Goal: Task Accomplishment & Management: Complete application form

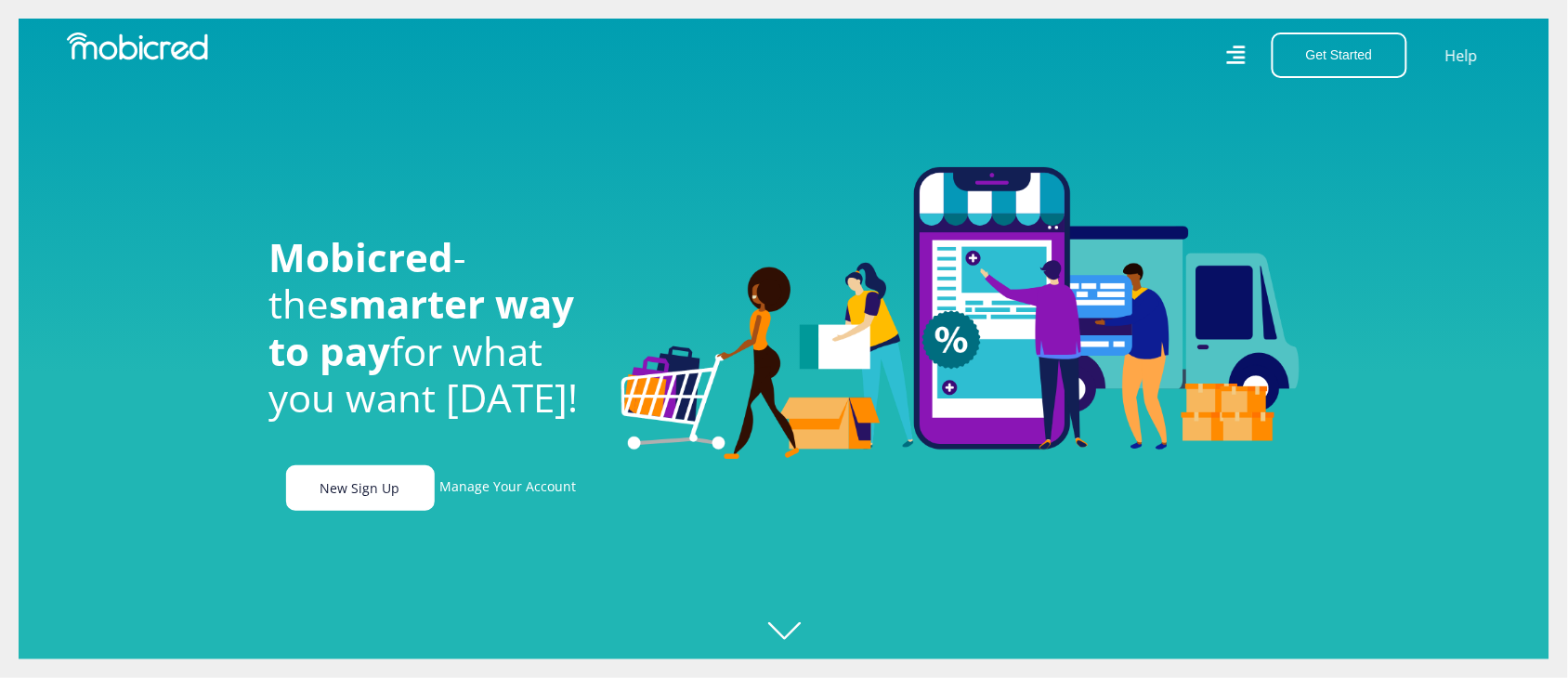
click at [383, 498] on link "New Sign Up" at bounding box center [360, 487] width 149 height 45
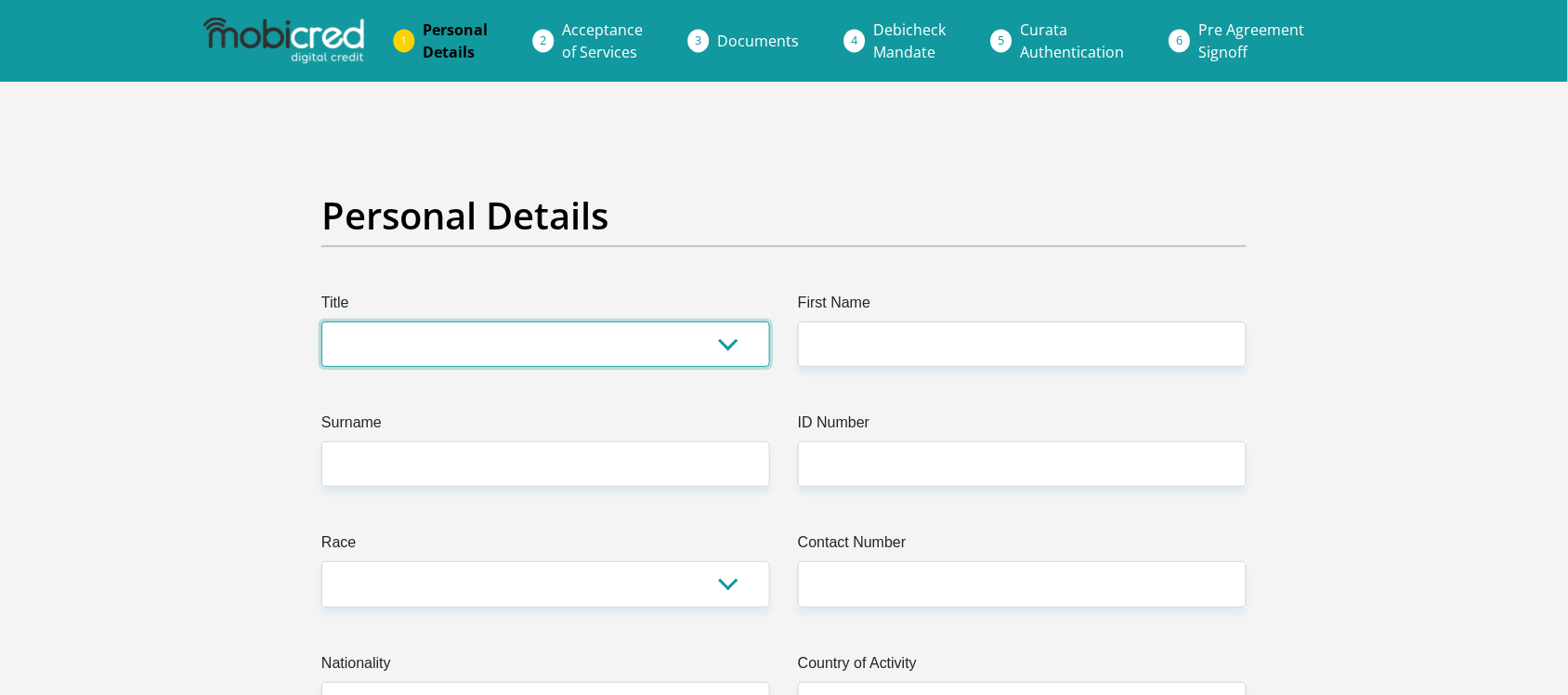
click at [740, 339] on select "Mr Ms Mrs Dr Other" at bounding box center [545, 343] width 449 height 45
select select "Ms"
click at [321, 321] on select "Mr Ms Mrs Dr Other" at bounding box center [545, 343] width 449 height 45
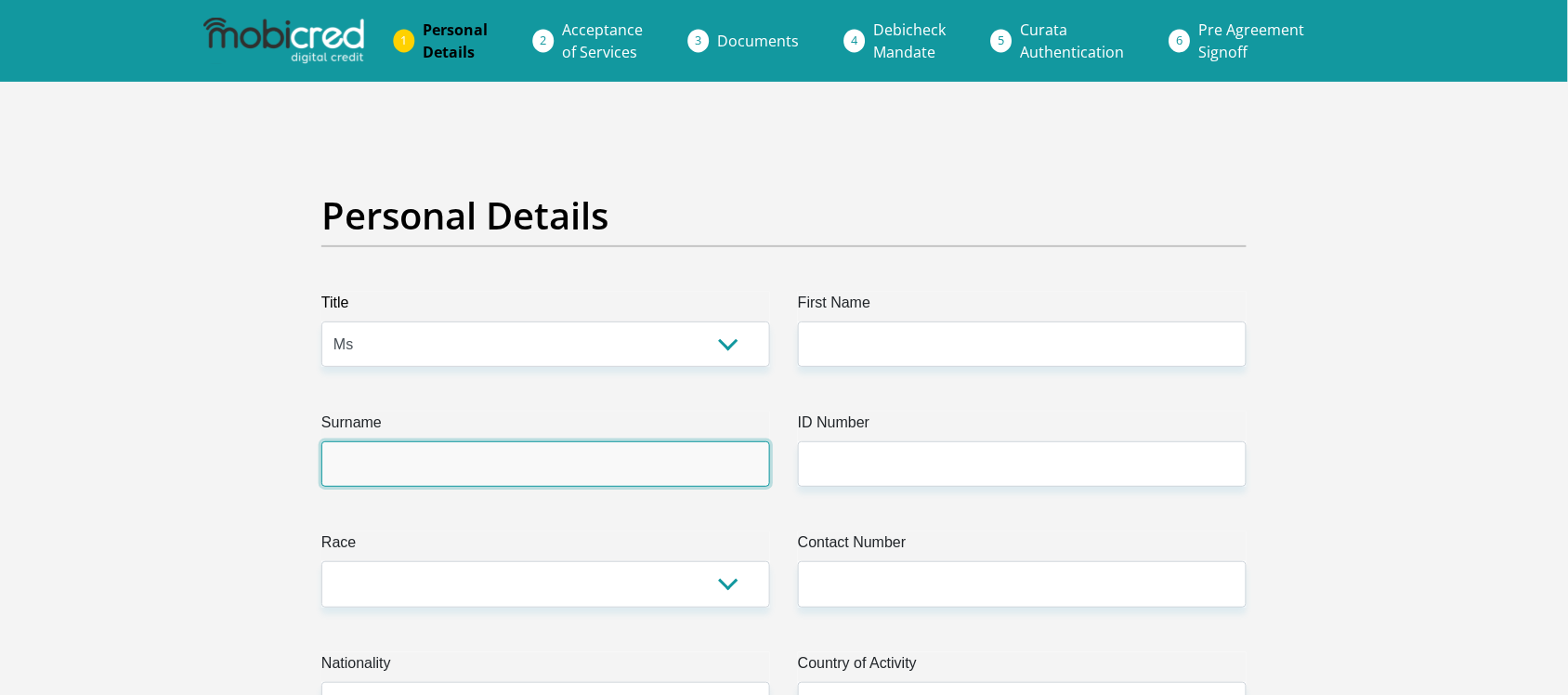
click at [416, 459] on input "Surname" at bounding box center [545, 463] width 449 height 45
type input "Lewer"
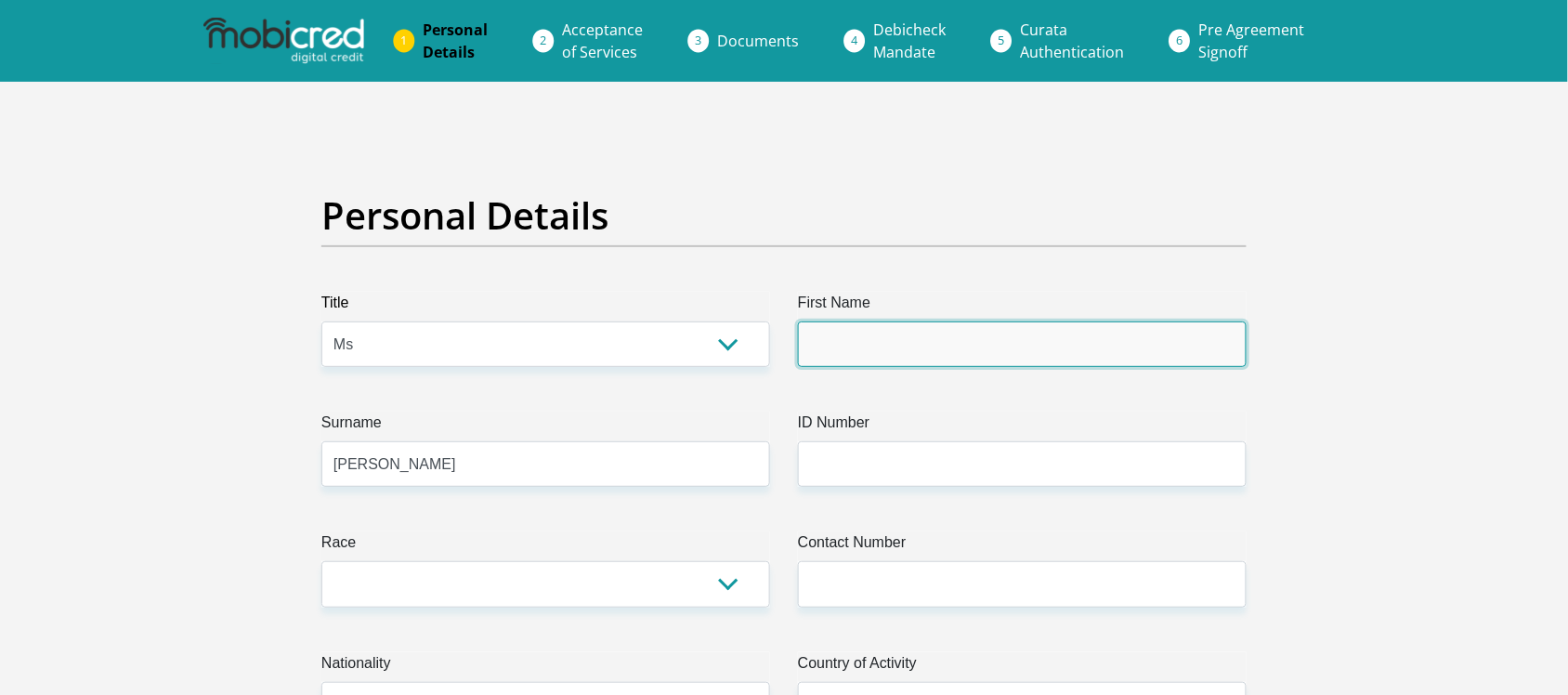
type input "Evelyn"
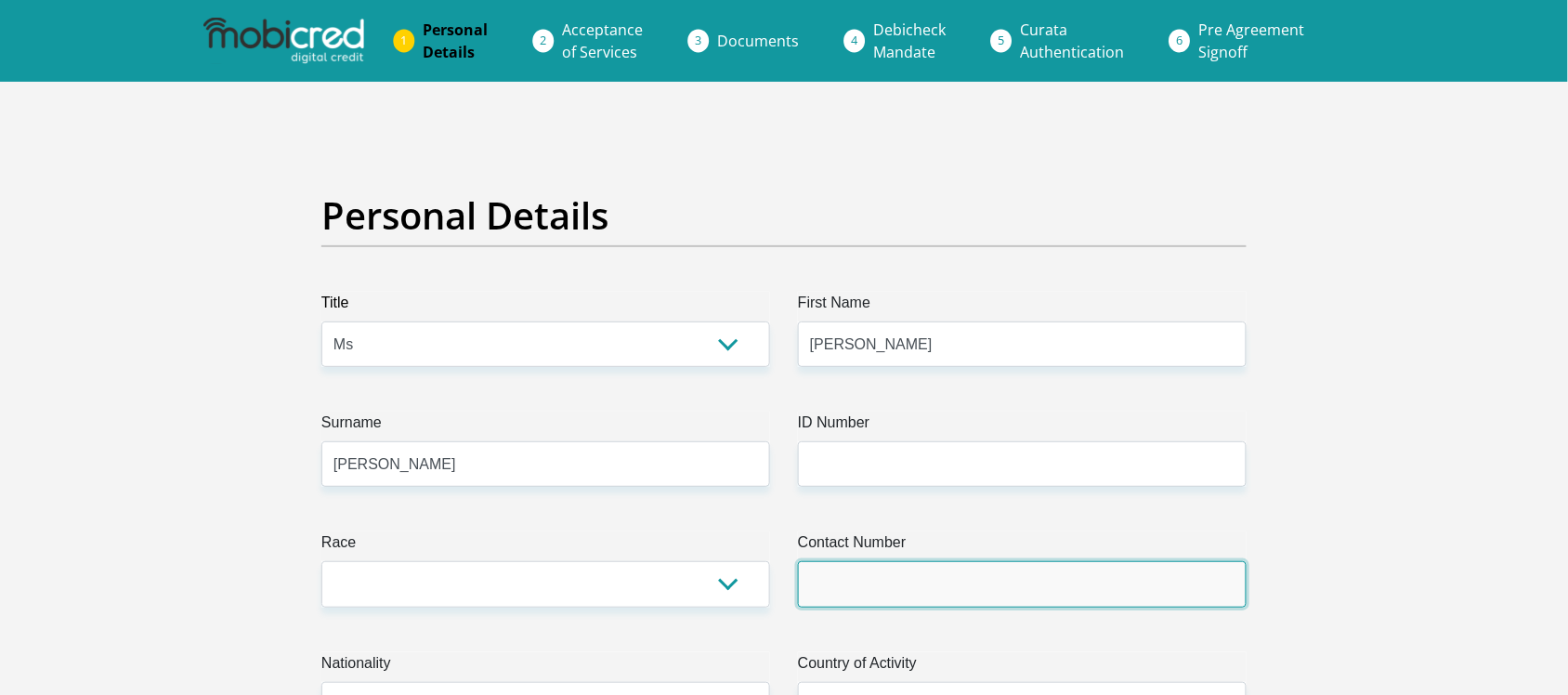
type input "07454647094"
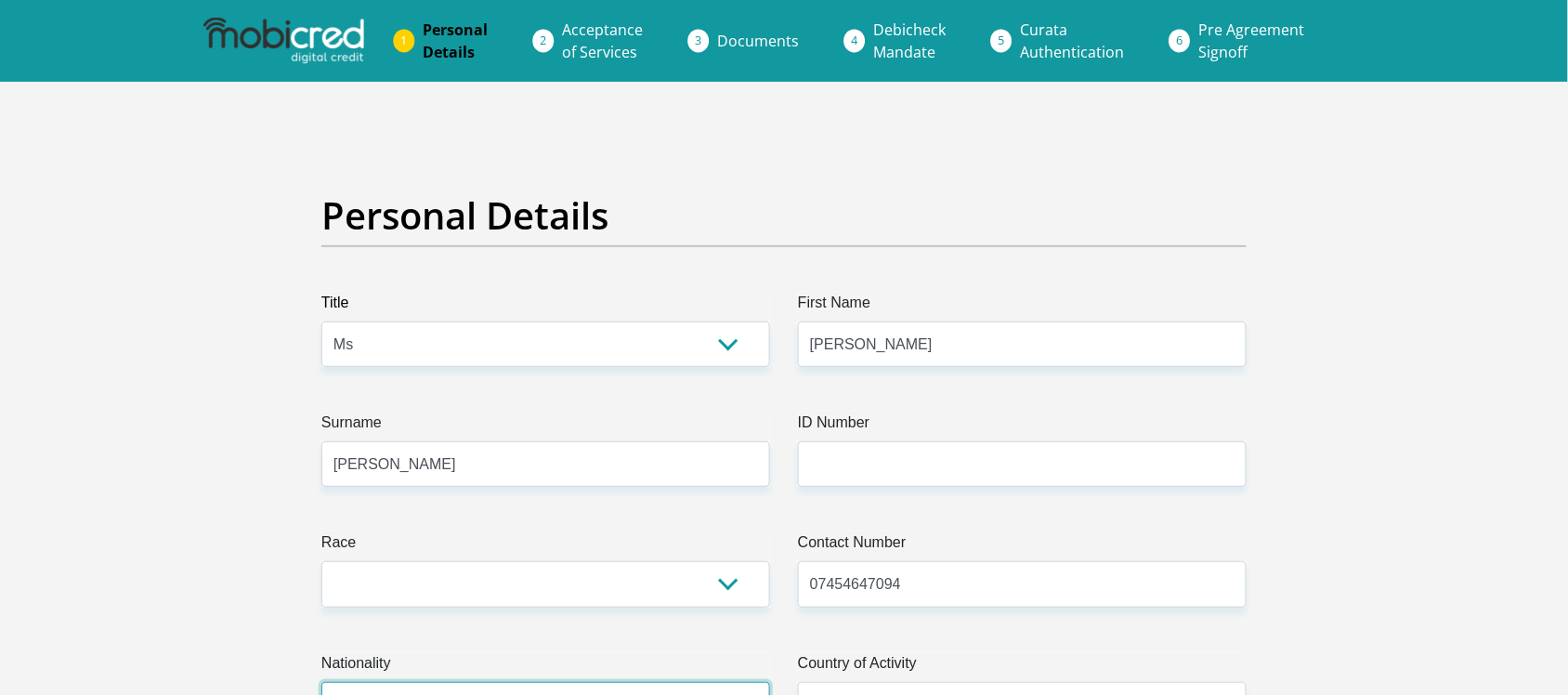
select select "GBR"
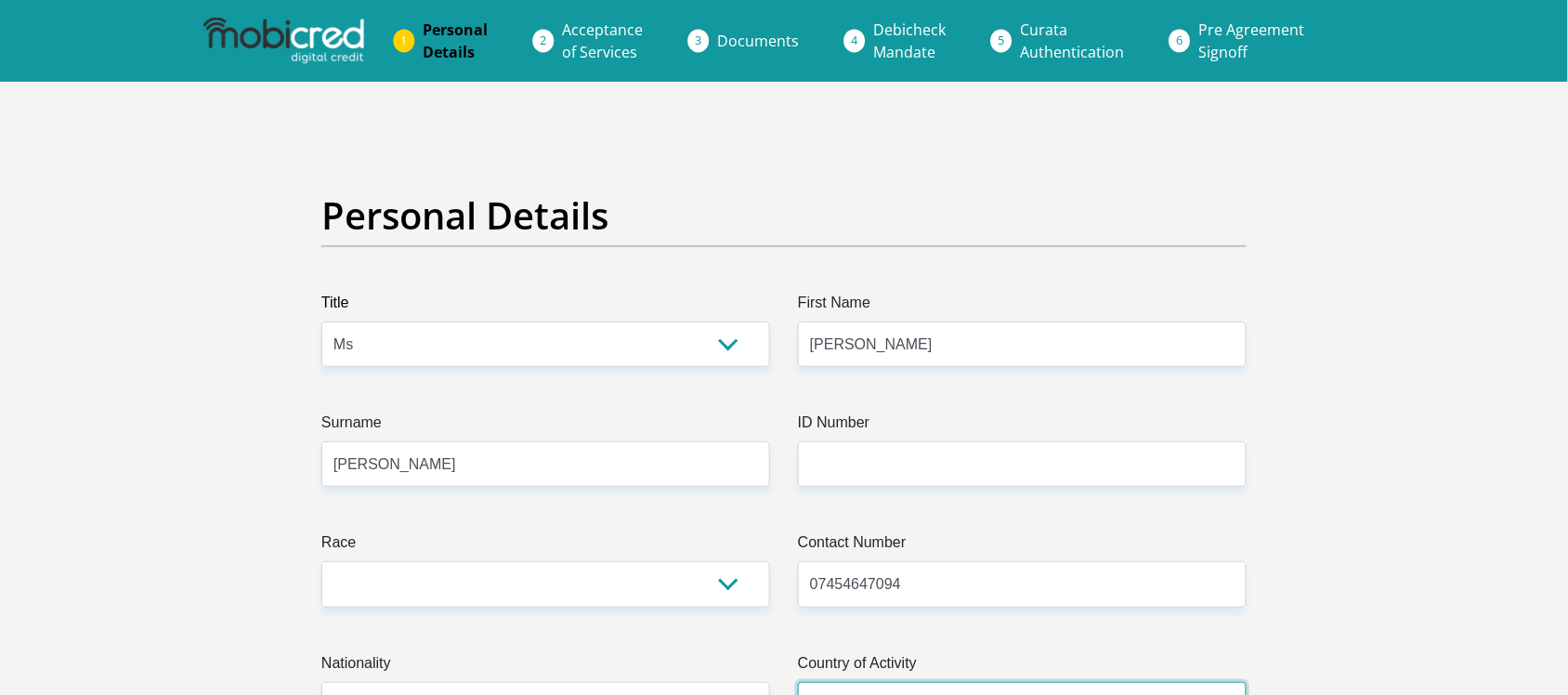
select select "GBR"
type input "4 Sunridge Close"
type input "Dorset"
type input "Swanage, Dorset"
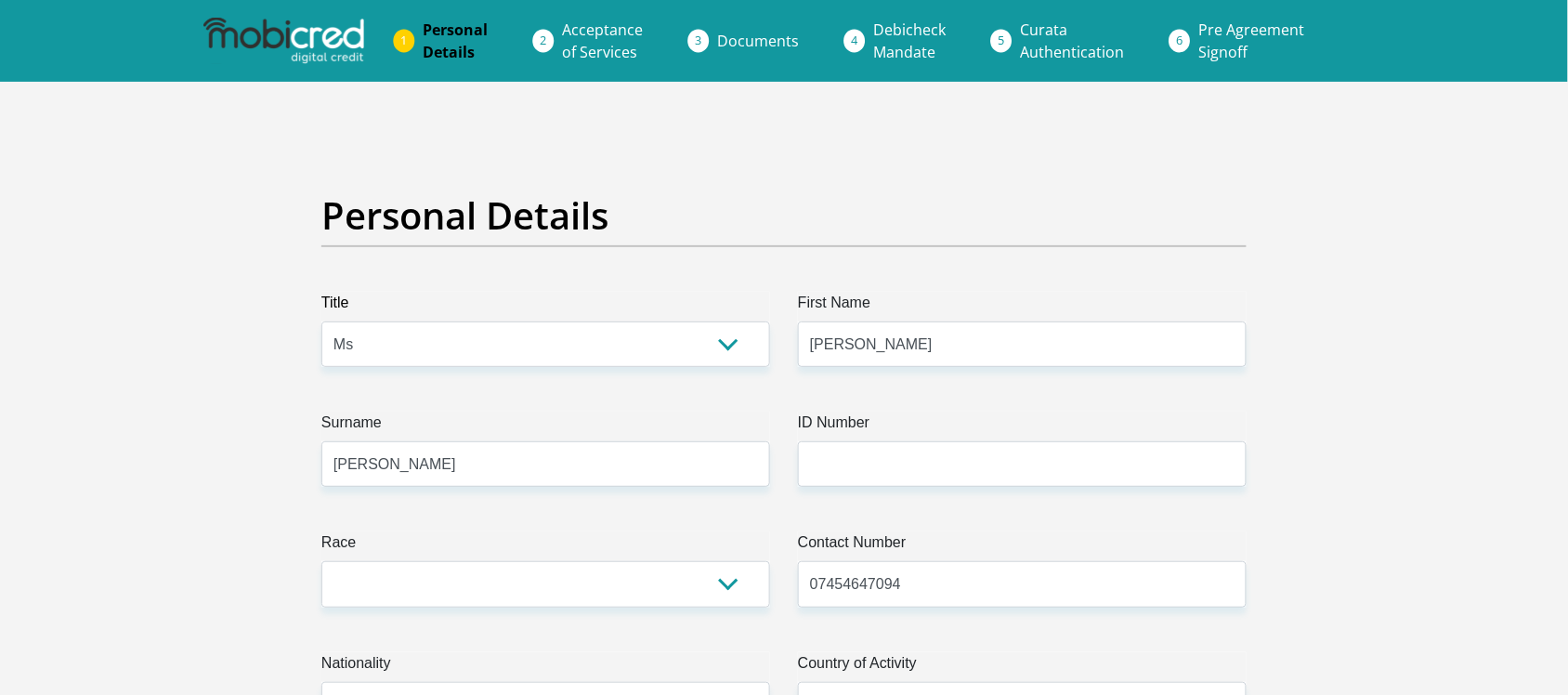
type input "192"
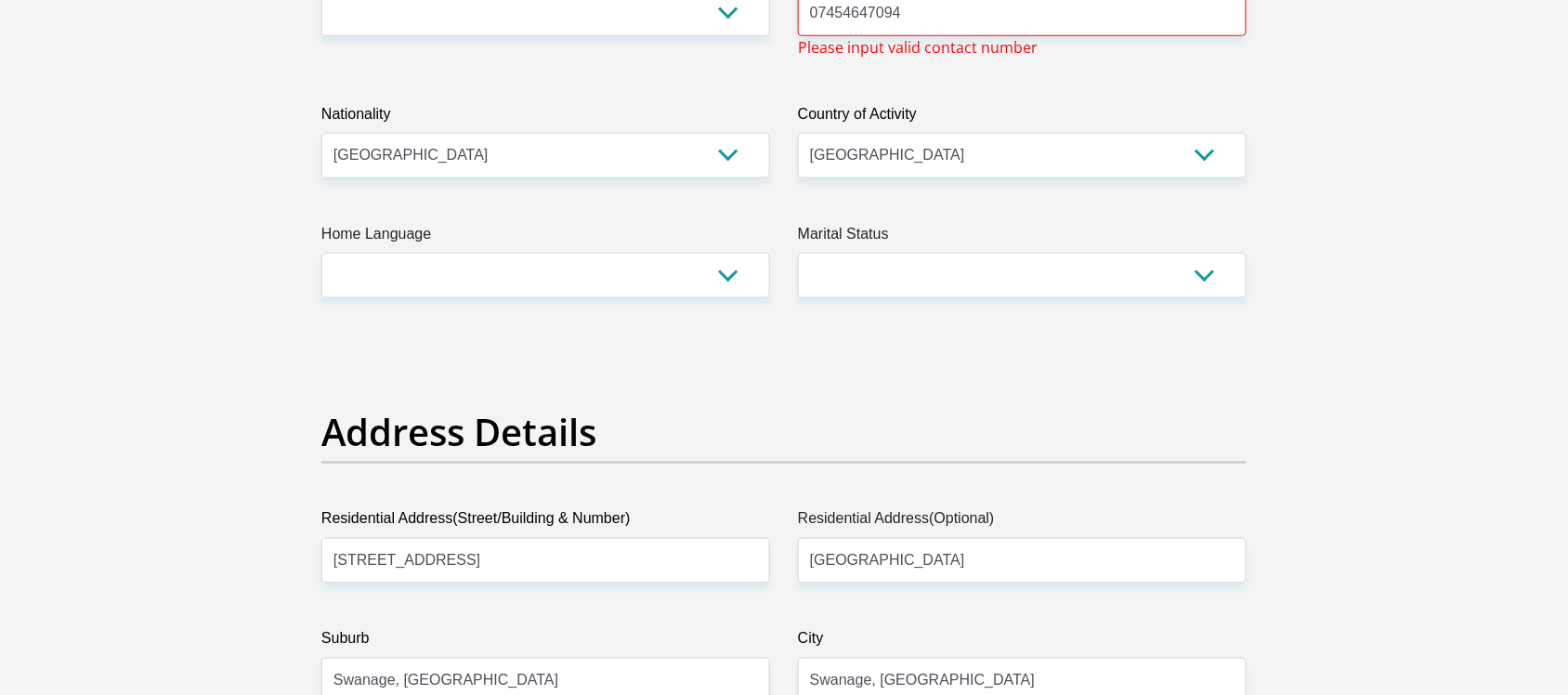
scroll to position [416, 0]
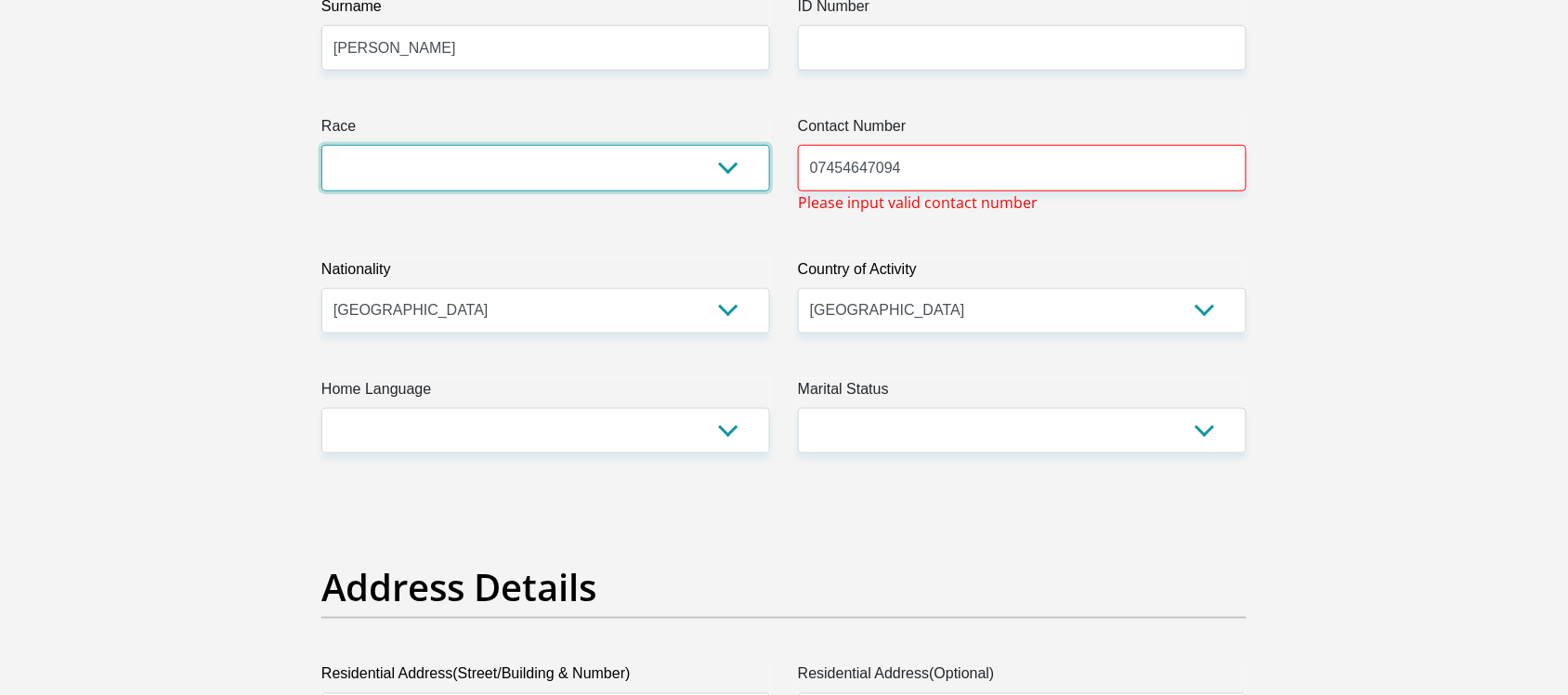
click at [741, 174] on select "Black Coloured Indian White Other" at bounding box center [545, 167] width 449 height 45
select select "4"
click at [321, 145] on select "Black Coloured Indian White Other" at bounding box center [545, 167] width 449 height 45
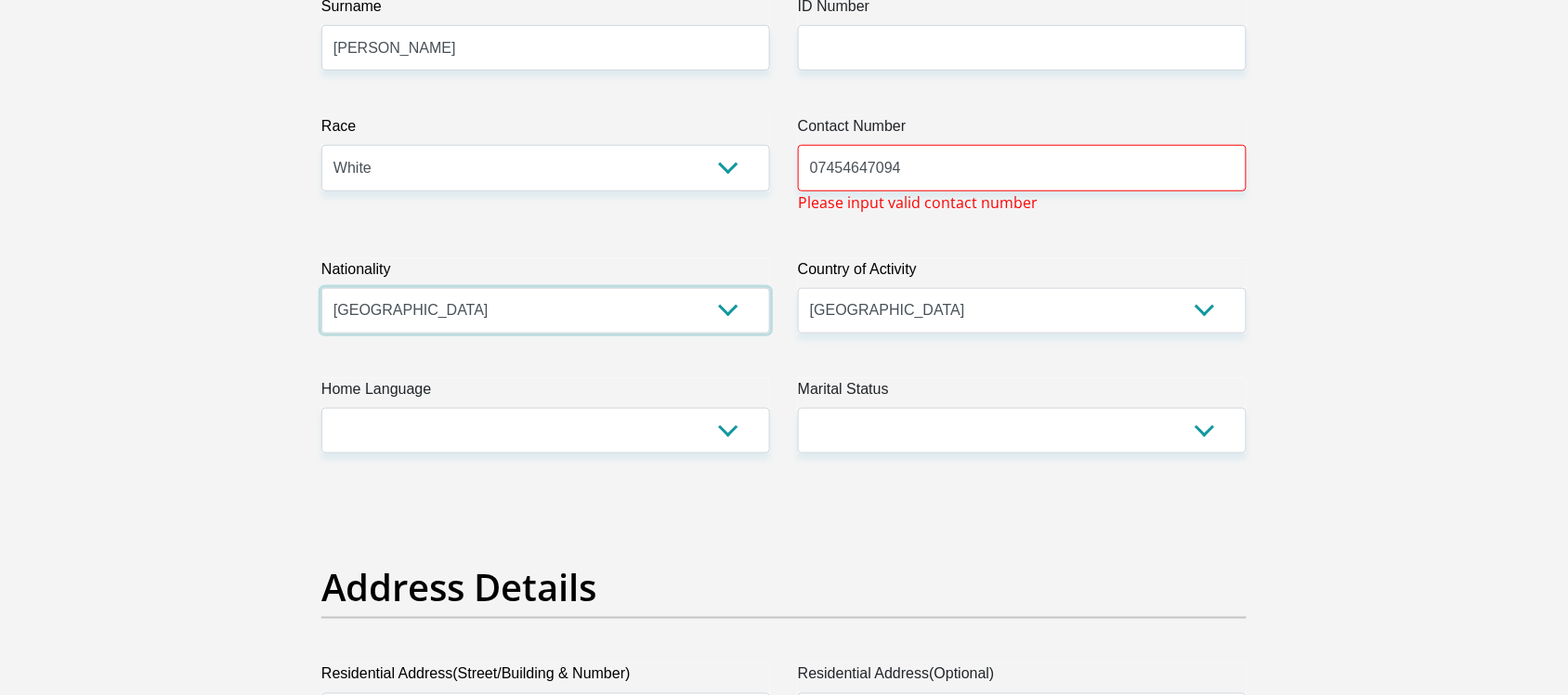
click at [443, 310] on select "South Africa Afghanistan Aland Islands Albania Algeria America Samoa American V…" at bounding box center [545, 310] width 449 height 45
select select "ZAF"
click at [321, 288] on select "South Africa Afghanistan Aland Islands Albania Algeria America Samoa American V…" at bounding box center [545, 310] width 449 height 45
click at [736, 434] on select "Afrikaans English Sepedi South Ndebele Southern Sotho Swati Tsonga Tswana Venda…" at bounding box center [545, 430] width 449 height 45
select select "eng"
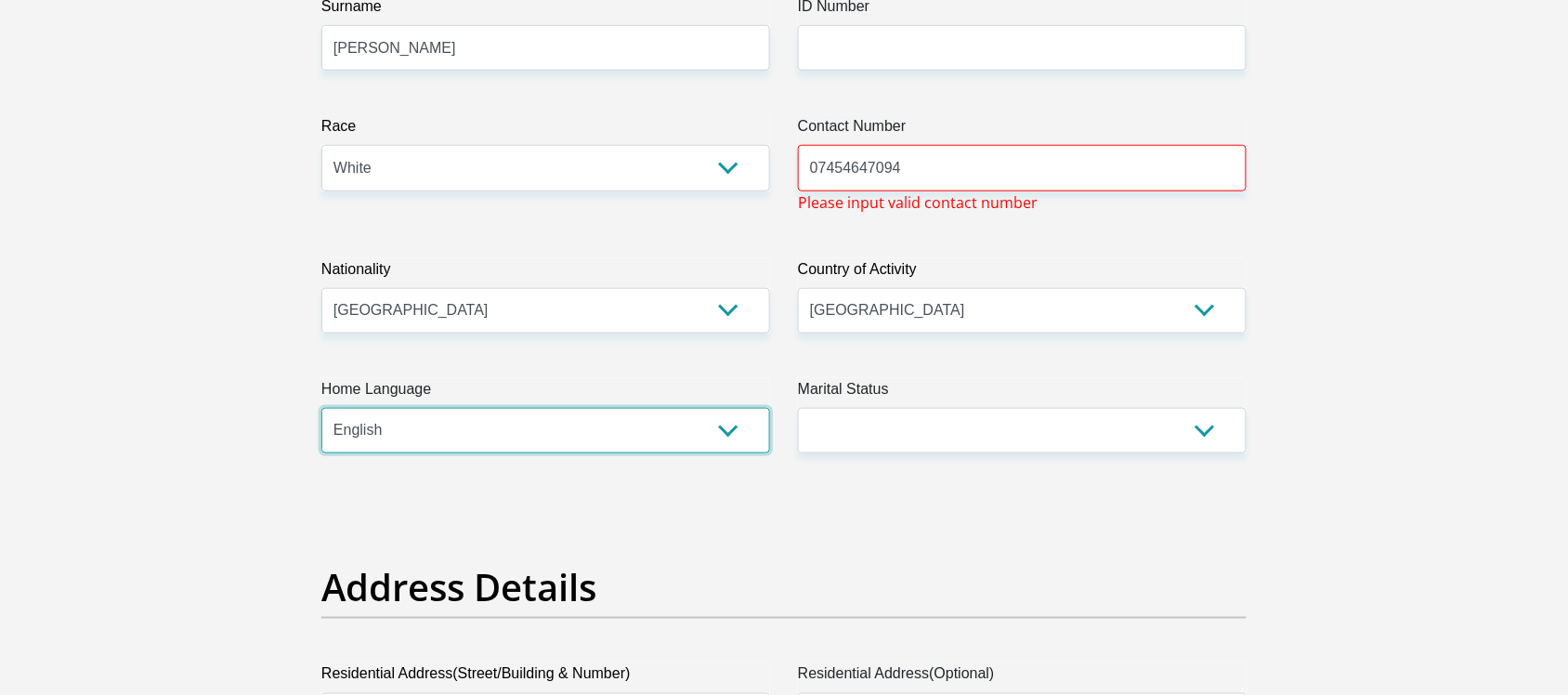
click at [321, 408] on select "Afrikaans English Sepedi South Ndebele Southern Sotho Swati Tsonga Tswana Venda…" at bounding box center [545, 430] width 449 height 45
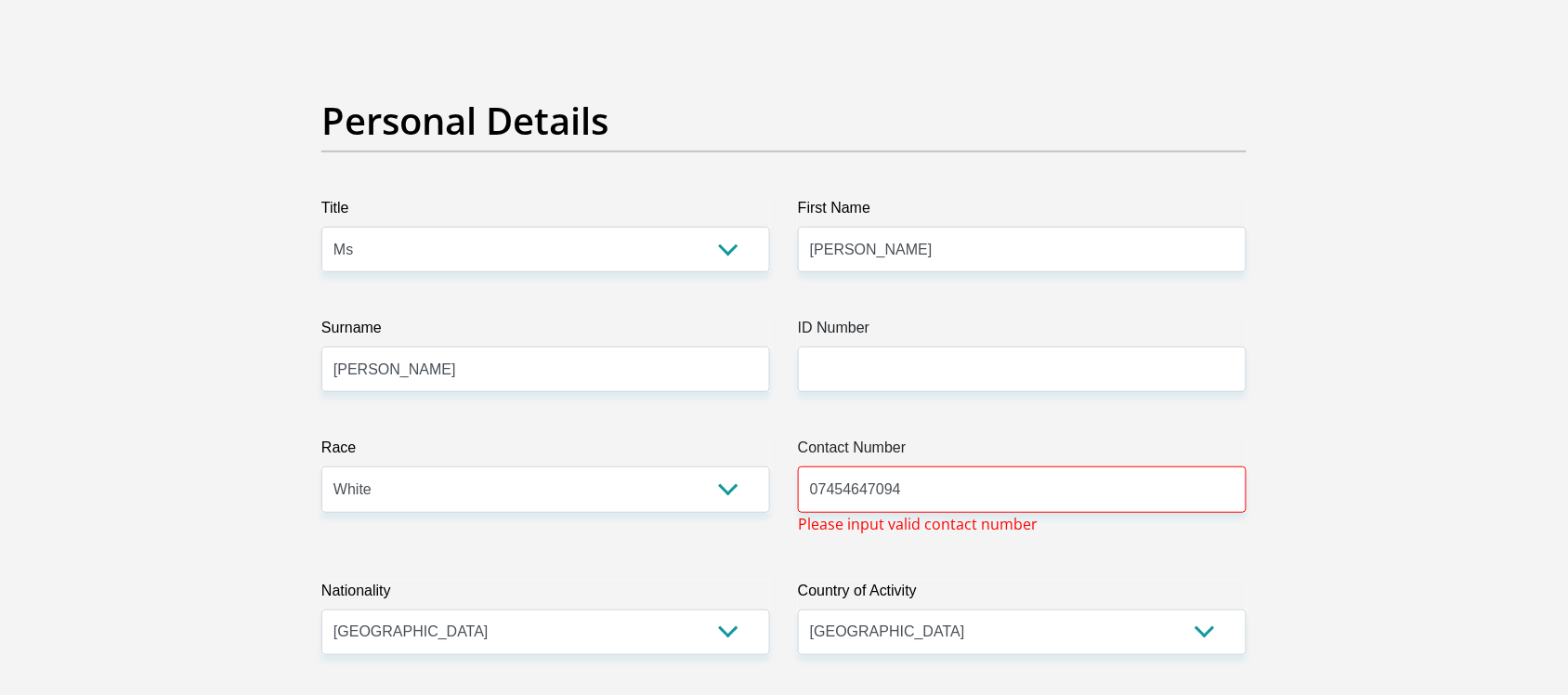
scroll to position [165, 0]
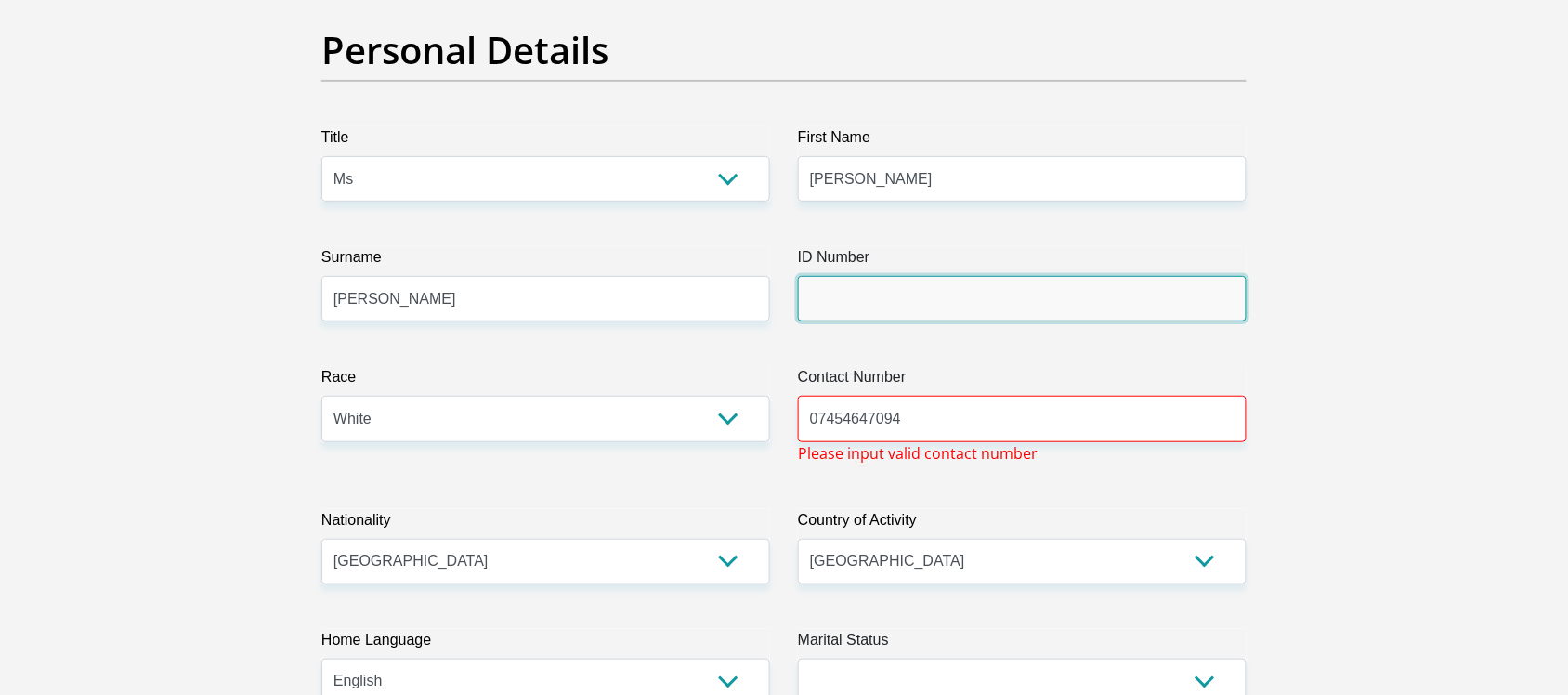
click at [838, 298] on input "ID Number" at bounding box center [1021, 298] width 449 height 45
type input "6411010139080"
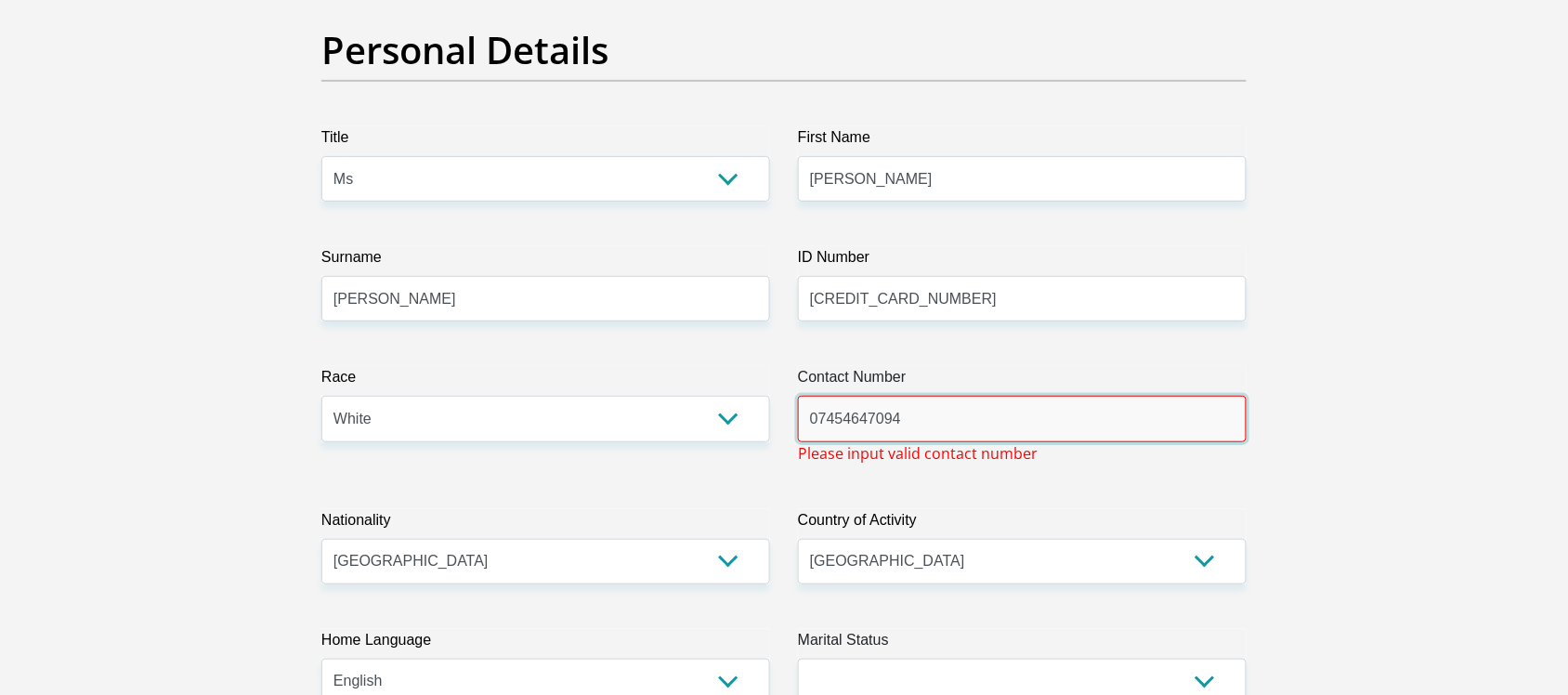
drag, startPoint x: 917, startPoint y: 416, endPoint x: 749, endPoint y: 406, distance: 168.3
type input "0762034080"
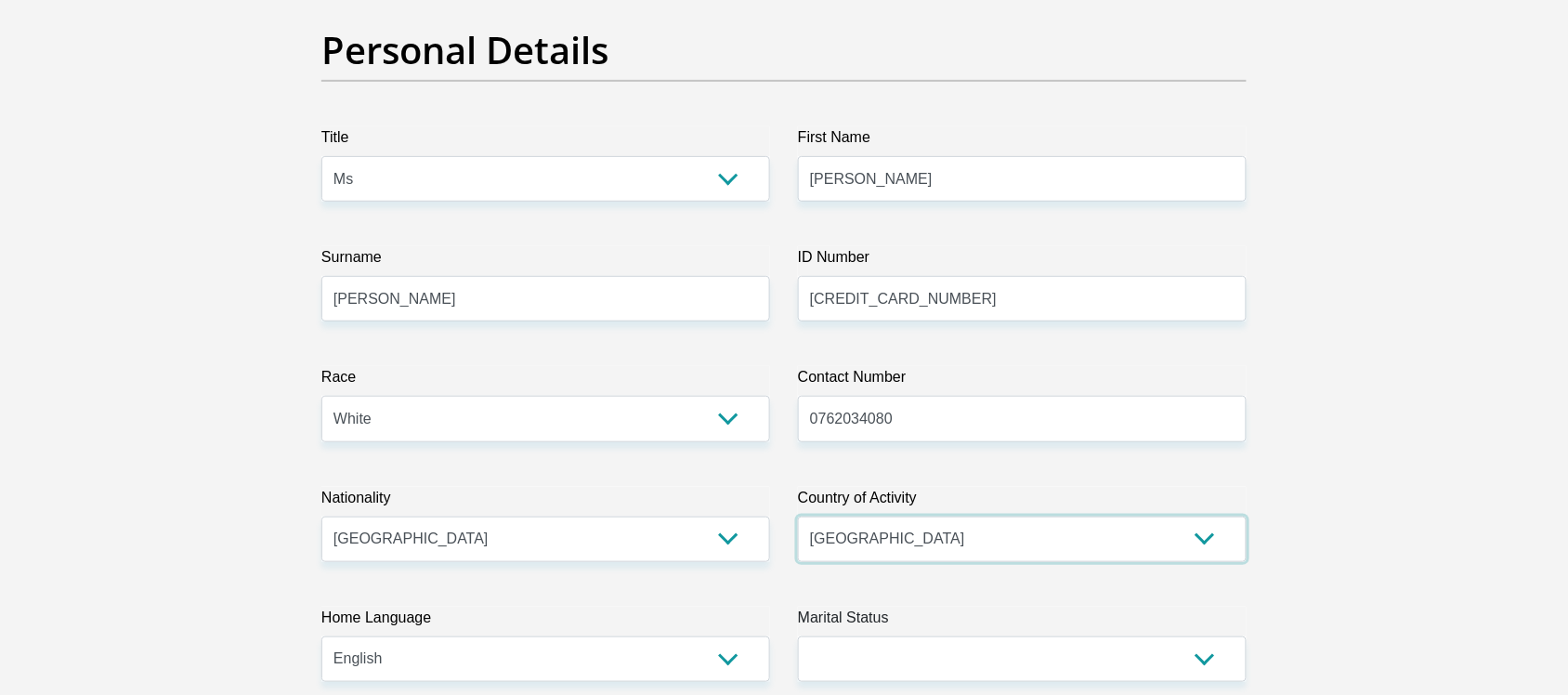
click at [921, 544] on select "South Africa Afghanistan Aland Islands Albania Algeria America Samoa American V…" at bounding box center [1021, 539] width 449 height 45
select select "ZAF"
click at [797, 517] on select "South Africa Afghanistan Aland Islands Albania Algeria America Samoa American V…" at bounding box center [1021, 539] width 449 height 45
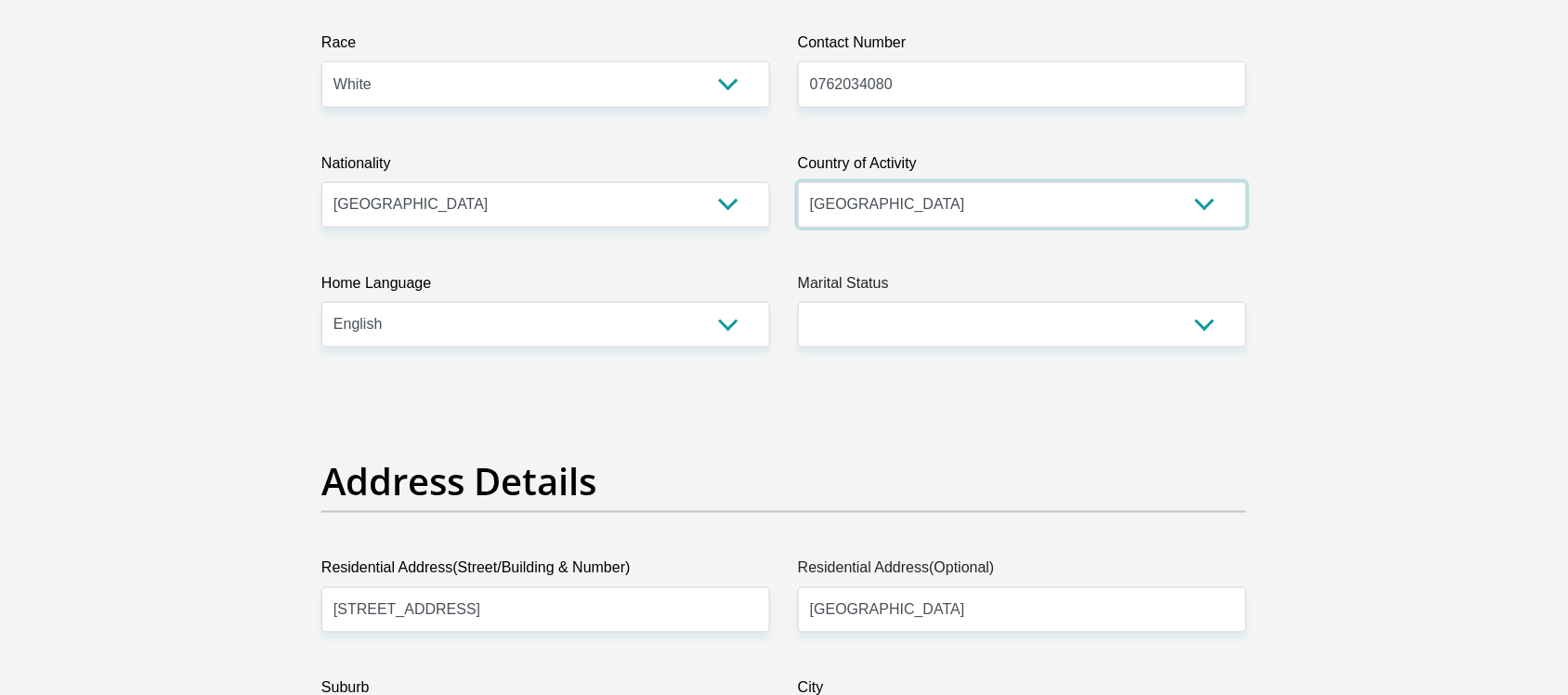
scroll to position [514, 0]
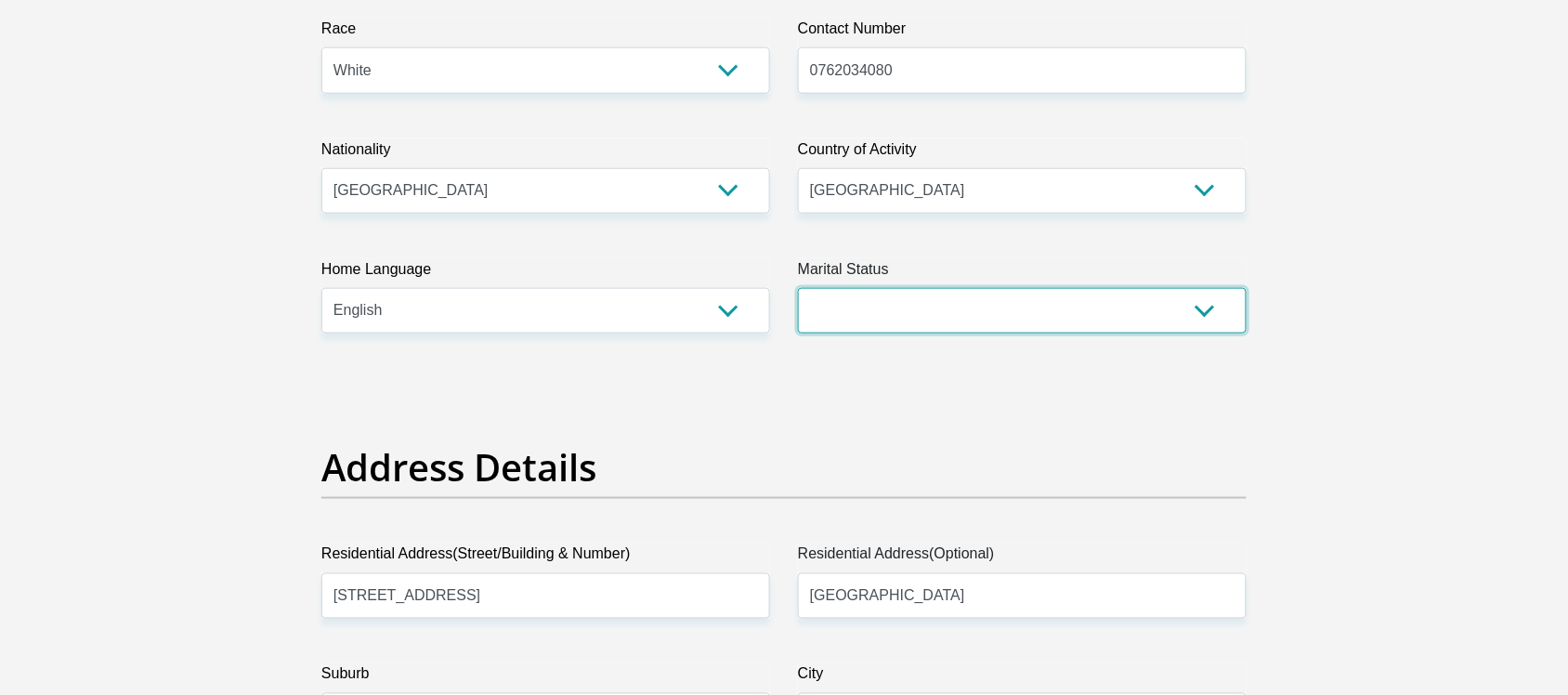
click at [1203, 307] on select "Married ANC Single Divorced Widowed Married COP or Customary Law" at bounding box center [1021, 310] width 449 height 45
select select "2"
click at [797, 288] on select "Married ANC Single Divorced Widowed Married COP or Customary Law" at bounding box center [1021, 310] width 449 height 45
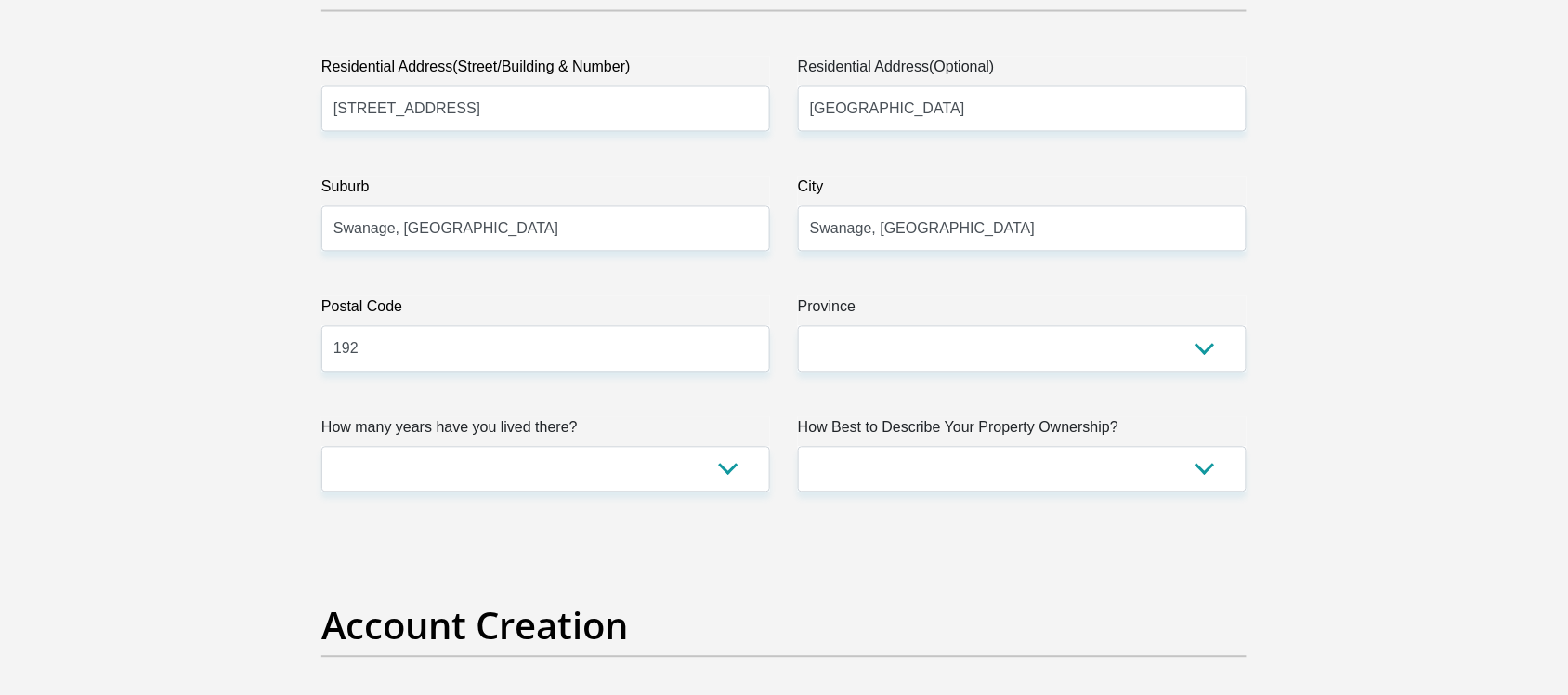
scroll to position [1013, 0]
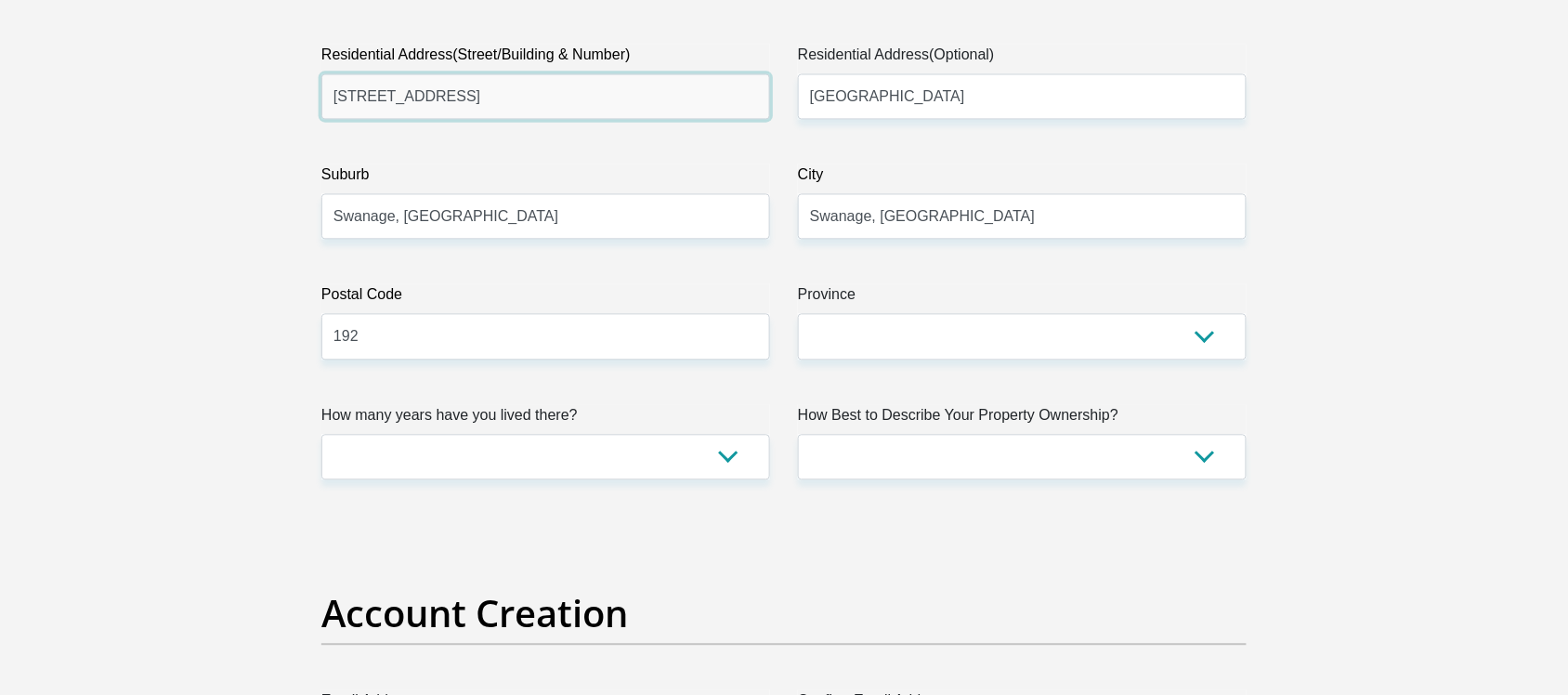
drag, startPoint x: 475, startPoint y: 95, endPoint x: 246, endPoint y: 121, distance: 230.5
type input "3 De Murville Street, Lorraine"
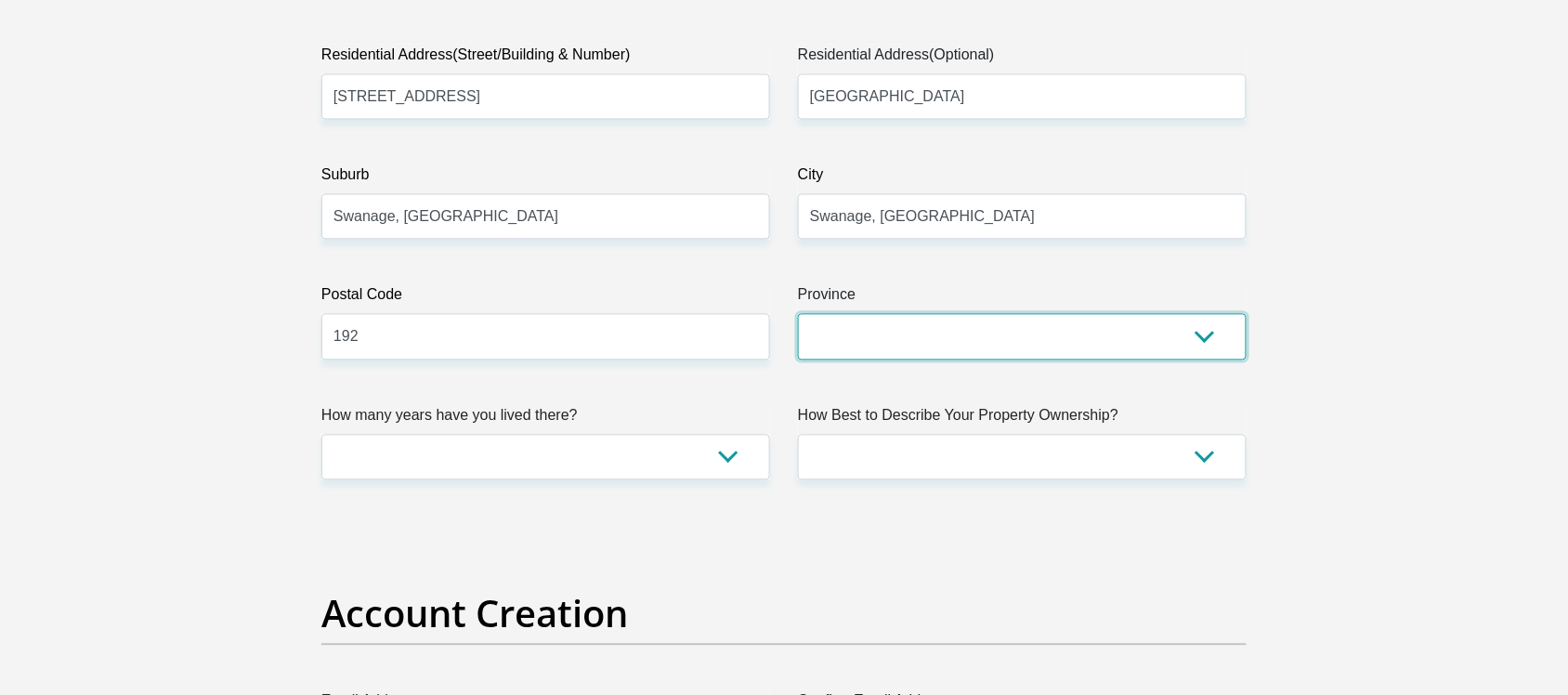
select select "Eastern Cape"
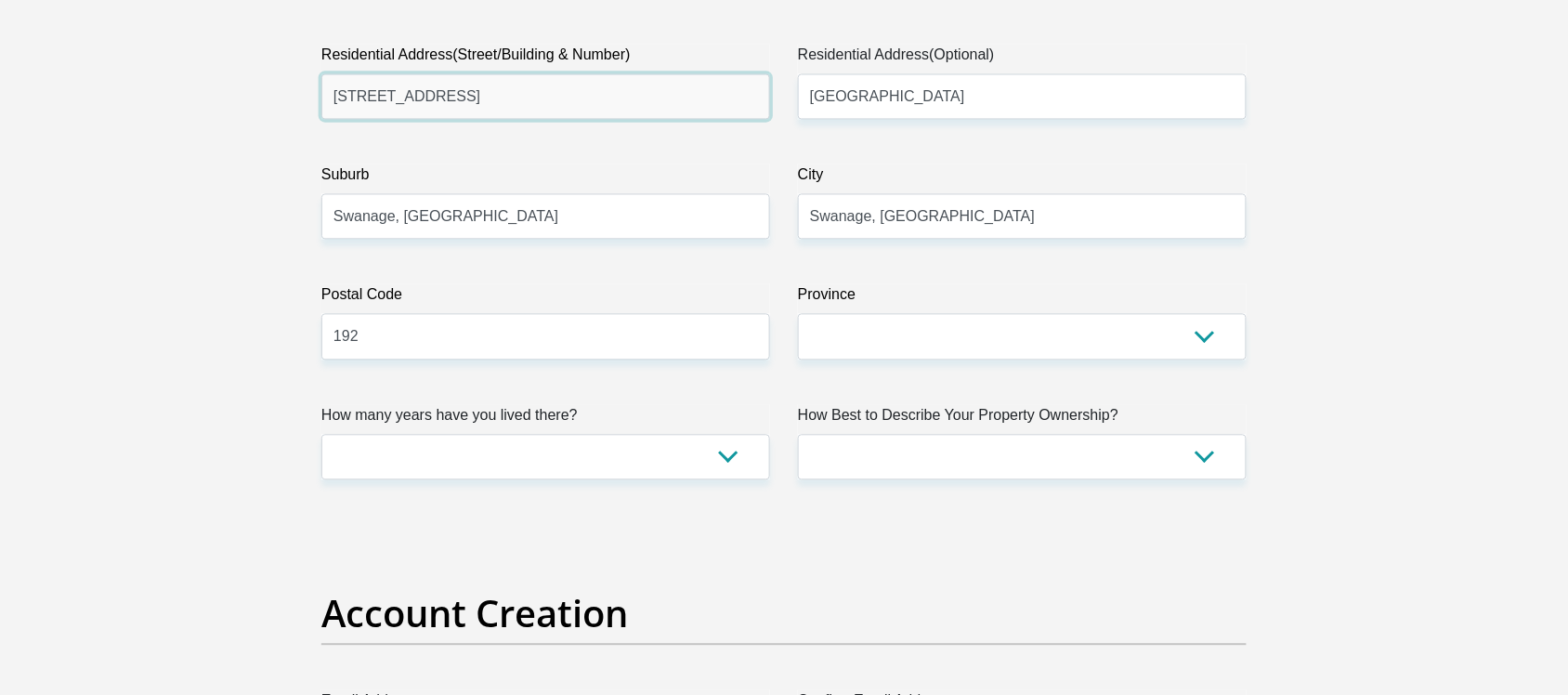
drag, startPoint x: 532, startPoint y: 96, endPoint x: 461, endPoint y: 96, distance: 71.0
click at [461, 96] on input "3 De Murville Street, Lorraine" at bounding box center [545, 96] width 449 height 45
type input "3 De Murville Street"
drag, startPoint x: 369, startPoint y: 163, endPoint x: 434, endPoint y: 211, distance: 80.8
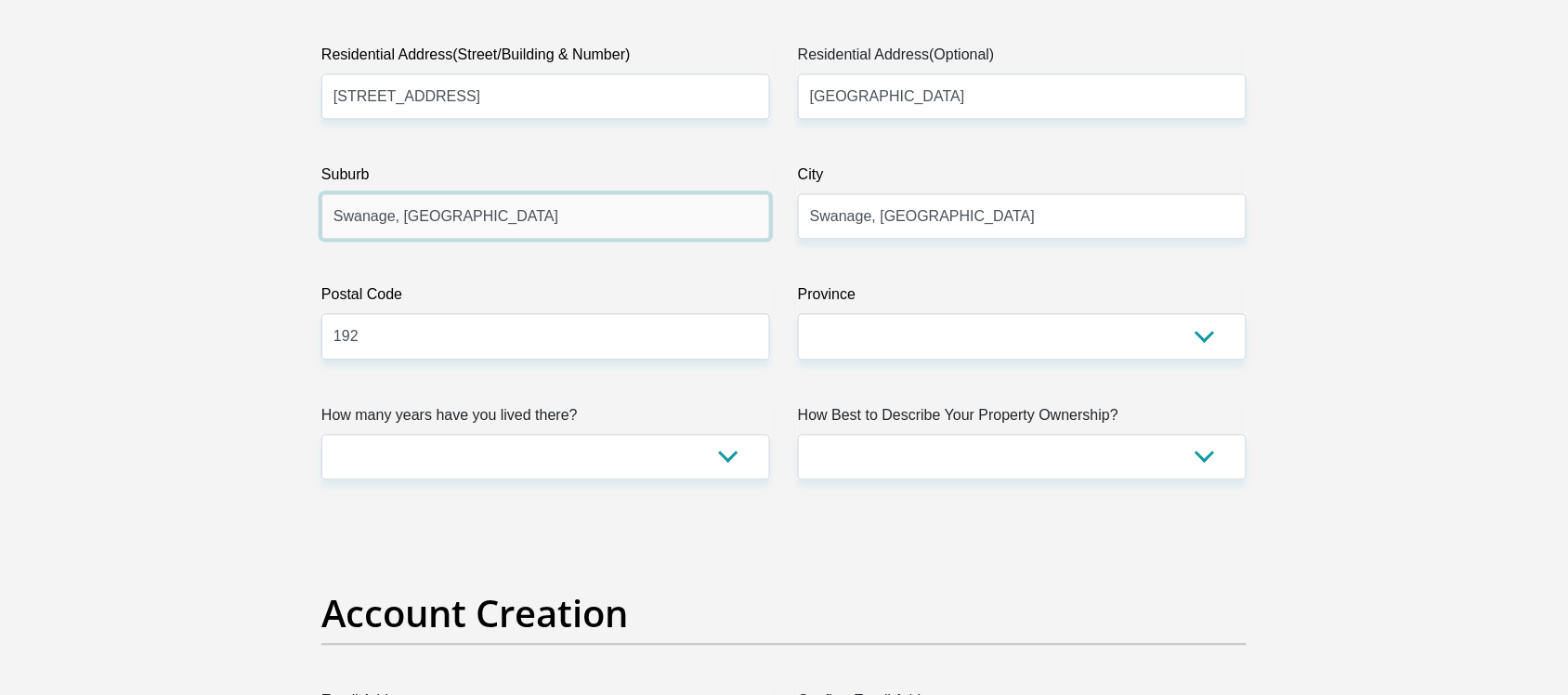
drag, startPoint x: 467, startPoint y: 211, endPoint x: 252, endPoint y: 226, distance: 215.5
type input "Lorraine"
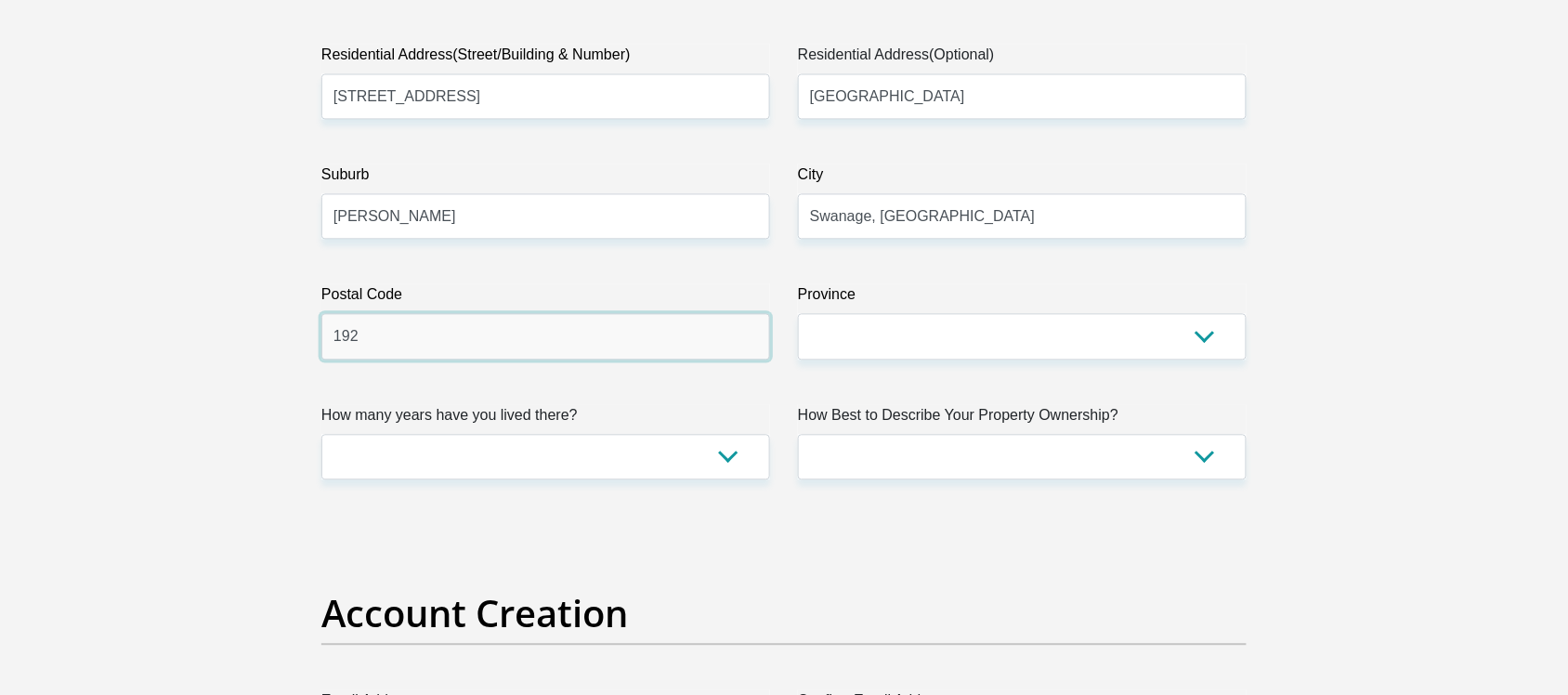
drag, startPoint x: 362, startPoint y: 340, endPoint x: 247, endPoint y: 330, distance: 115.4
type input "6070"
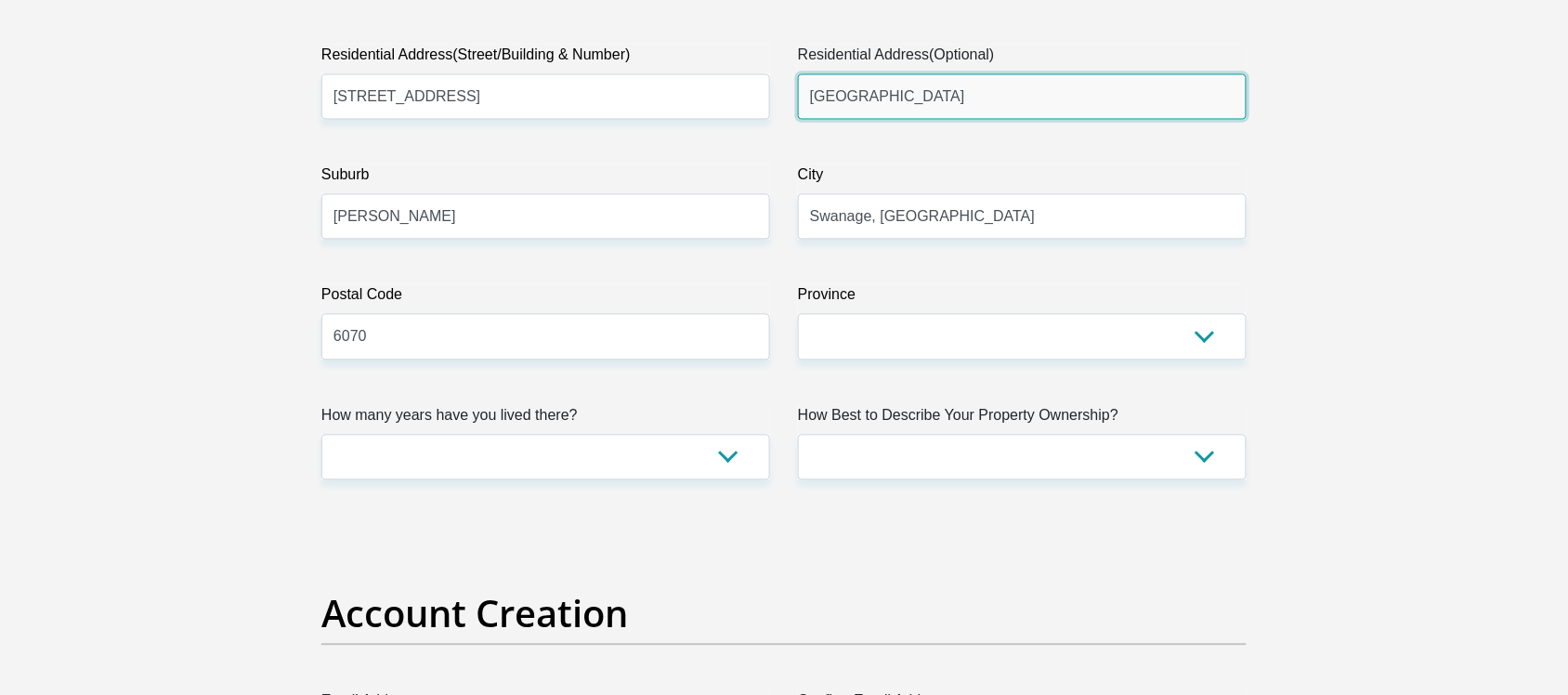
click at [873, 112] on input "Dorset" at bounding box center [1021, 96] width 449 height 45
drag, startPoint x: 873, startPoint y: 110, endPoint x: 796, endPoint y: 102, distance: 77.4
click at [796, 102] on div "Residential Address(Optional) Dorset" at bounding box center [1022, 82] width 477 height 75
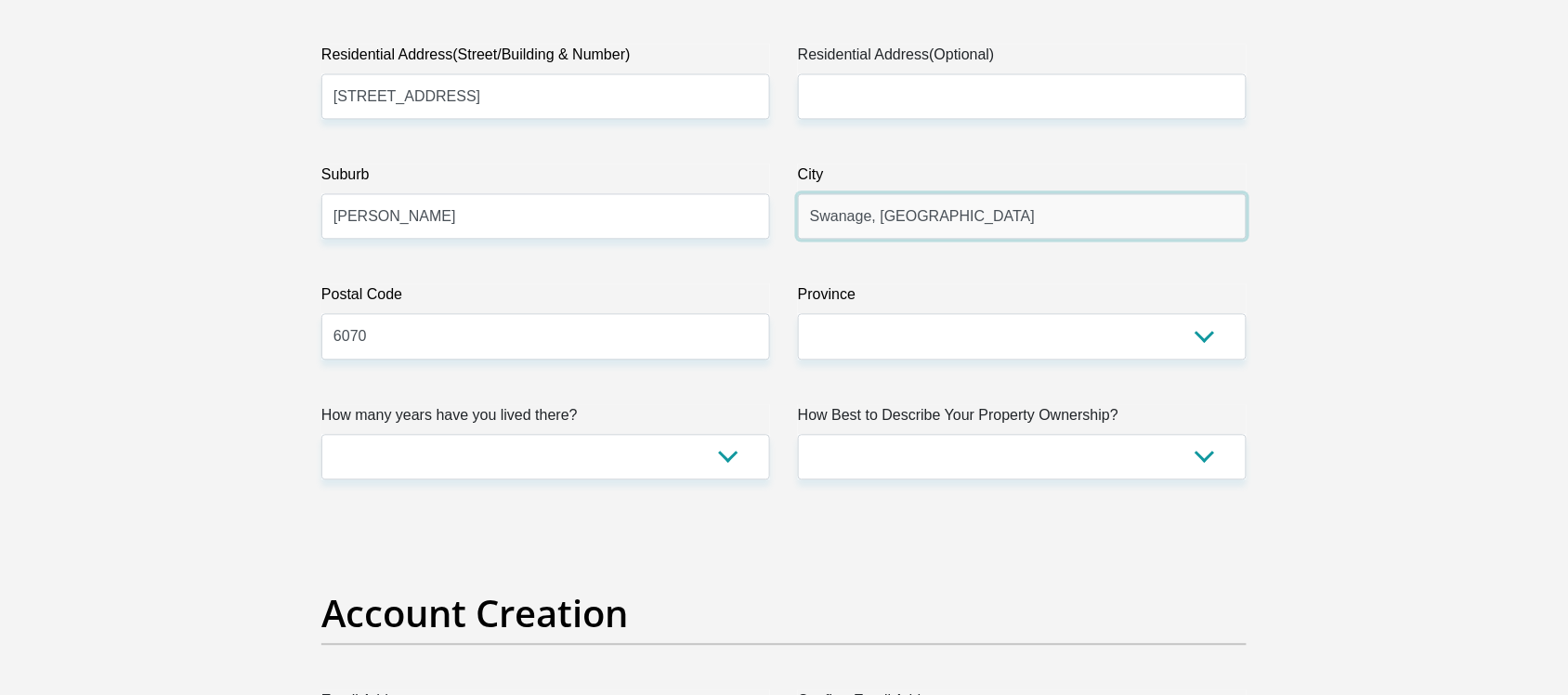
drag, startPoint x: 931, startPoint y: 219, endPoint x: 731, endPoint y: 218, distance: 200.0
type input "Port Elizabeth"
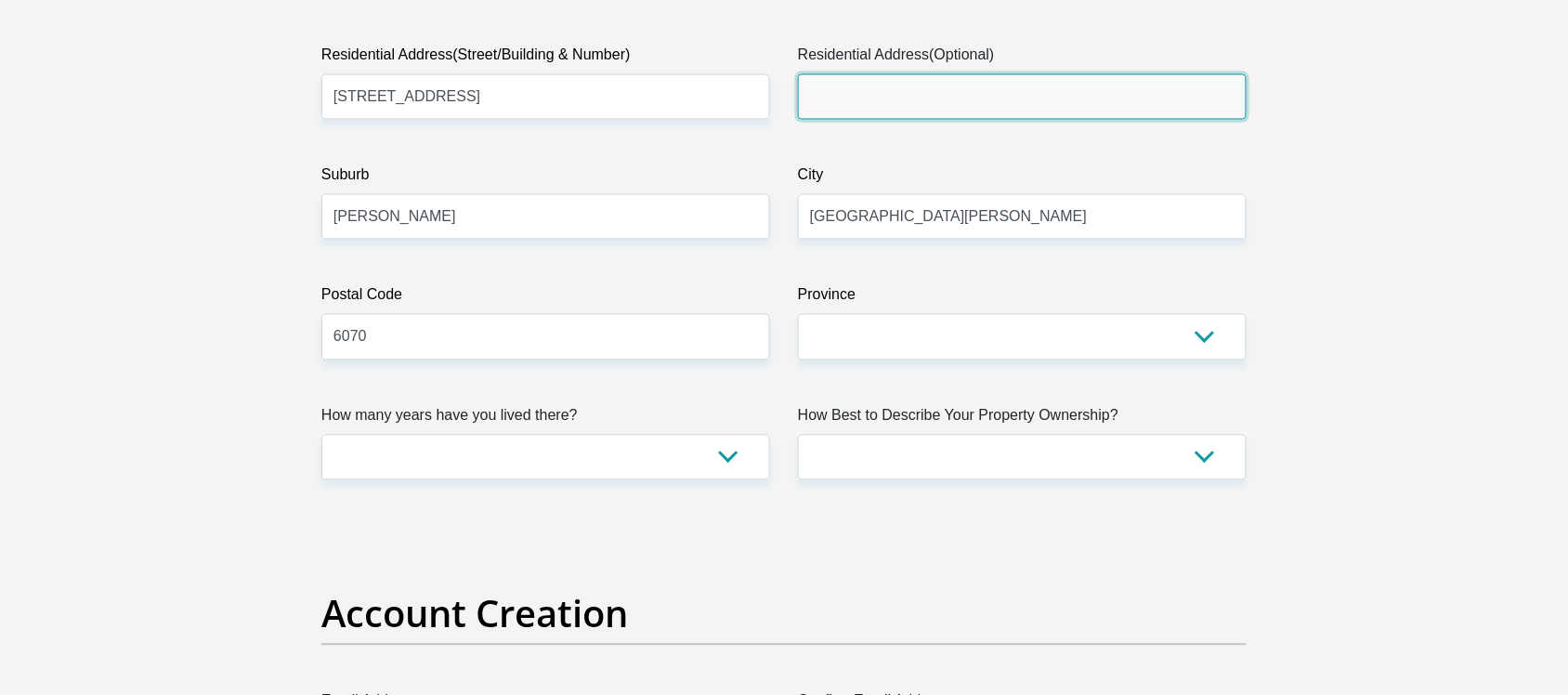
type input "Lorraine"
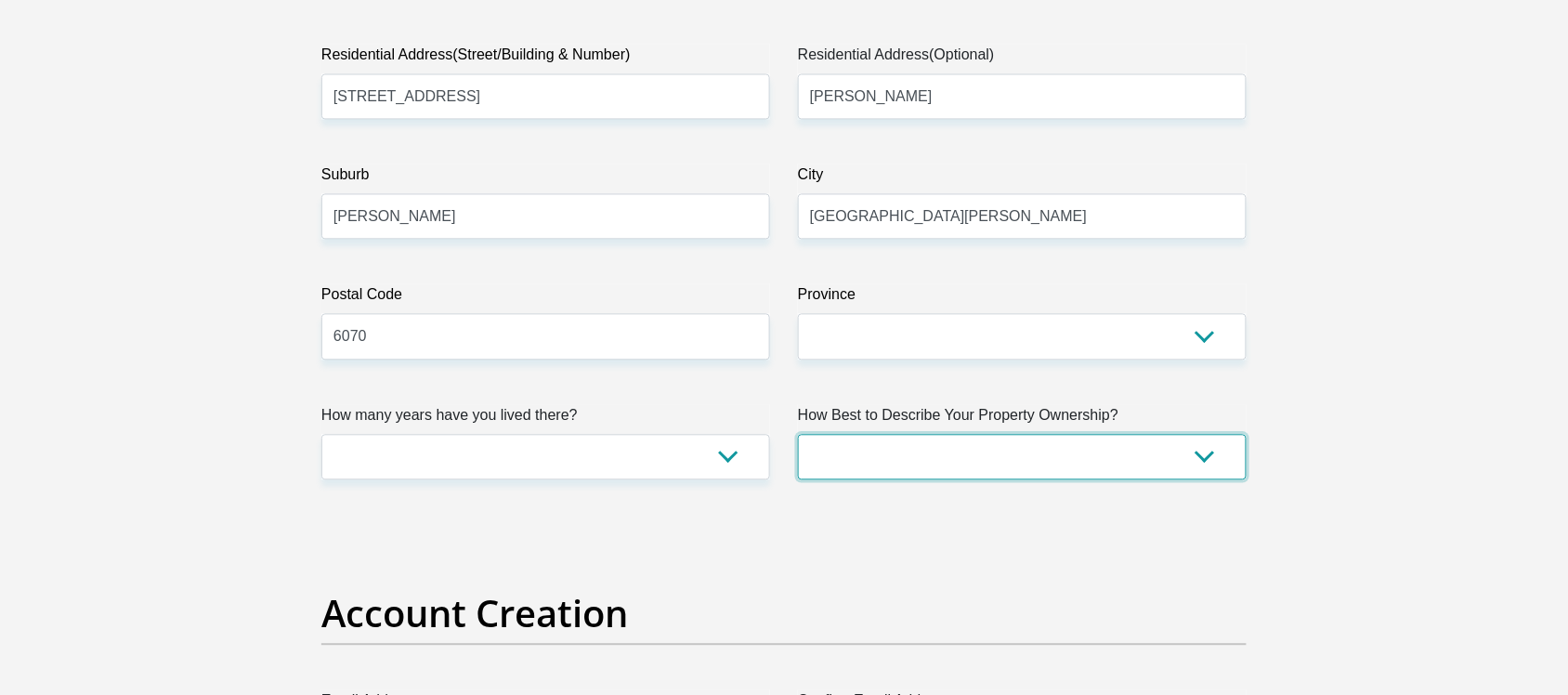
click at [1205, 464] on select "Owned Rented Family Owned Company Dwelling" at bounding box center [1021, 457] width 449 height 45
select select "Rented"
click at [797, 434] on select "Owned Rented Family Owned Company Dwelling" at bounding box center [1021, 457] width 449 height 45
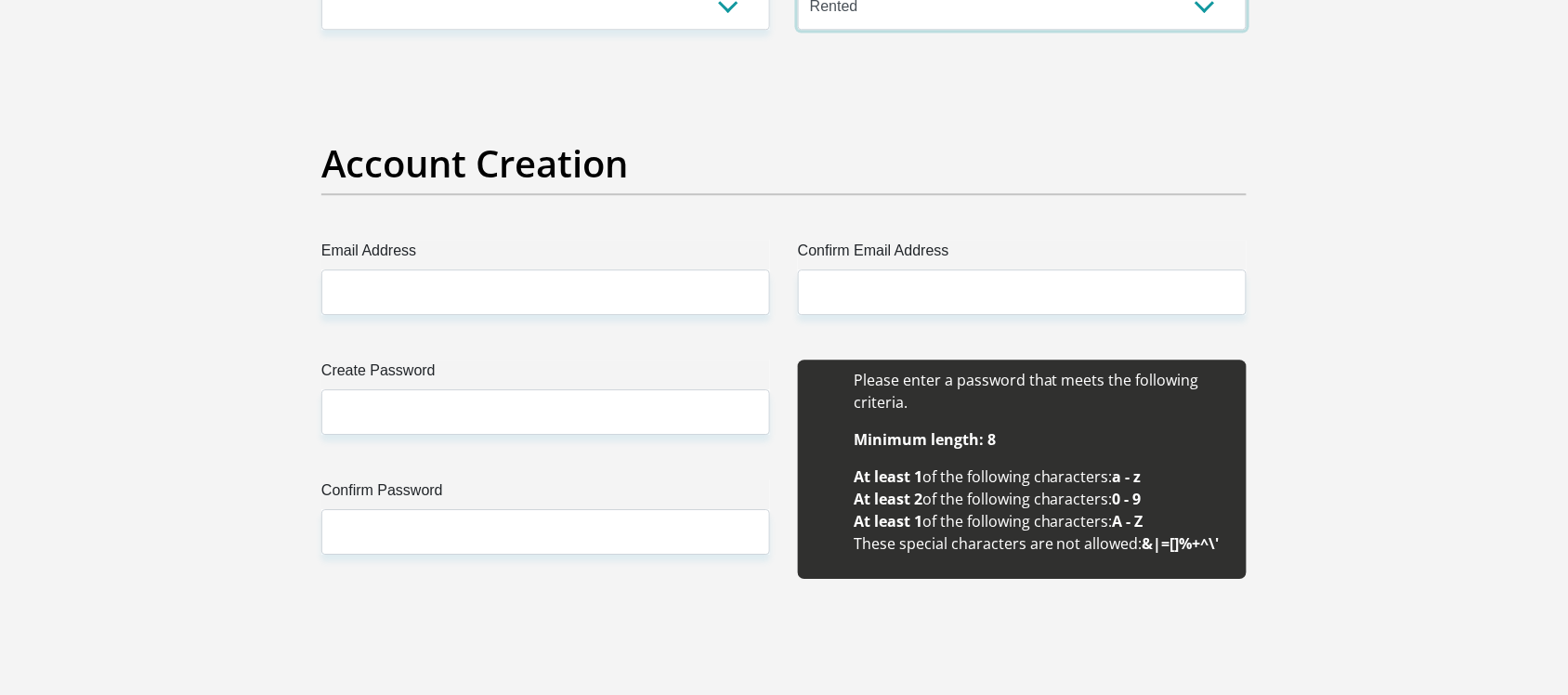
scroll to position [1546, 0]
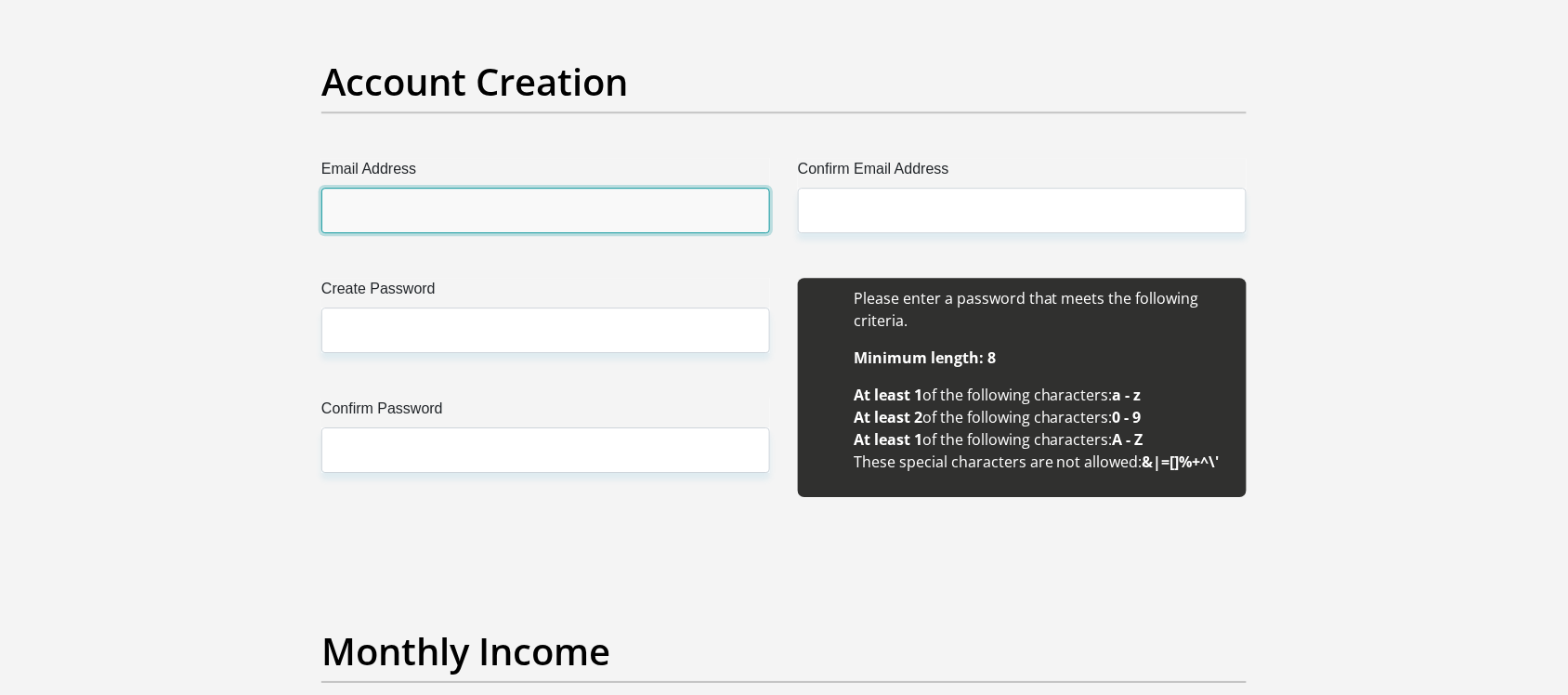
click at [350, 218] on input "Email Address" at bounding box center [545, 210] width 449 height 45
type input "elewer88@gmail.com"
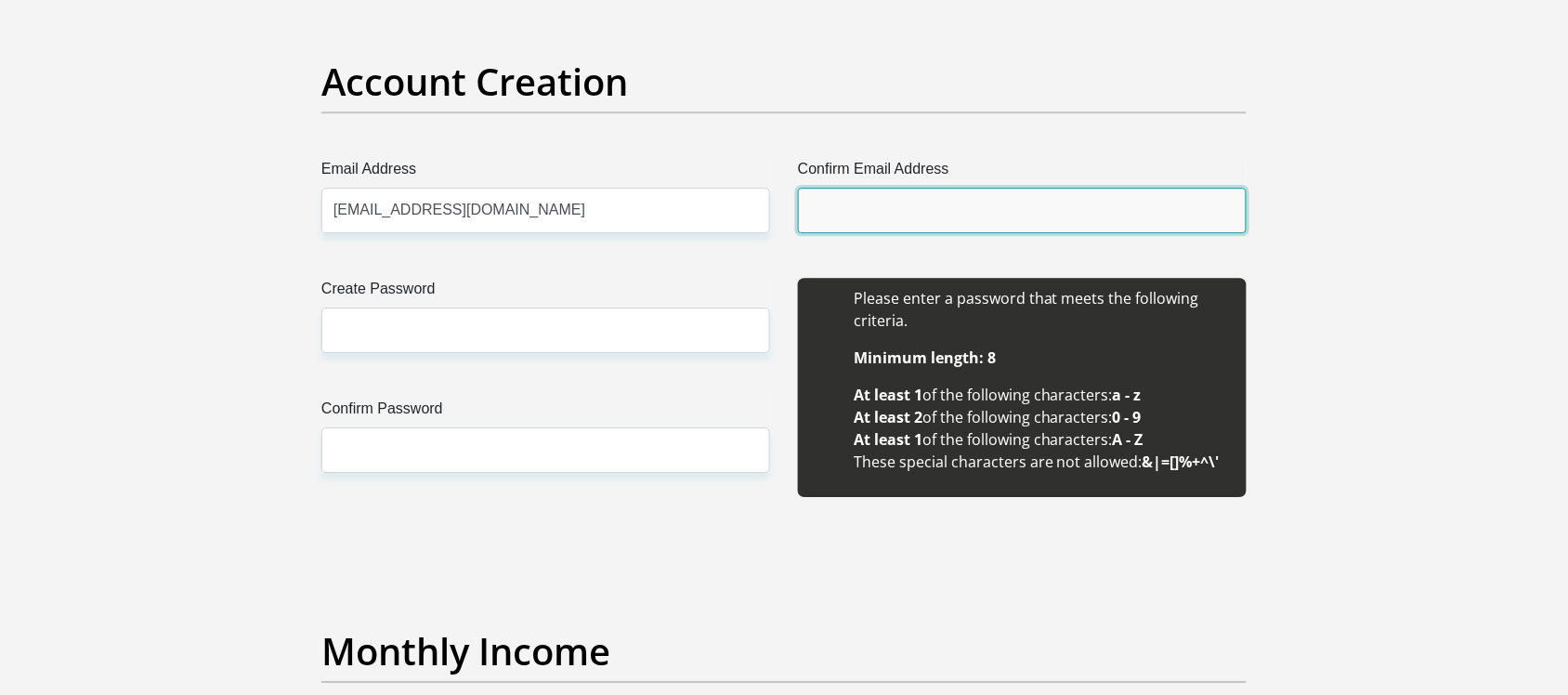
type input "elewer88@gmail.com"
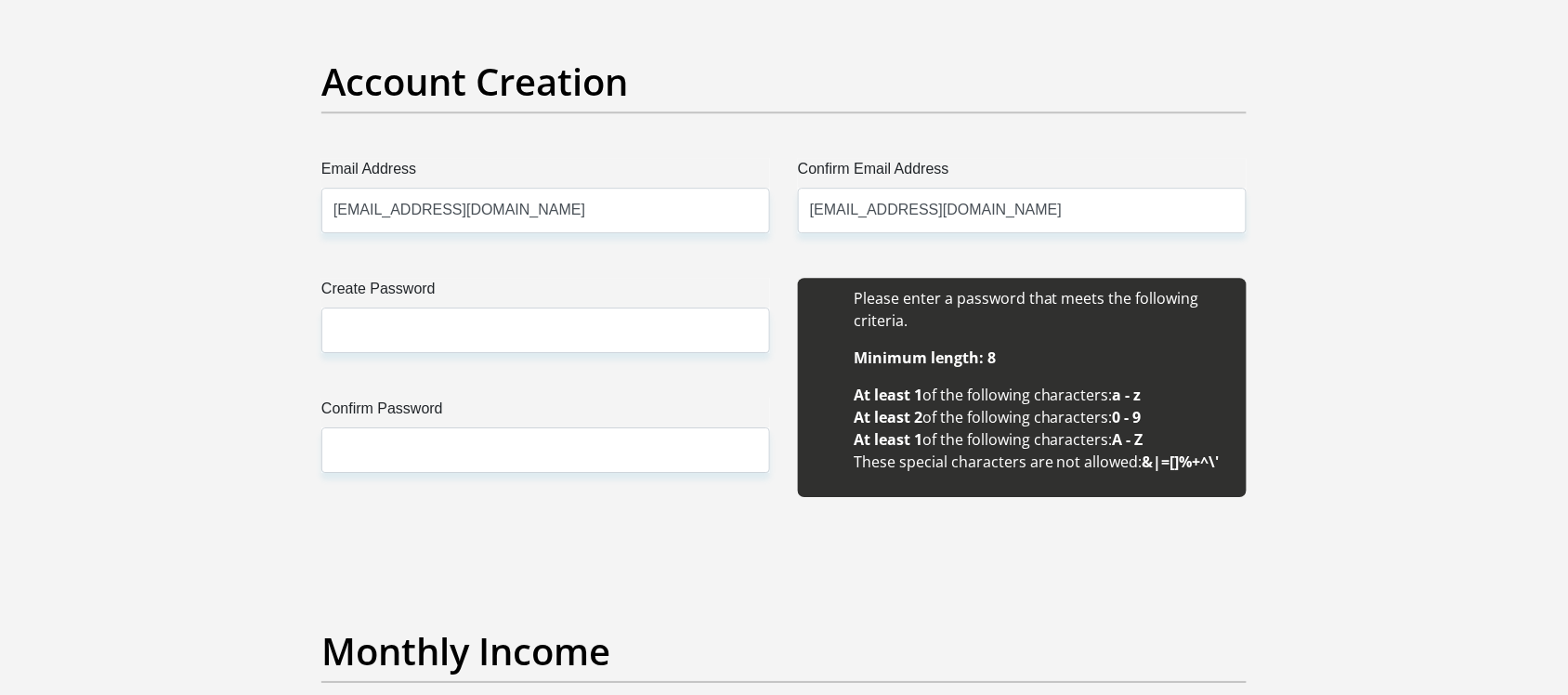
type input "Evelyn"
type input "Lewer"
type input "5202787339"
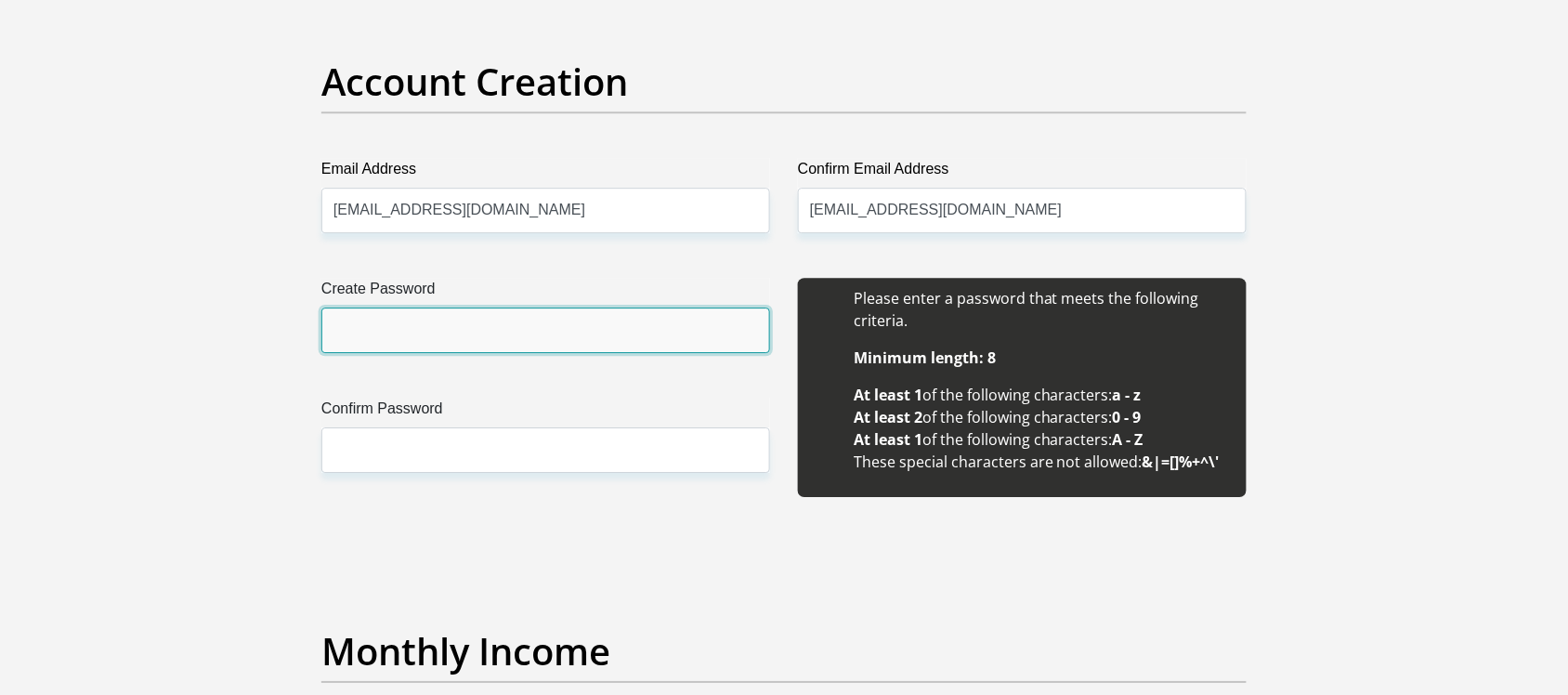
click at [373, 321] on input "Create Password" at bounding box center [545, 330] width 449 height 45
type input "Mobicredit@88"
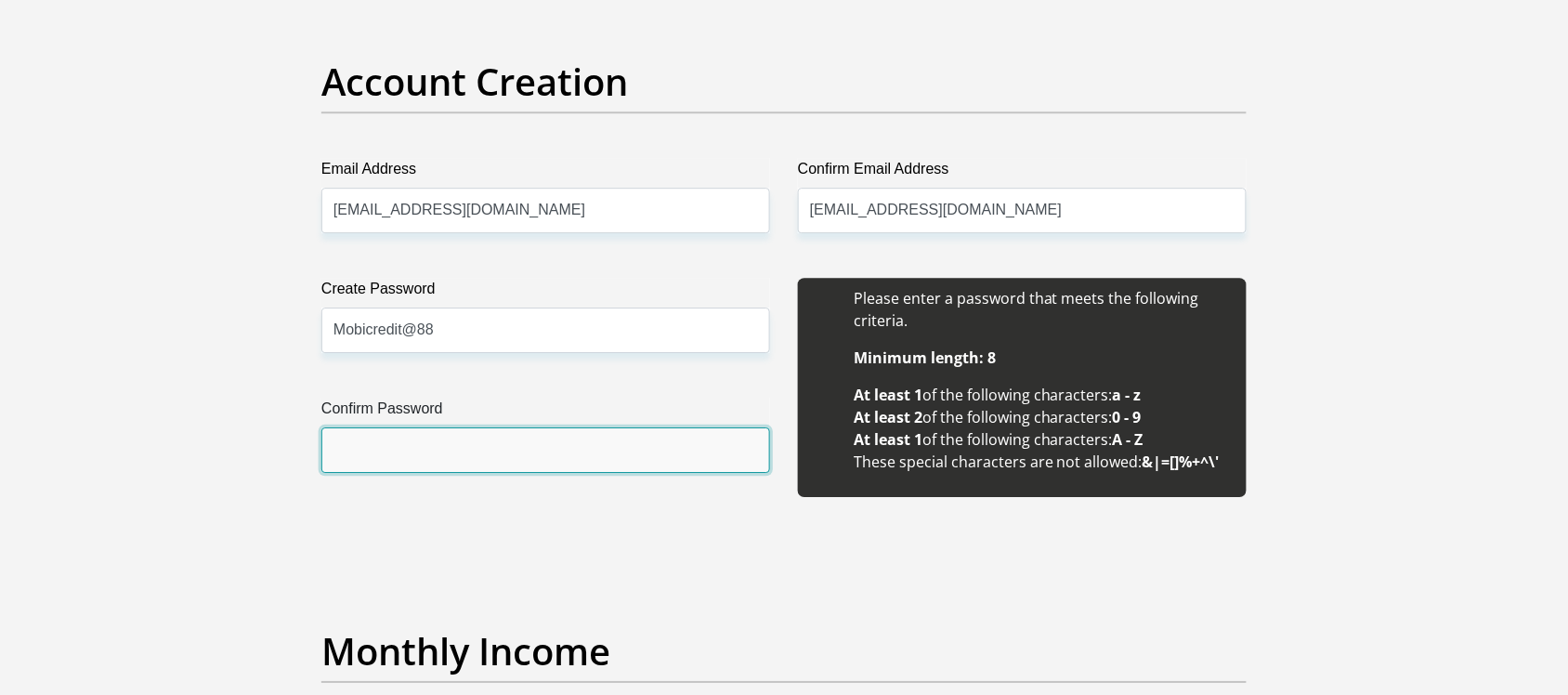
click at [377, 452] on input "Confirm Password" at bounding box center [545, 450] width 449 height 45
type input "Mobicredit@88"
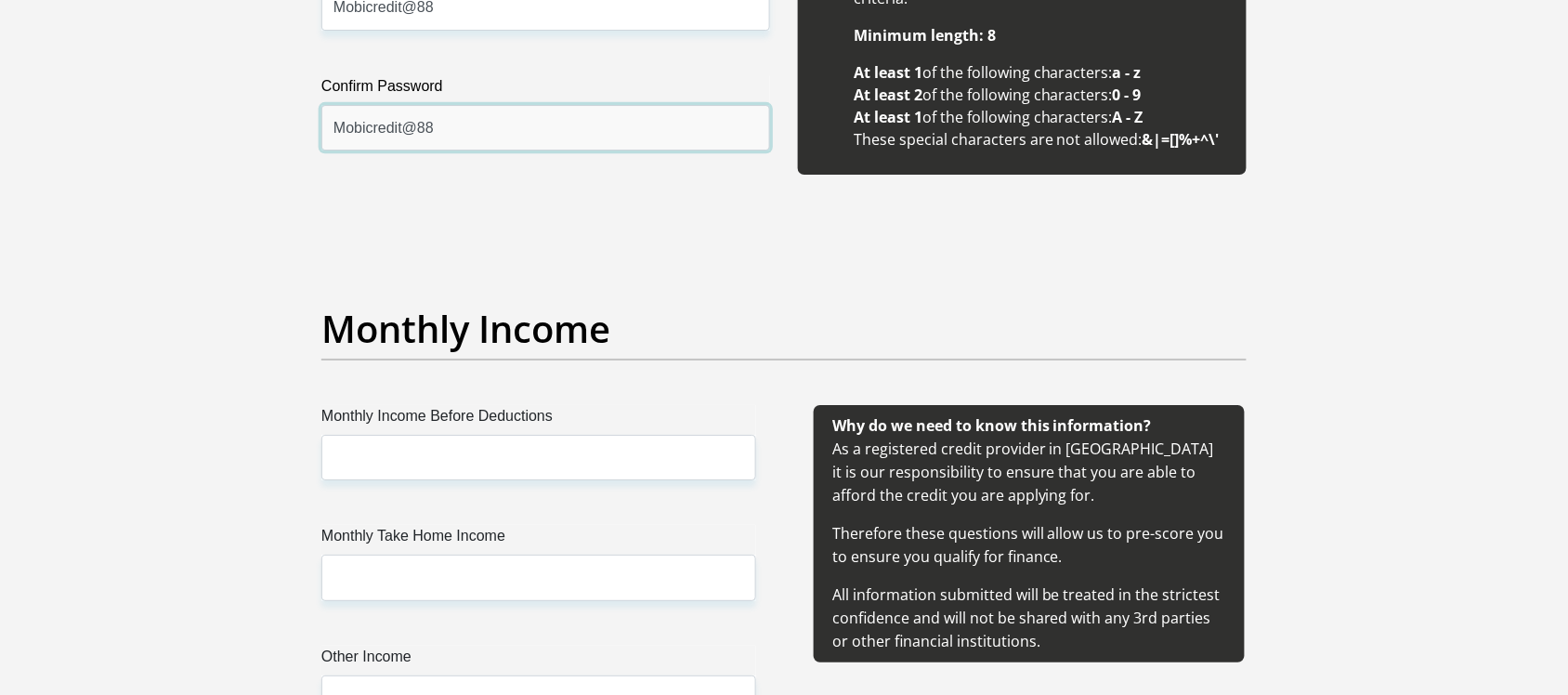
scroll to position [1974, 0]
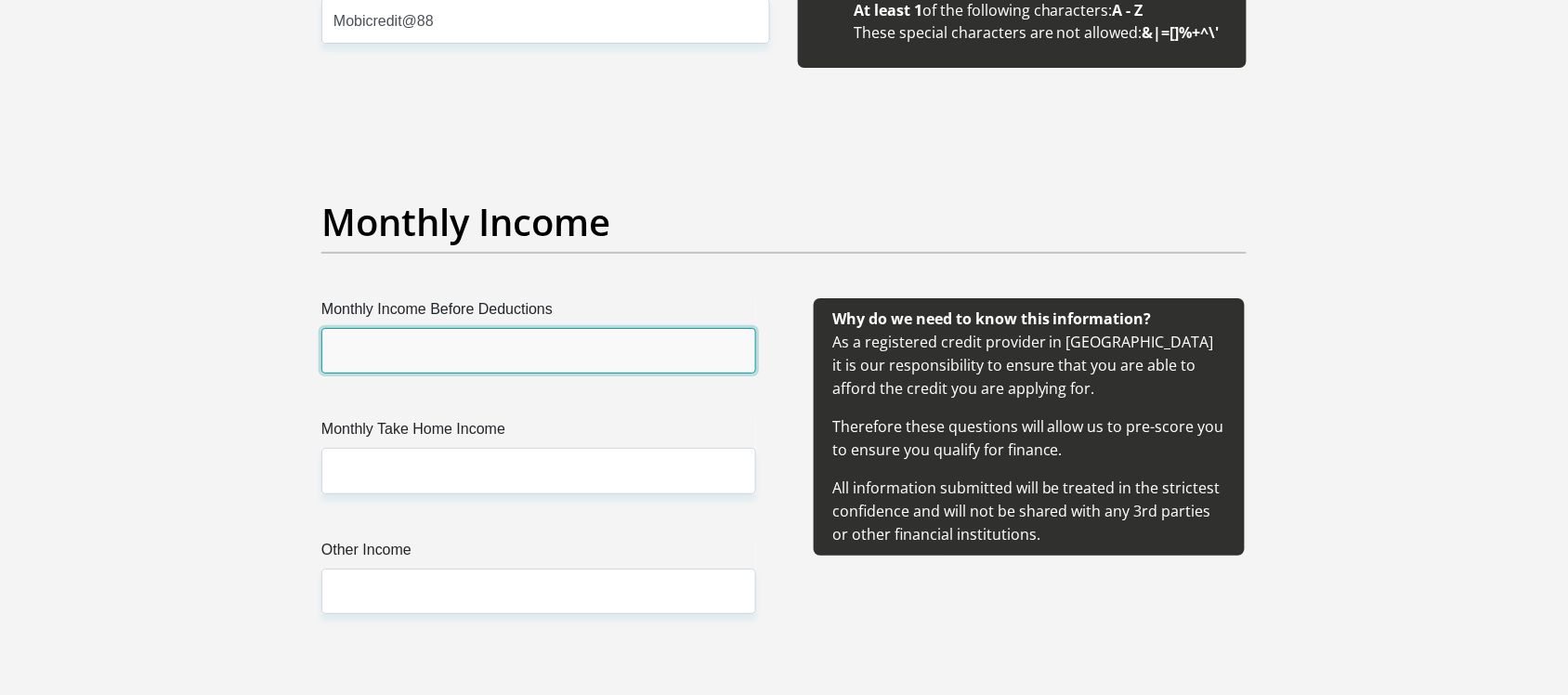
click at [372, 358] on input "Monthly Income Before Deductions" at bounding box center [538, 350] width 434 height 45
type input "24687"
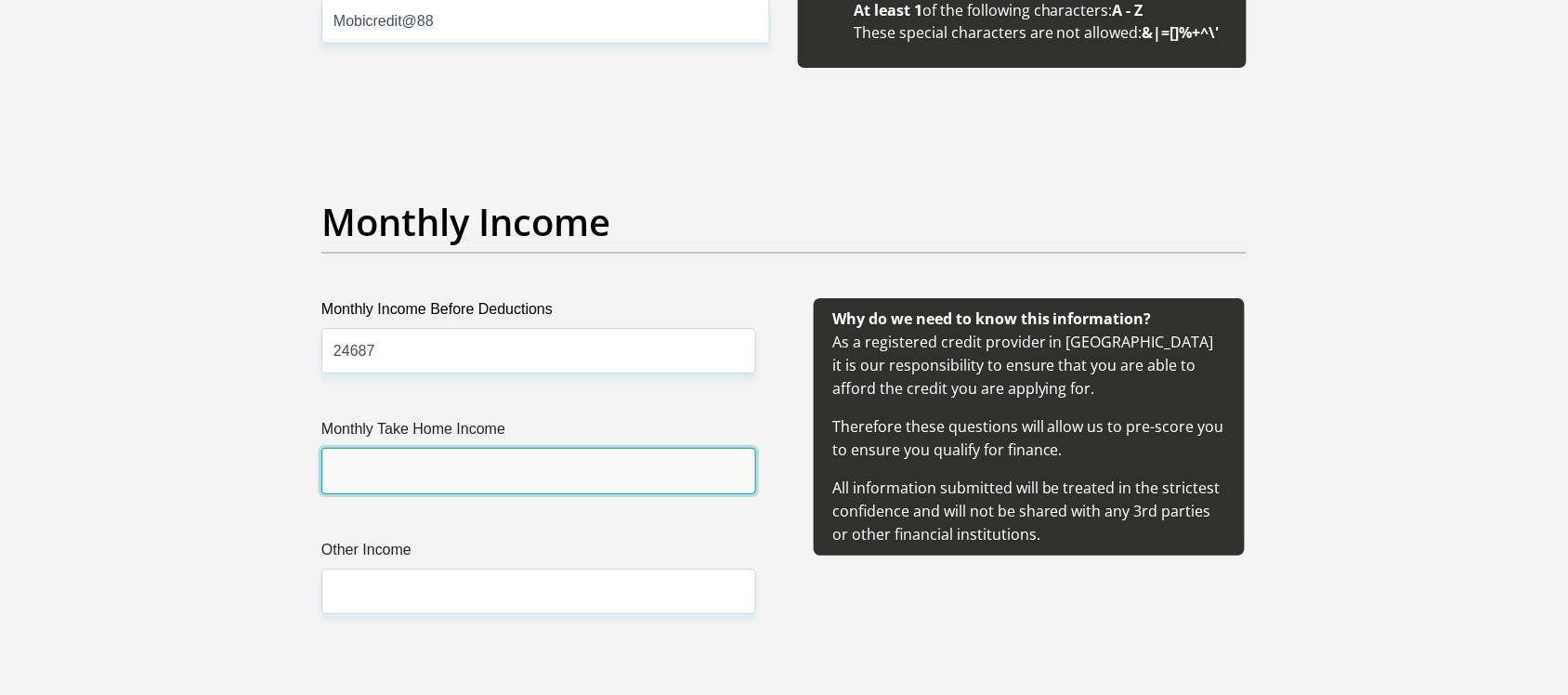
click at [385, 460] on input "Monthly Take Home Income" at bounding box center [538, 470] width 434 height 45
type input "18000"
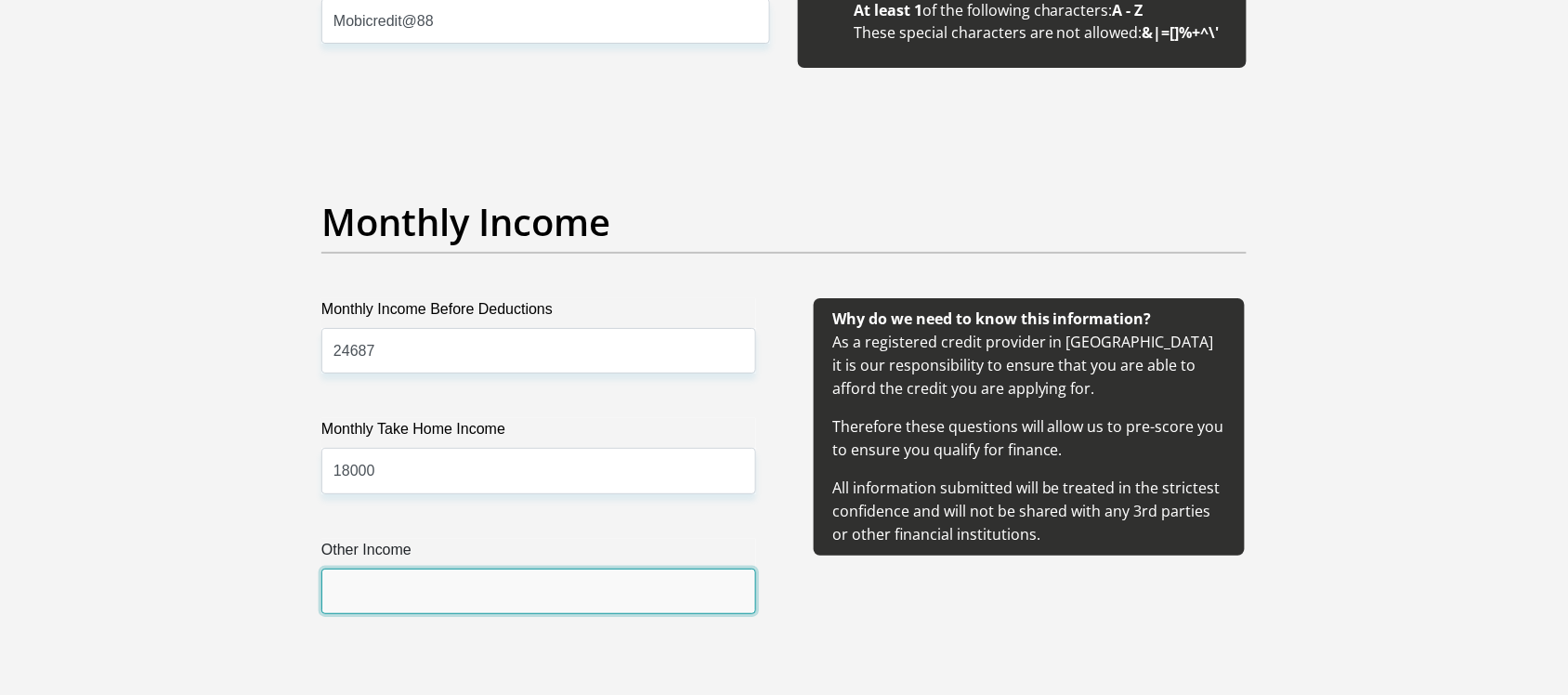
click at [402, 590] on input "Other Income" at bounding box center [538, 591] width 434 height 45
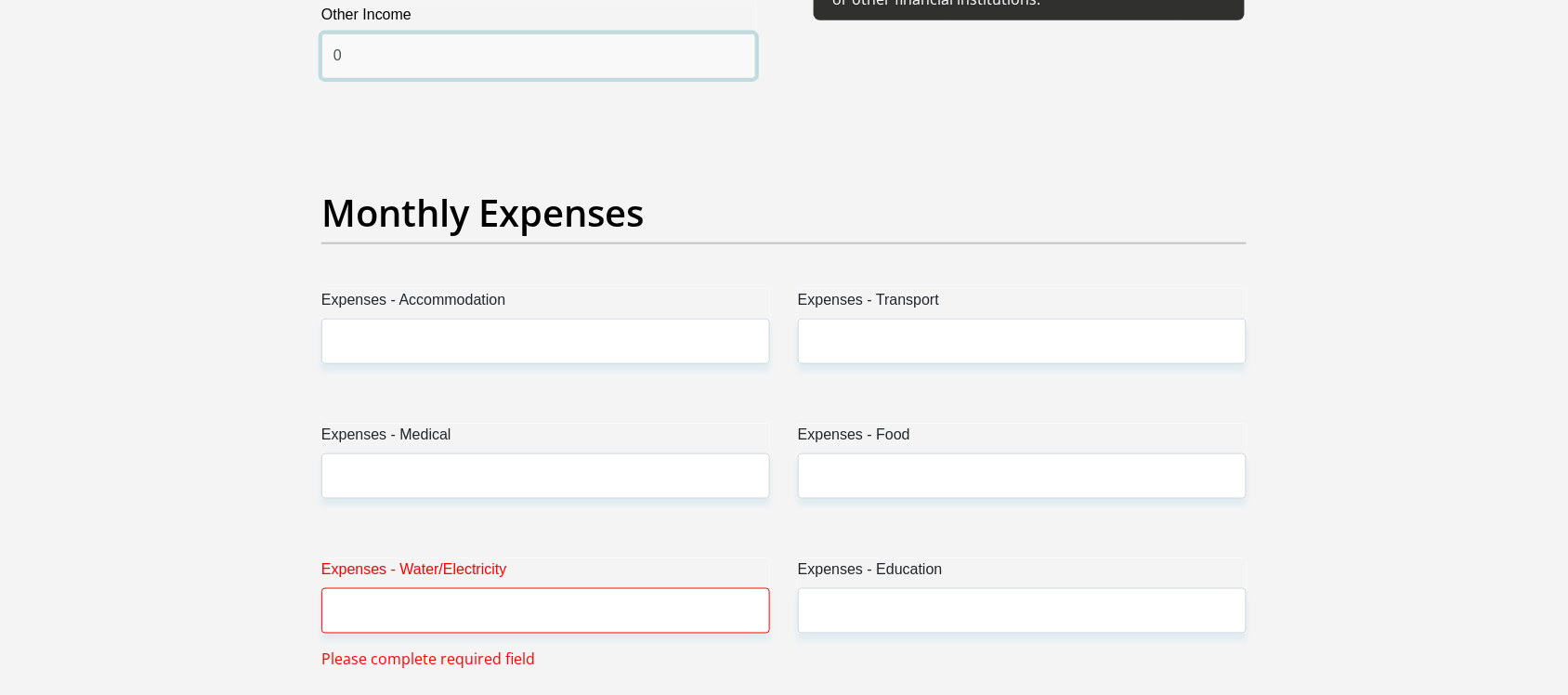
scroll to position [2641, 0]
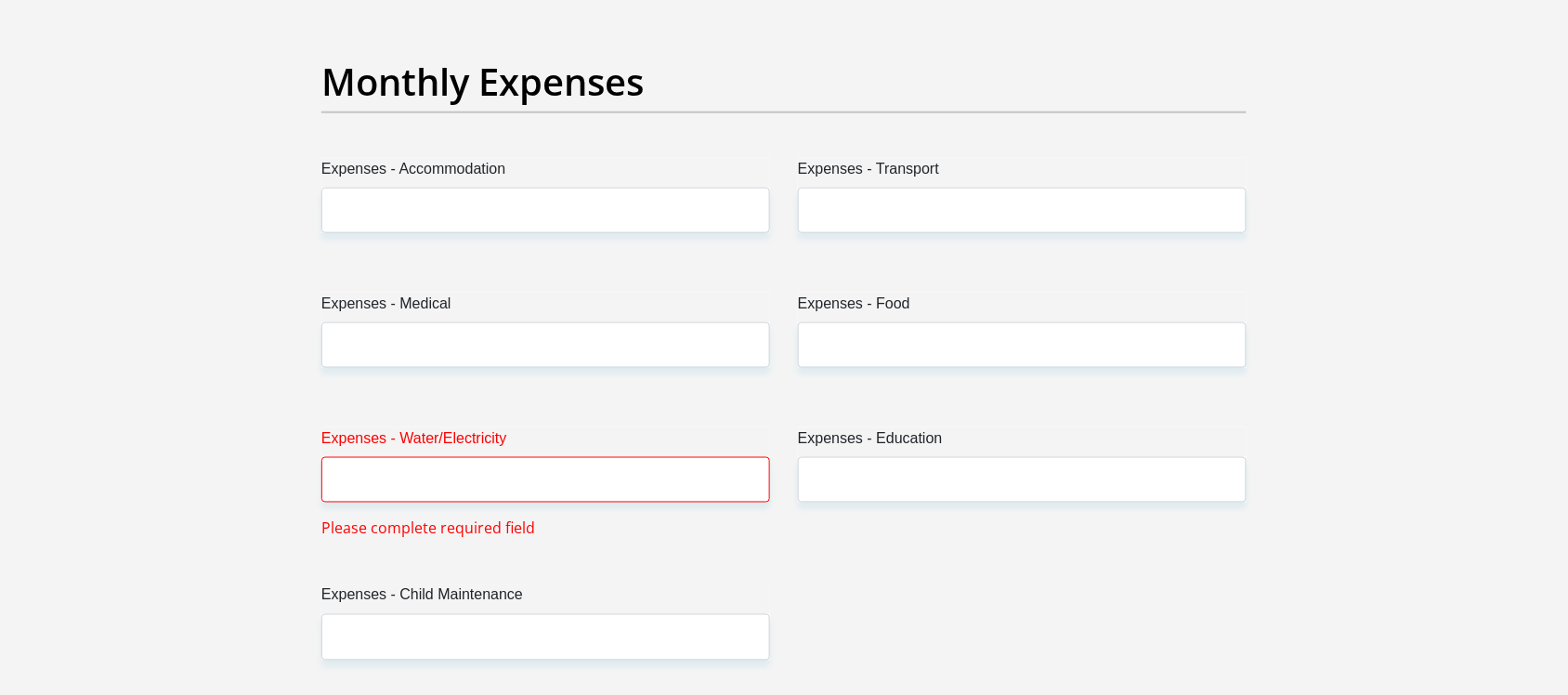
type input "0"
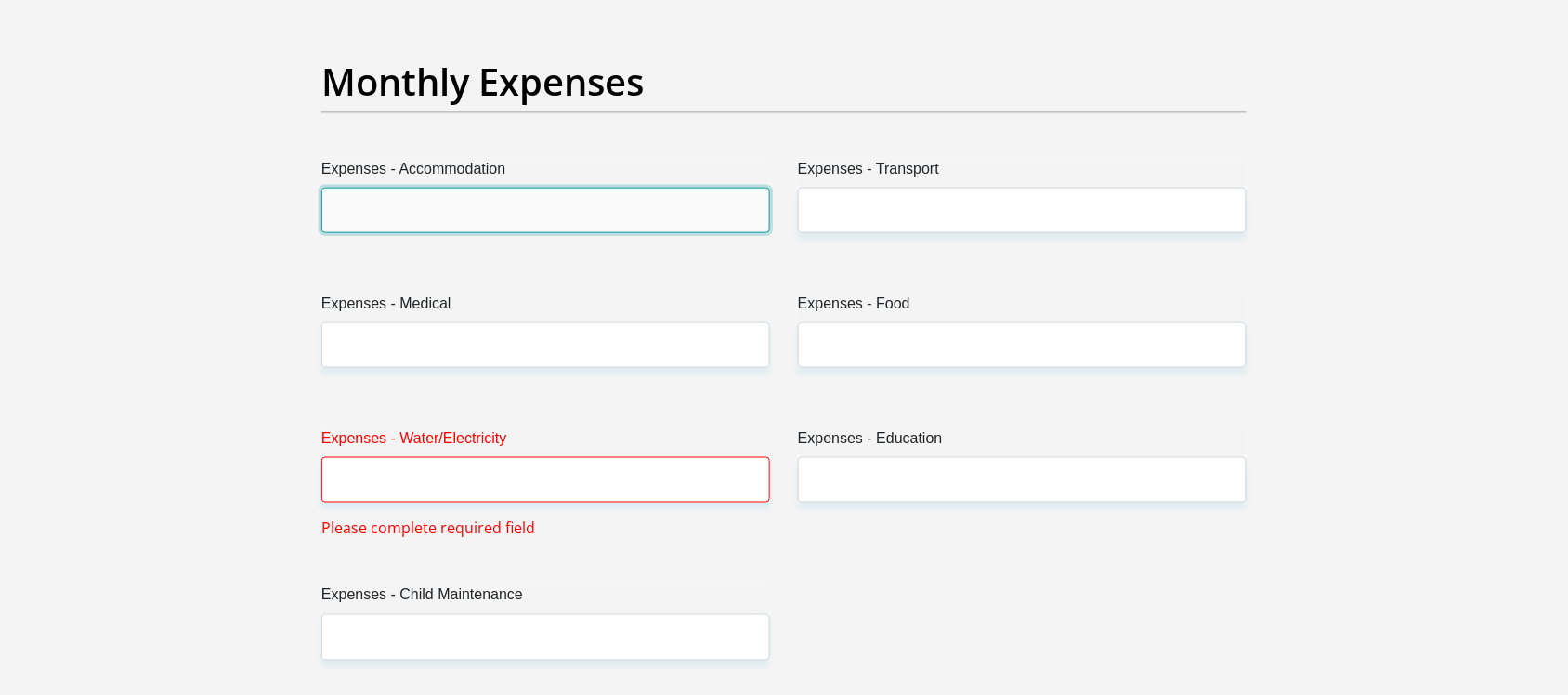
click at [377, 226] on input "Expenses - Accommodation" at bounding box center [545, 210] width 449 height 45
type input "1200"
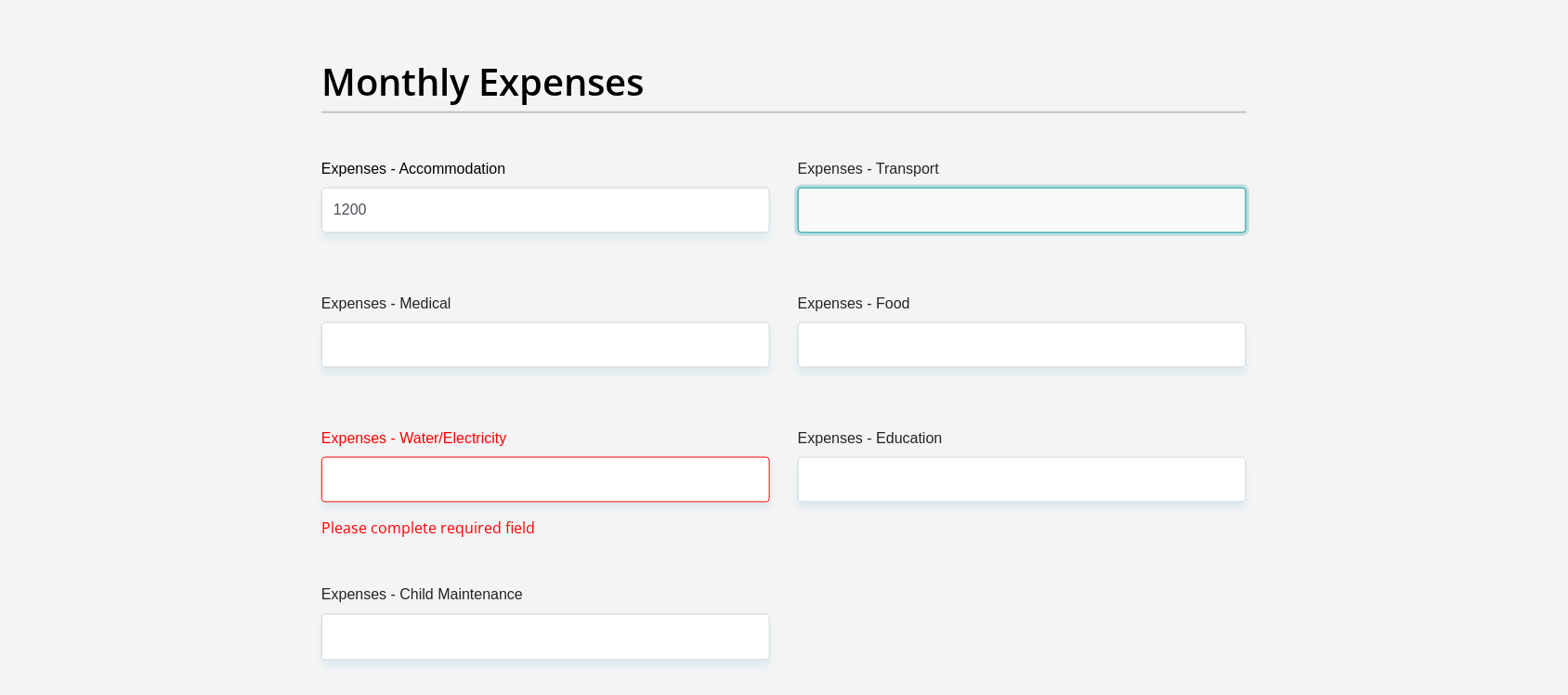
click at [829, 213] on input "Expenses - Transport" at bounding box center [1021, 210] width 449 height 45
type input "370"
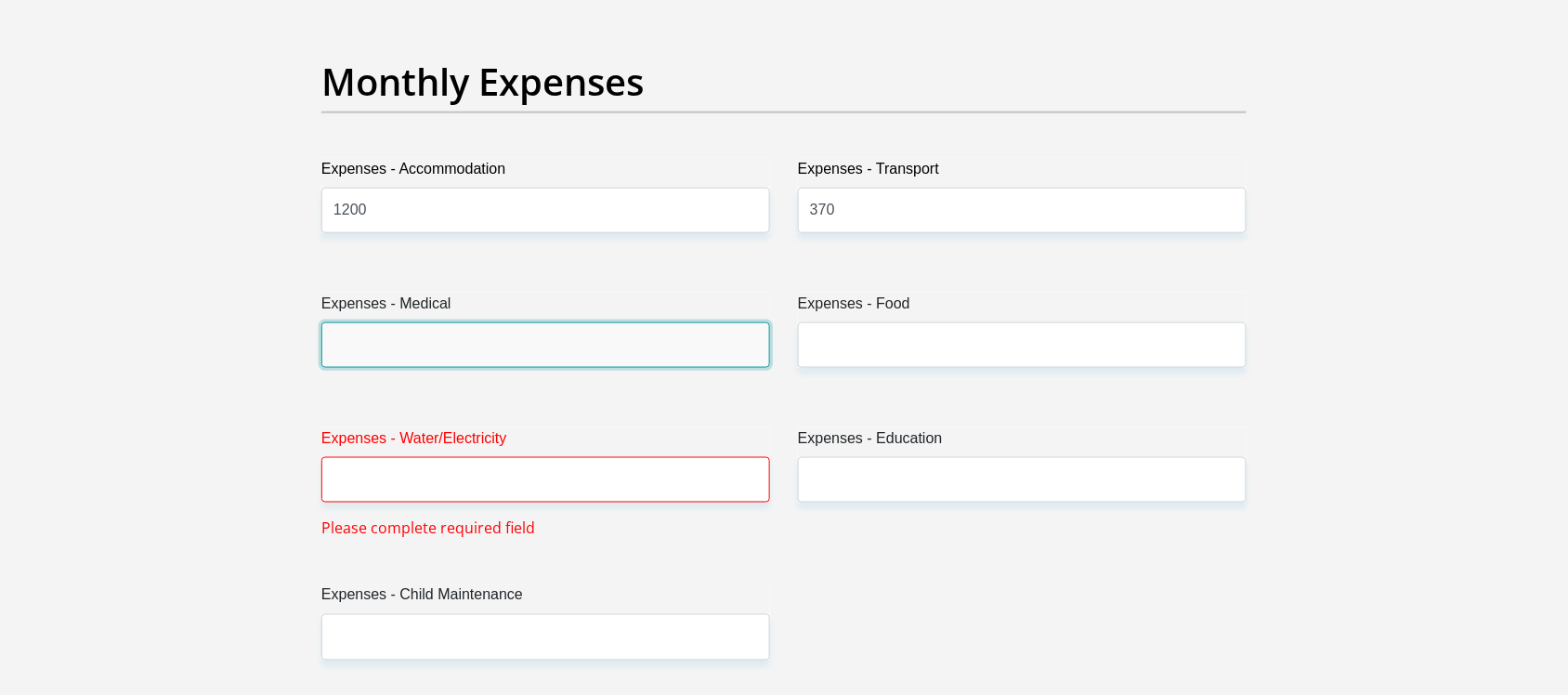
click at [370, 336] on input "Expenses - Medical" at bounding box center [545, 344] width 449 height 45
type input "2000"
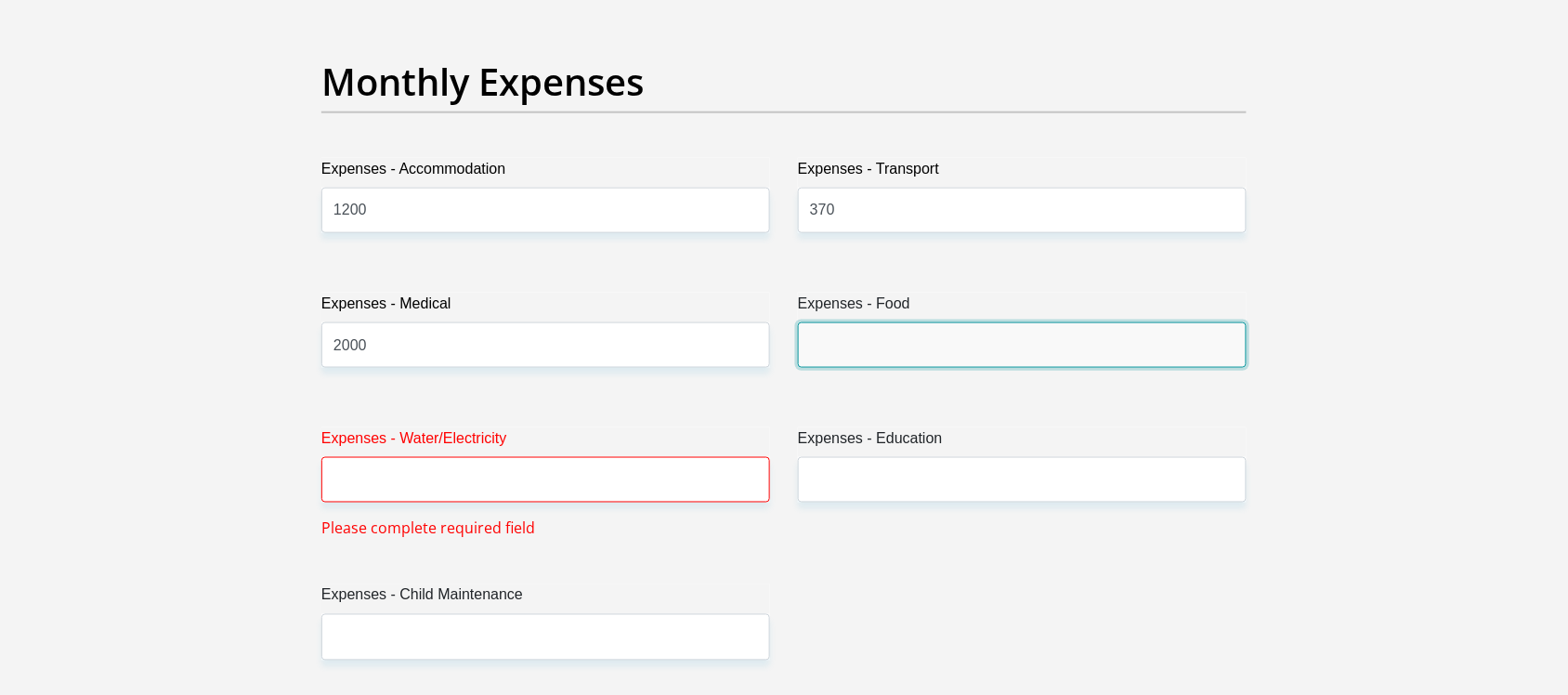
click at [819, 345] on input "Expenses - Food" at bounding box center [1021, 344] width 449 height 45
type input "2500"
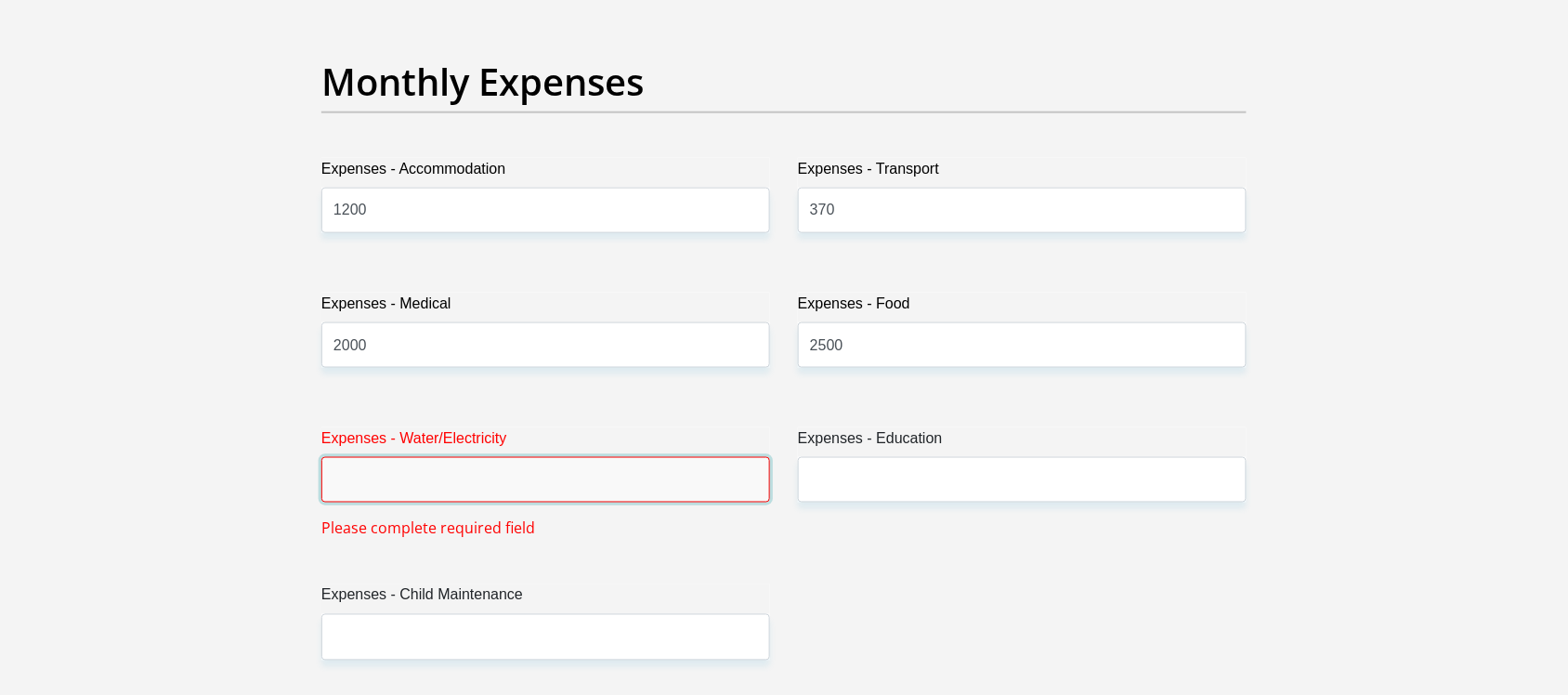
click at [391, 467] on input "Expenses - Water/Electricity" at bounding box center [545, 480] width 449 height 45
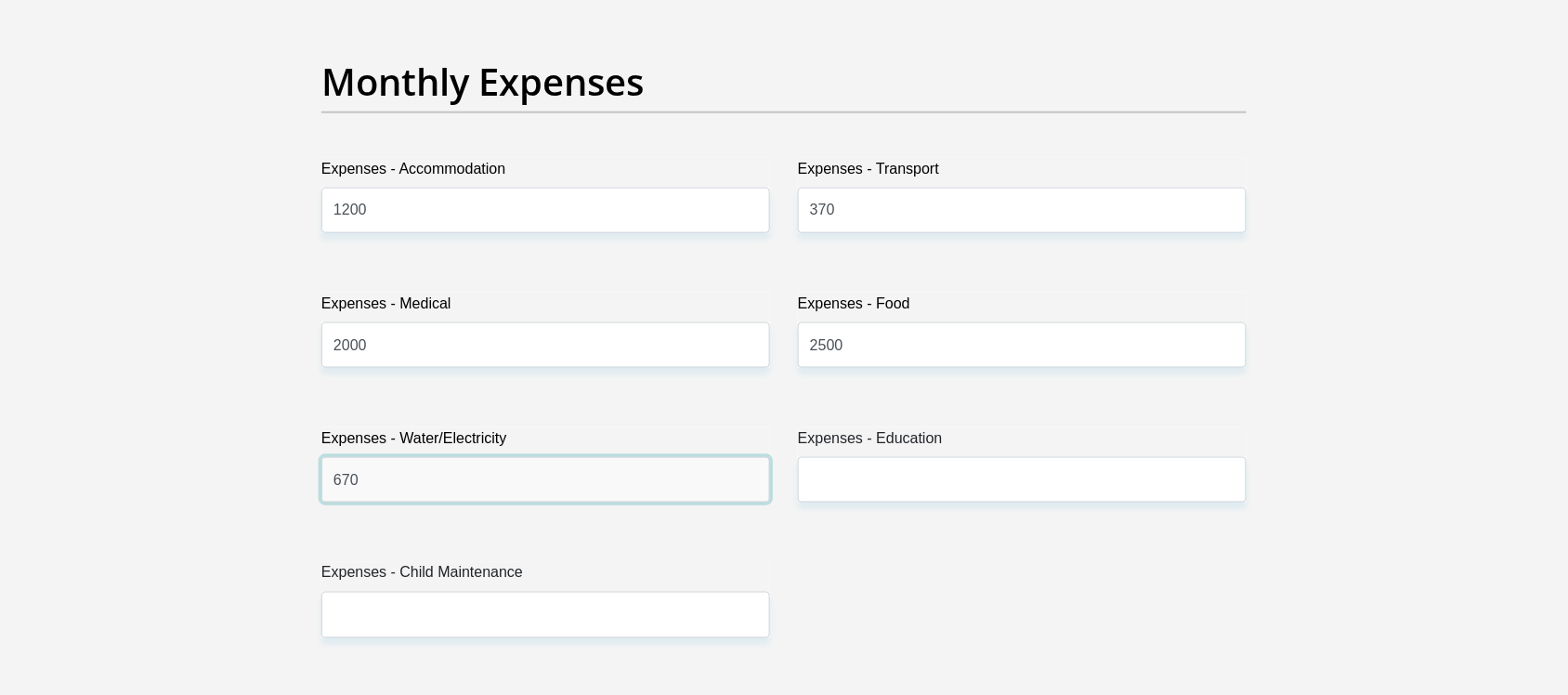
type input "670"
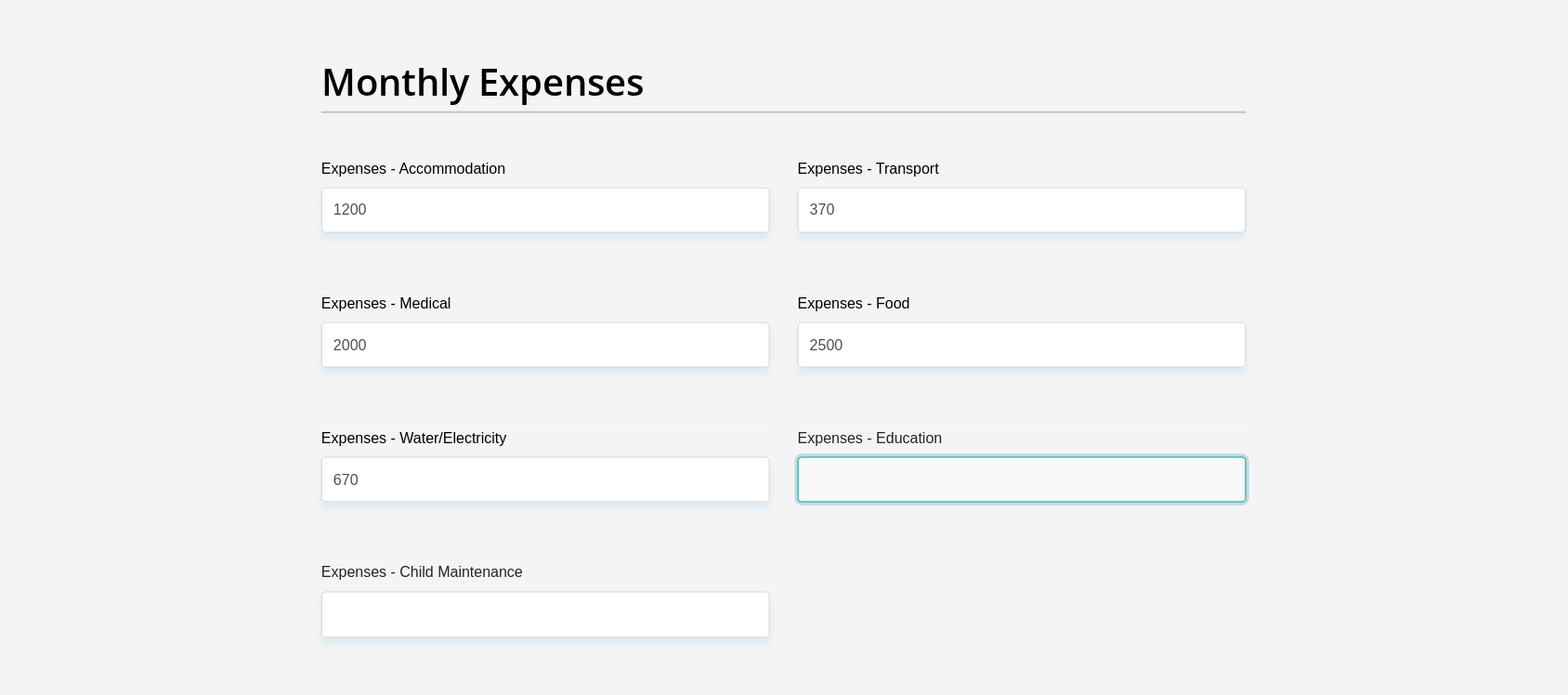
click at [854, 482] on input "Expenses - Education" at bounding box center [1021, 480] width 449 height 45
type input "0"
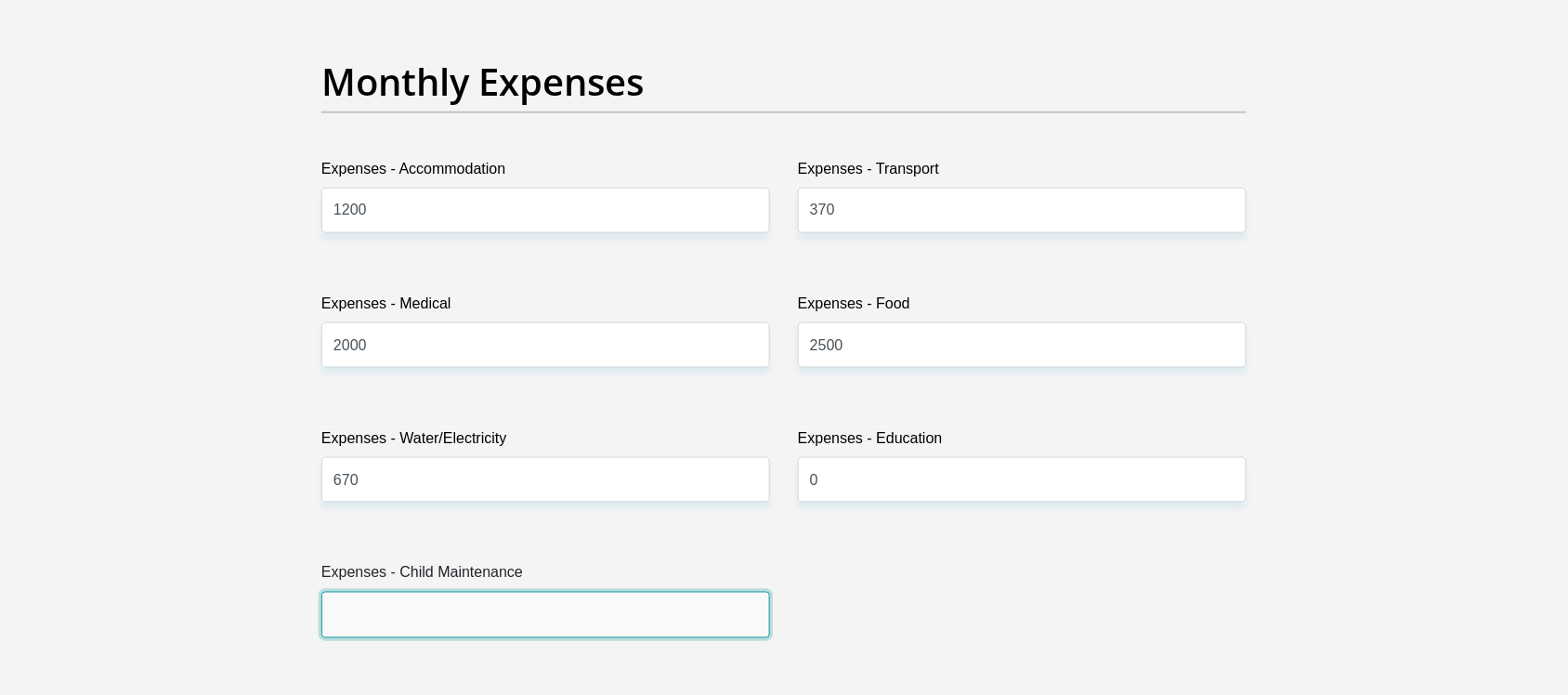
click at [430, 611] on input "Expenses - Child Maintenance" at bounding box center [545, 614] width 449 height 45
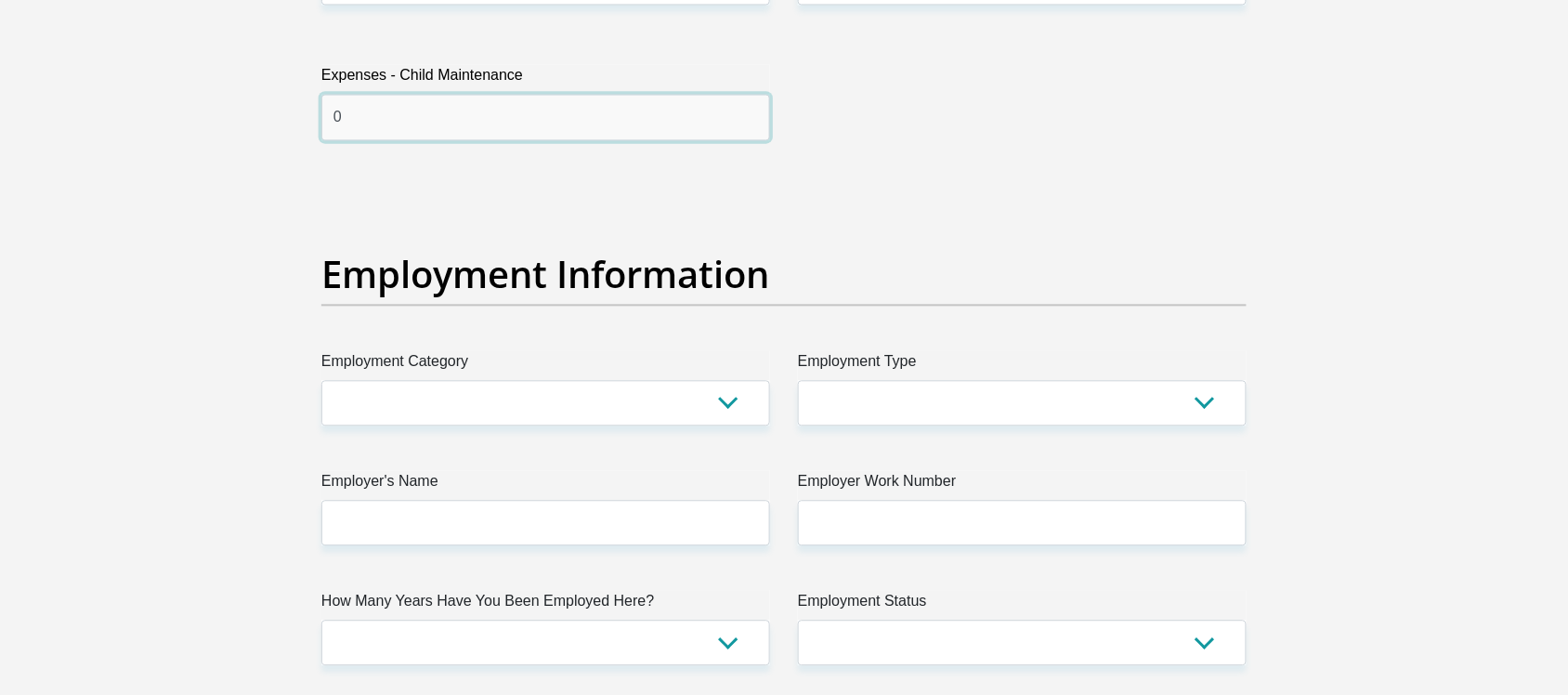
scroll to position [3282, 0]
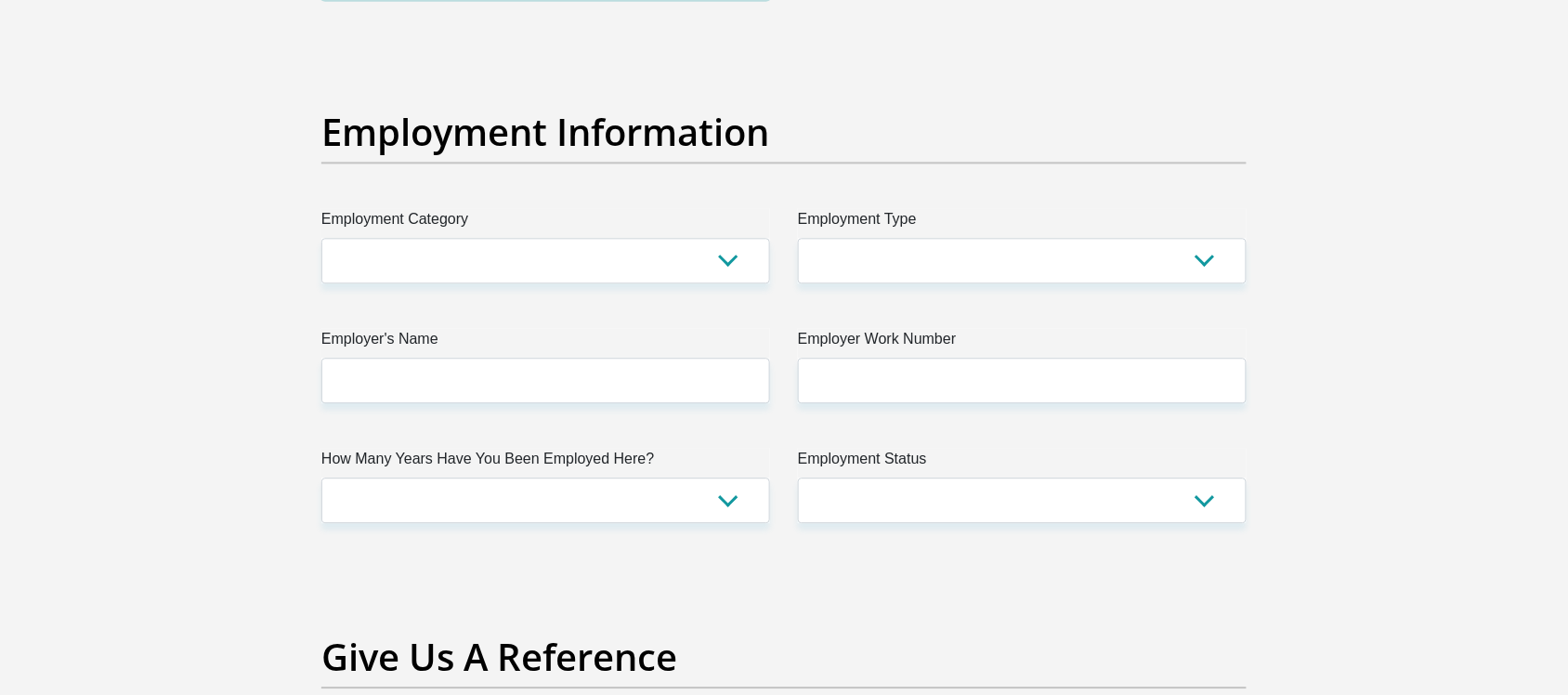
type input "0"
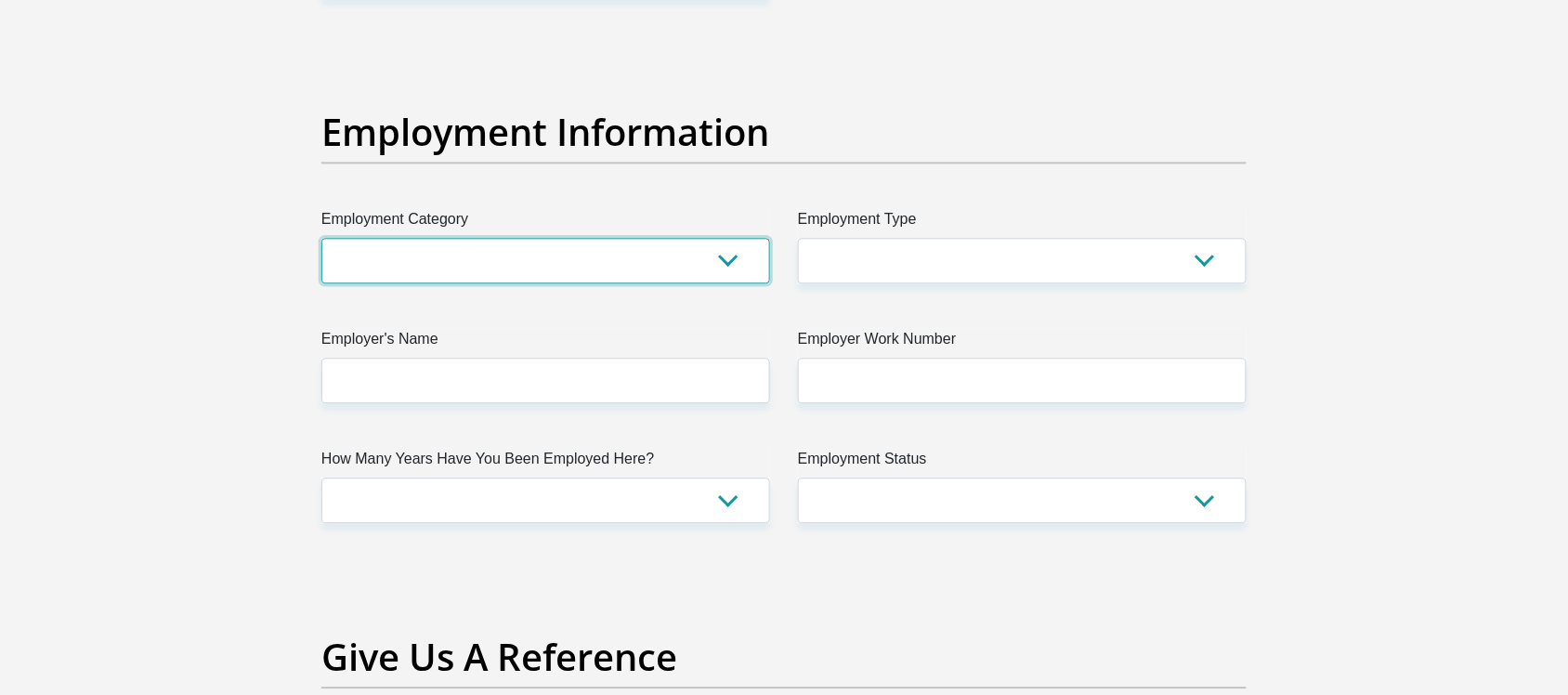
click at [732, 269] on select "AGRICULTURE ALCOHOL & TOBACCO CONSTRUCTION MATERIALS METALLURGY EQUIPMENT FOR R…" at bounding box center [545, 260] width 449 height 45
select select "32"
click at [321, 238] on select "AGRICULTURE ALCOHOL & TOBACCO CONSTRUCTION MATERIALS METALLURGY EQUIPMENT FOR R…" at bounding box center [545, 260] width 449 height 45
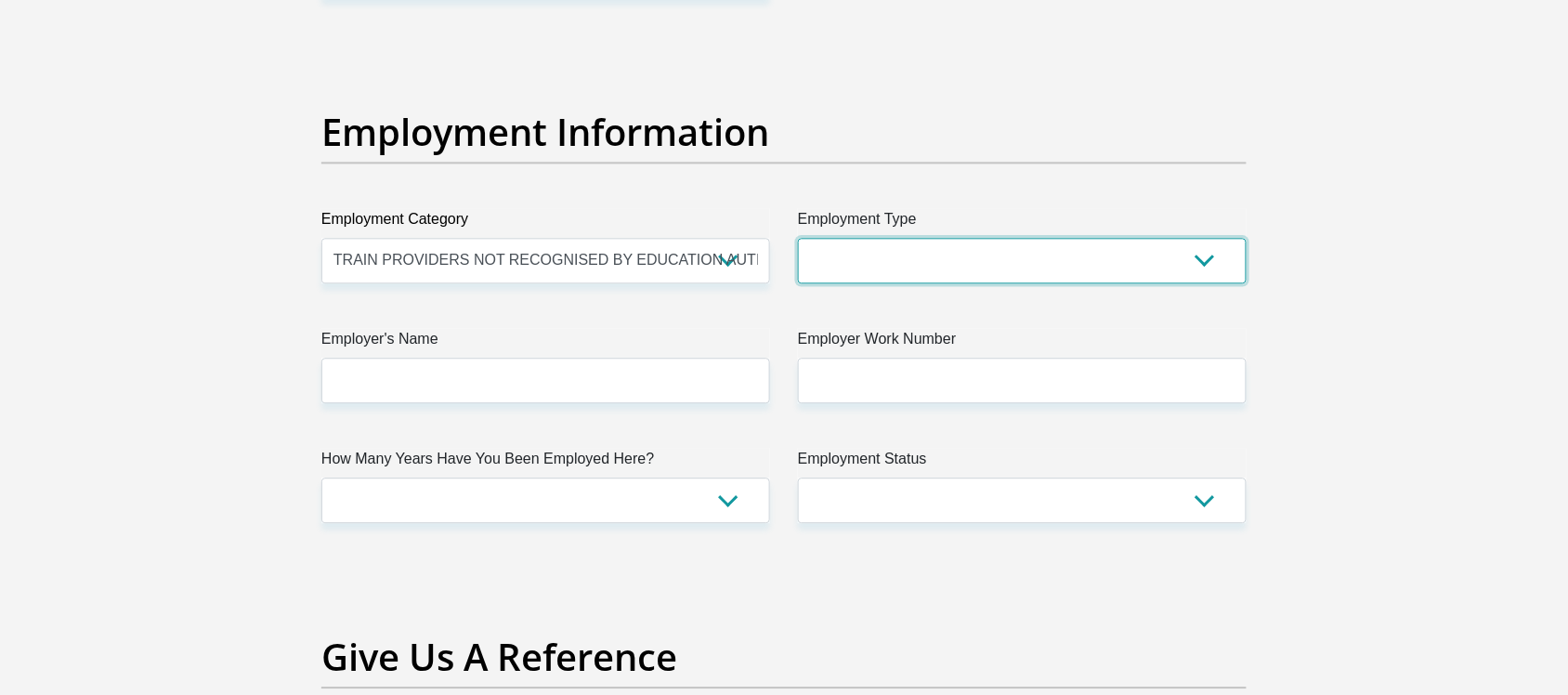
click at [852, 267] on select "College/Lecturer Craft Seller Creative Driver Executive Farmer Forces - Non Com…" at bounding box center [1021, 260] width 449 height 45
select select "Permanent Teacher"
click at [797, 238] on select "College/Lecturer Craft Seller Creative Driver Executive Farmer Forces - Non Com…" at bounding box center [1021, 260] width 449 height 45
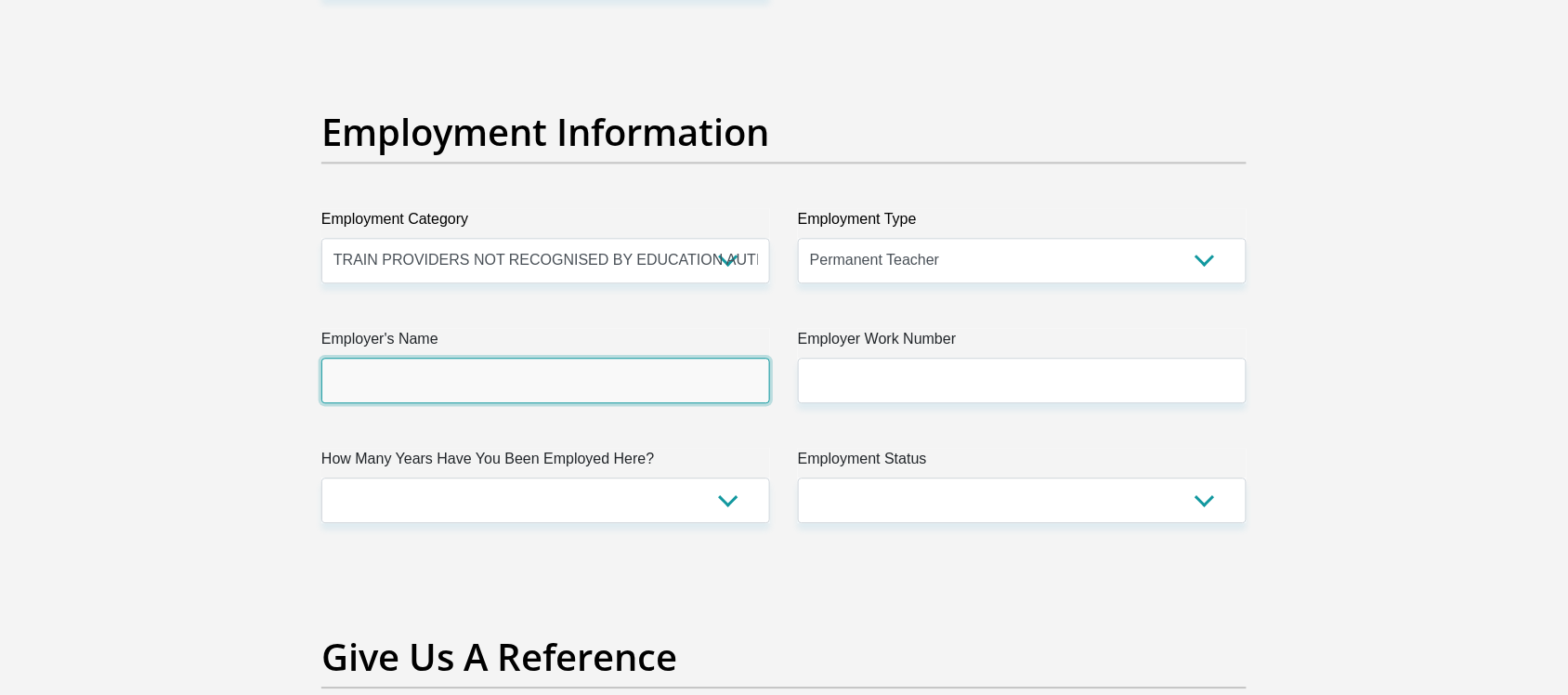
click at [339, 377] on input "Employer's Name" at bounding box center [545, 380] width 449 height 45
type input "StAndrews"
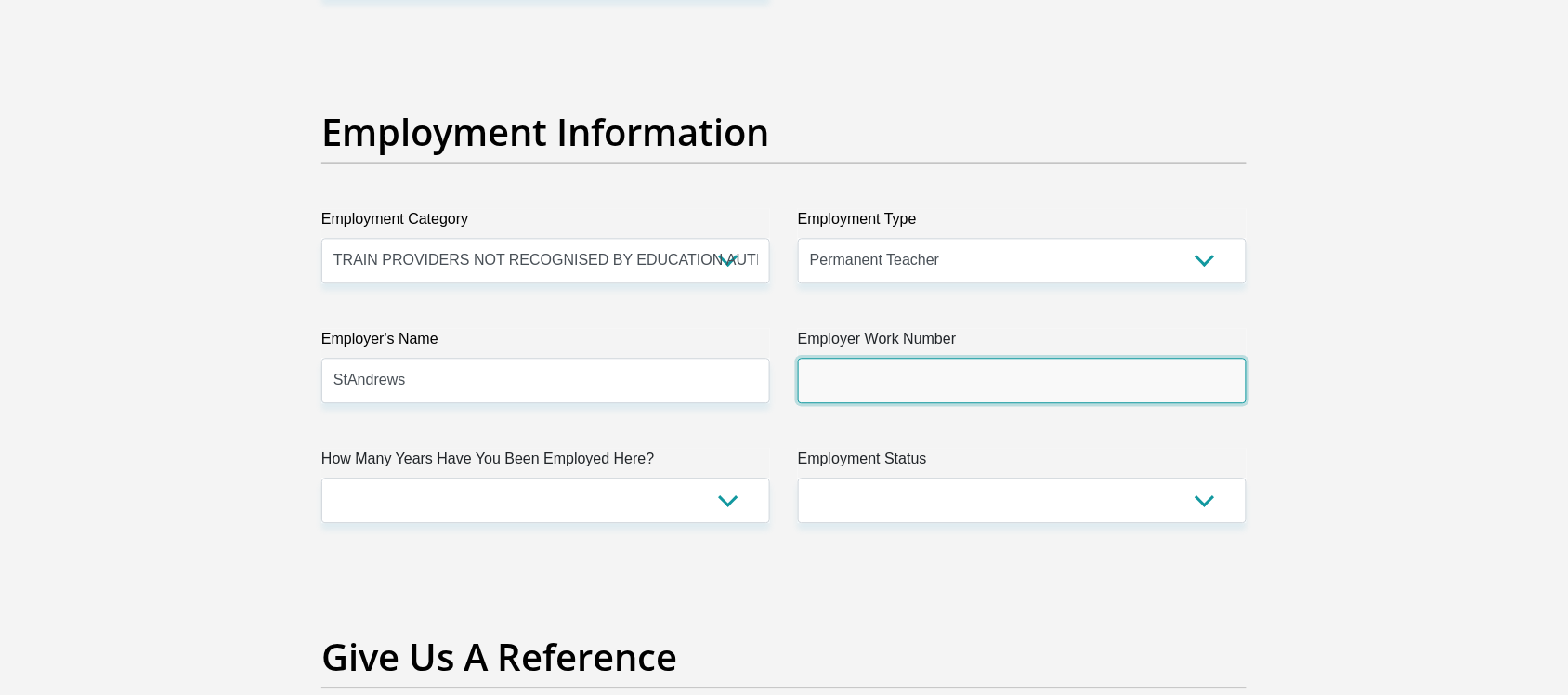
click at [866, 379] on input "Employer Work Number" at bounding box center [1021, 380] width 449 height 45
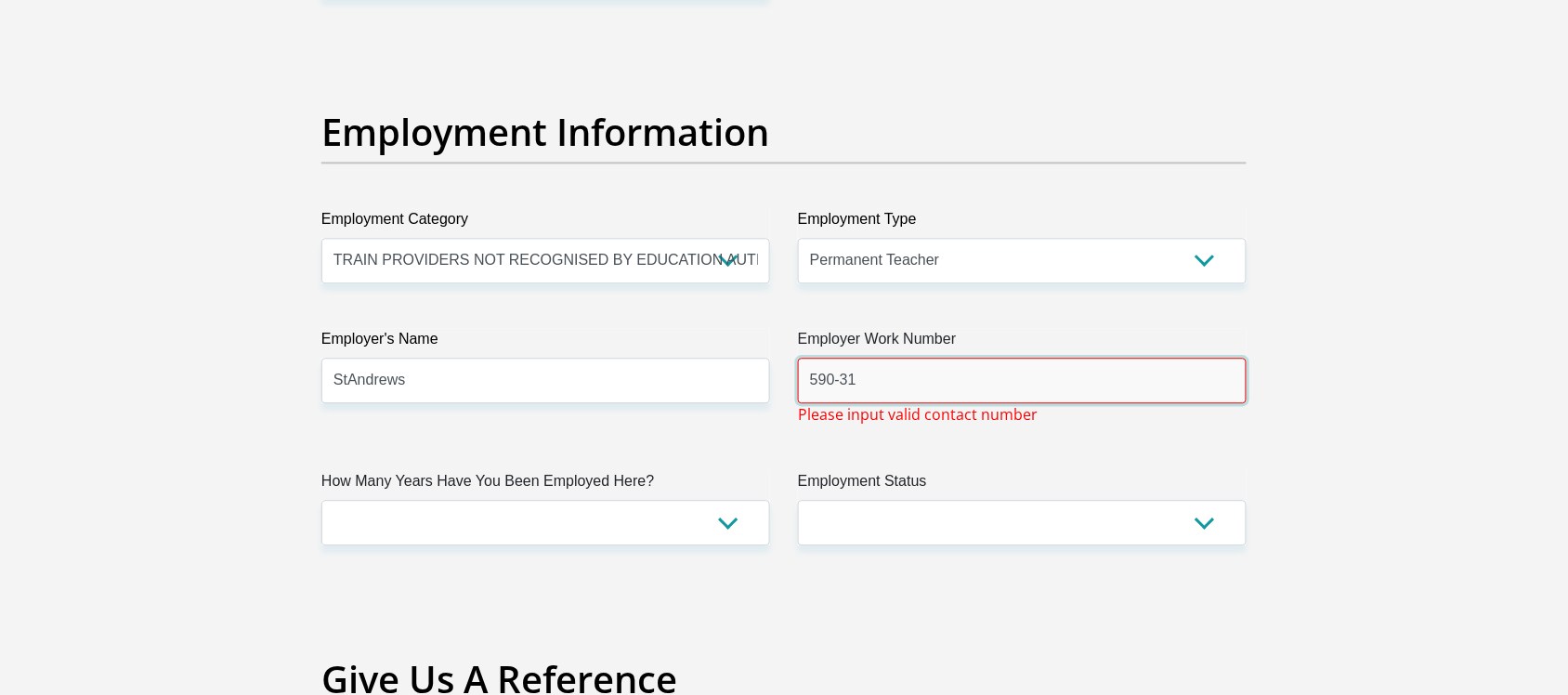
type input "590-31"
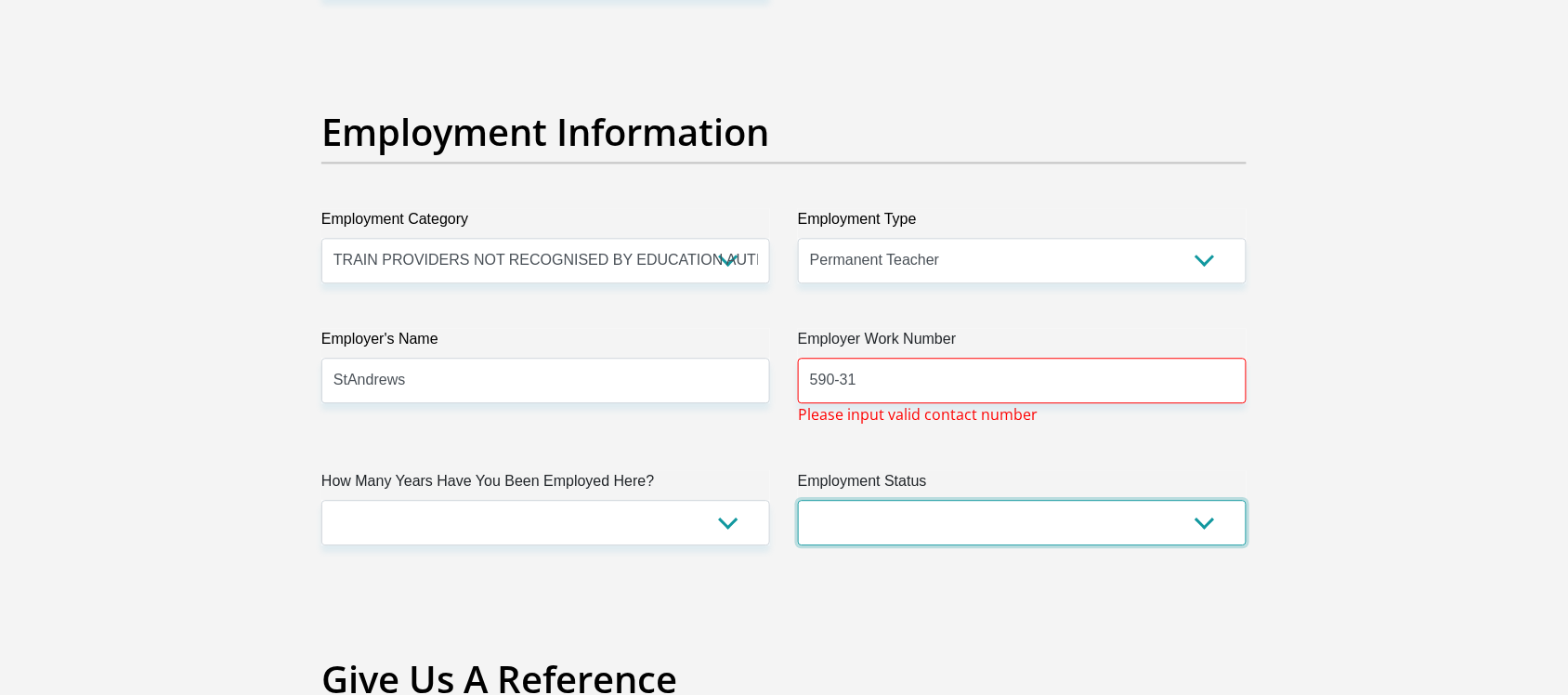
click at [852, 517] on select "Permanent/Full-time Part-time/Casual Contract Worker Self-Employed Housewife Re…" at bounding box center [1021, 522] width 449 height 45
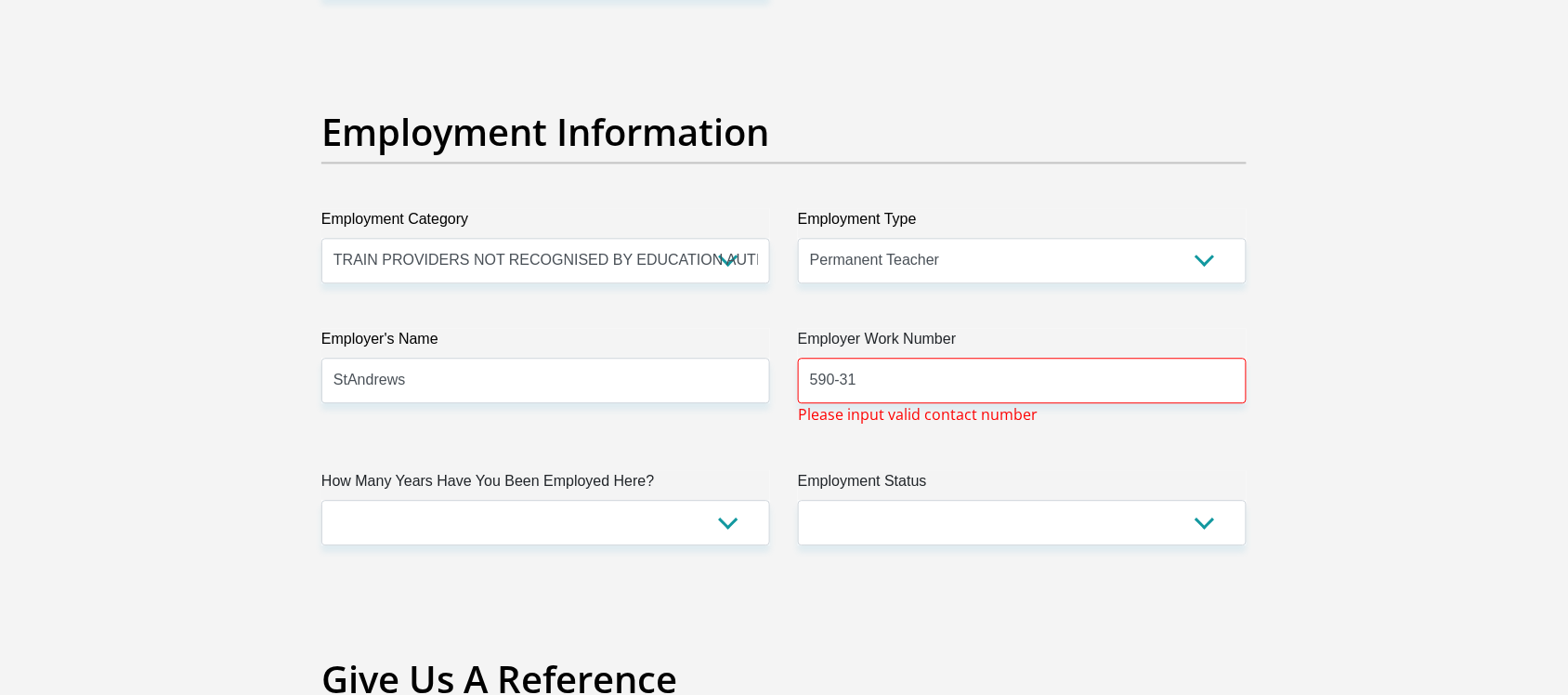
click at [1324, 231] on section "Personal Details Title Mr Ms Mrs Dr Other First Name Evelyn Surname Lewer ID Nu…" at bounding box center [784, 50] width 1568 height 6500
drag, startPoint x: 880, startPoint y: 390, endPoint x: 747, endPoint y: 381, distance: 133.3
click at [747, 381] on div "Title Mr Ms Mrs Dr Other First Name Evelyn Surname Lewer ID Number 641101013908…" at bounding box center [784, 45] width 953 height 6069
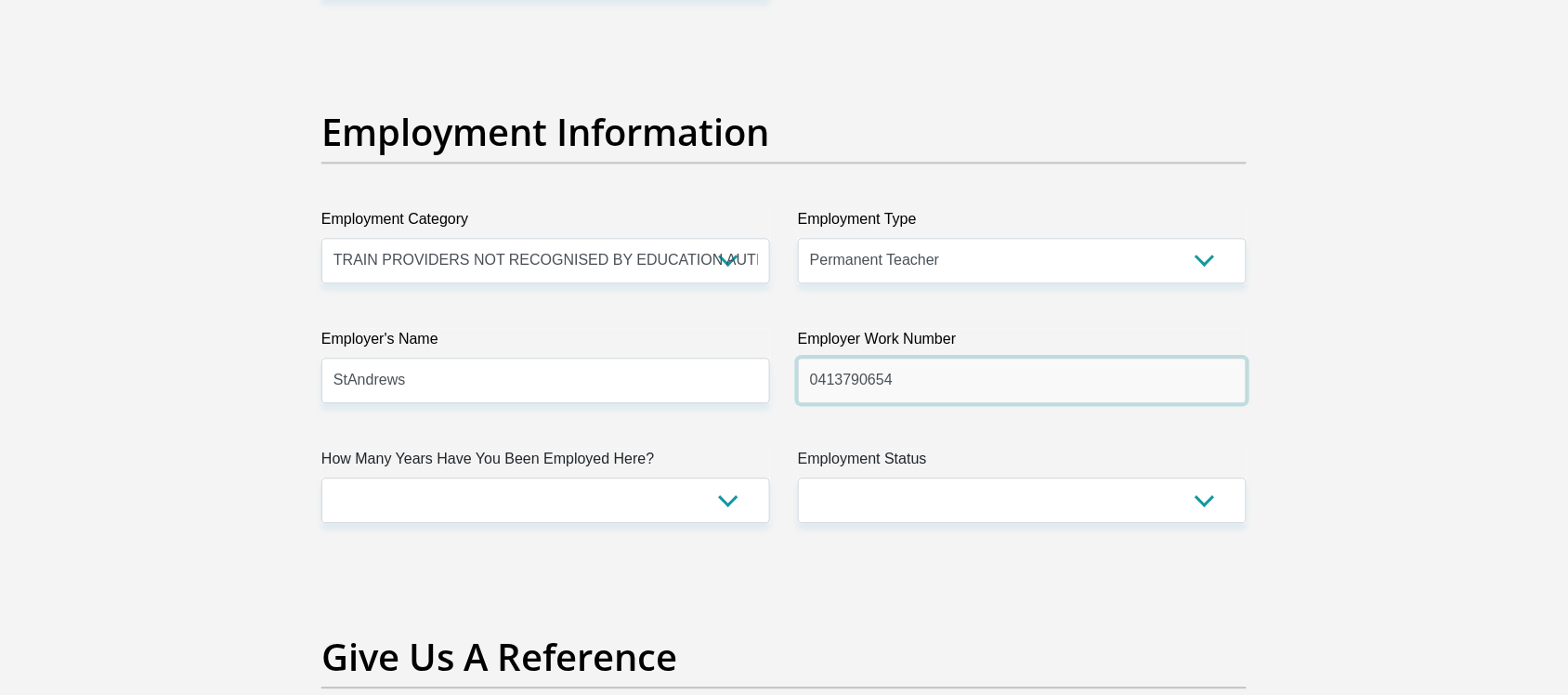
type input "0413790654"
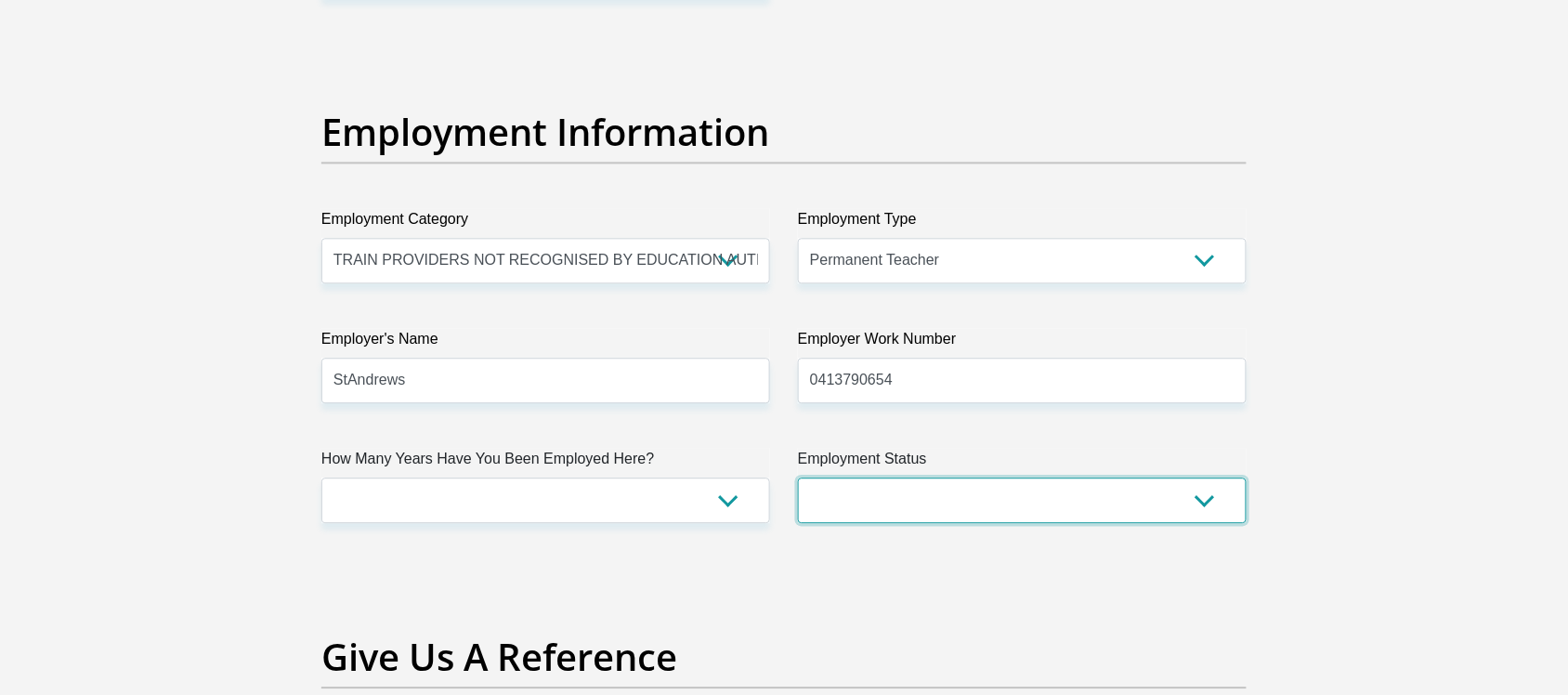
click at [824, 504] on select "Permanent/Full-time Part-time/Casual Contract Worker Self-Employed Housewife Re…" at bounding box center [1021, 500] width 449 height 45
select select "1"
click at [797, 479] on select "Permanent/Full-time Part-time/Casual Contract Worker Self-Employed Housewife Re…" at bounding box center [1021, 500] width 449 height 45
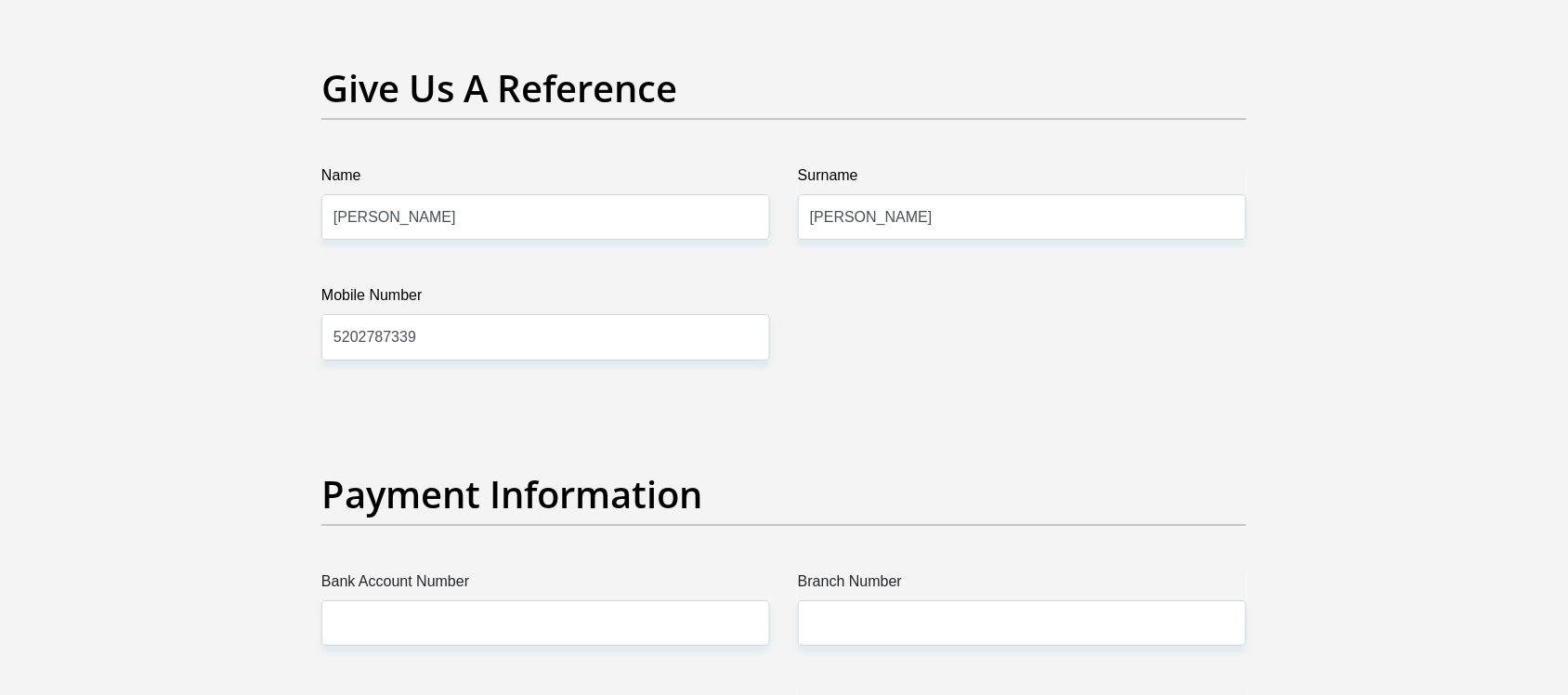
scroll to position [3814, 0]
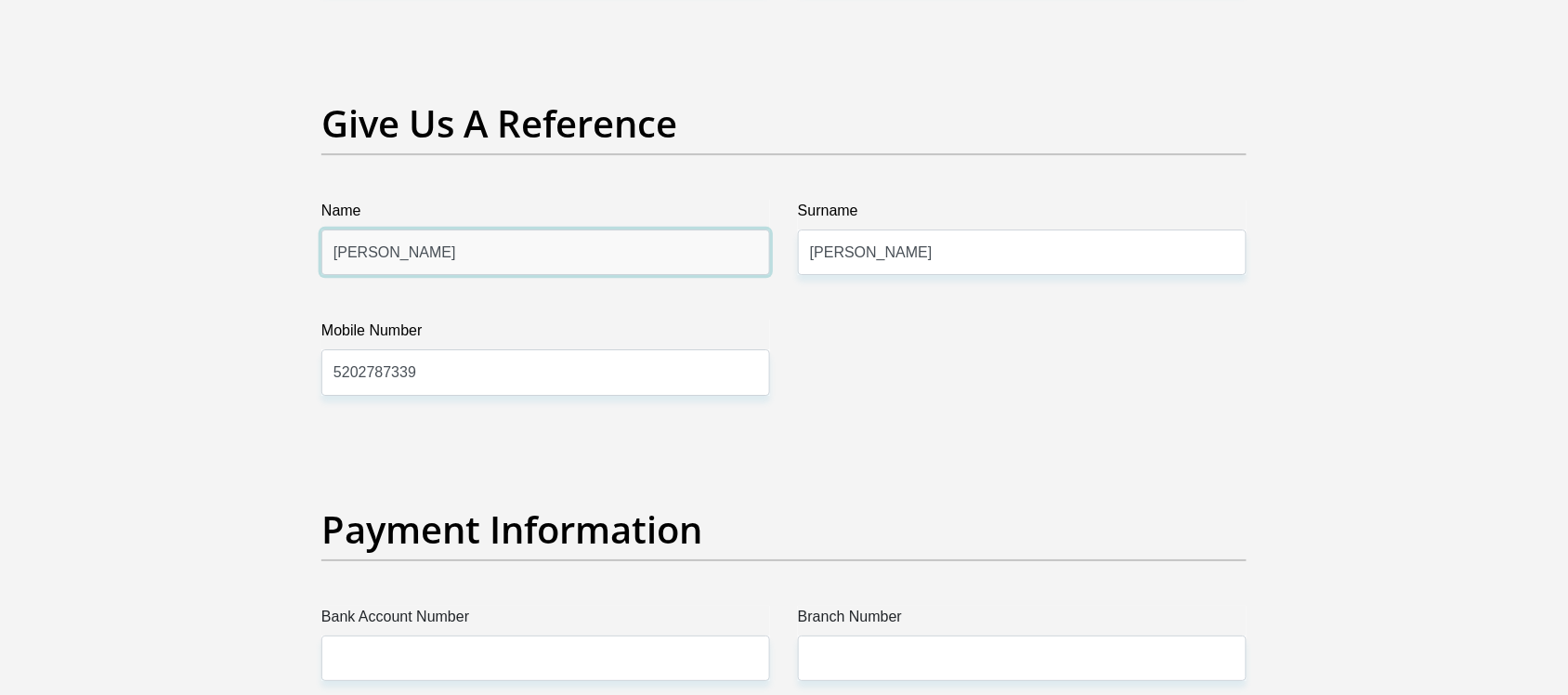
drag, startPoint x: 391, startPoint y: 267, endPoint x: 299, endPoint y: 261, distance: 92.2
type input "CHRISTINA"
drag, startPoint x: 870, startPoint y: 253, endPoint x: 746, endPoint y: 238, distance: 124.9
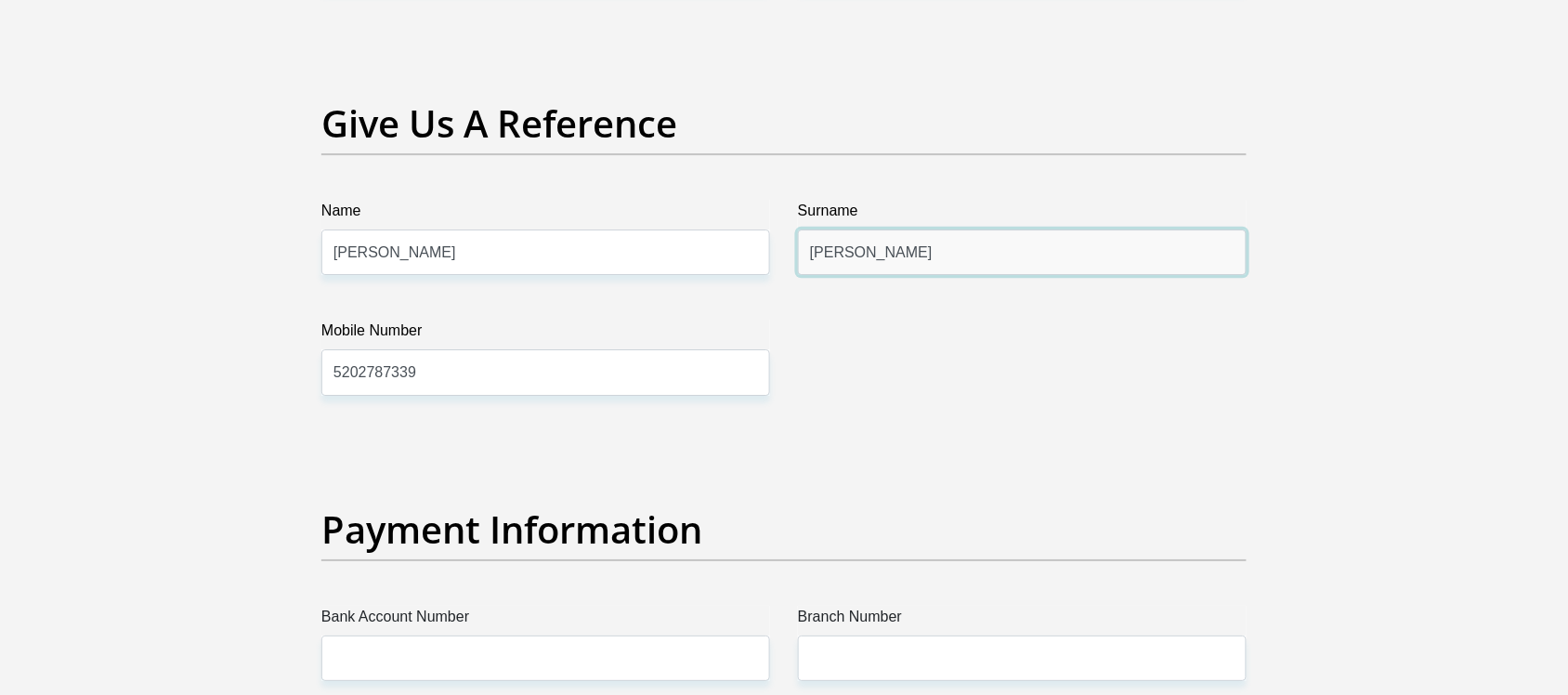
type input "Pappas"
drag, startPoint x: 426, startPoint y: 365, endPoint x: 230, endPoint y: 383, distance: 196.8
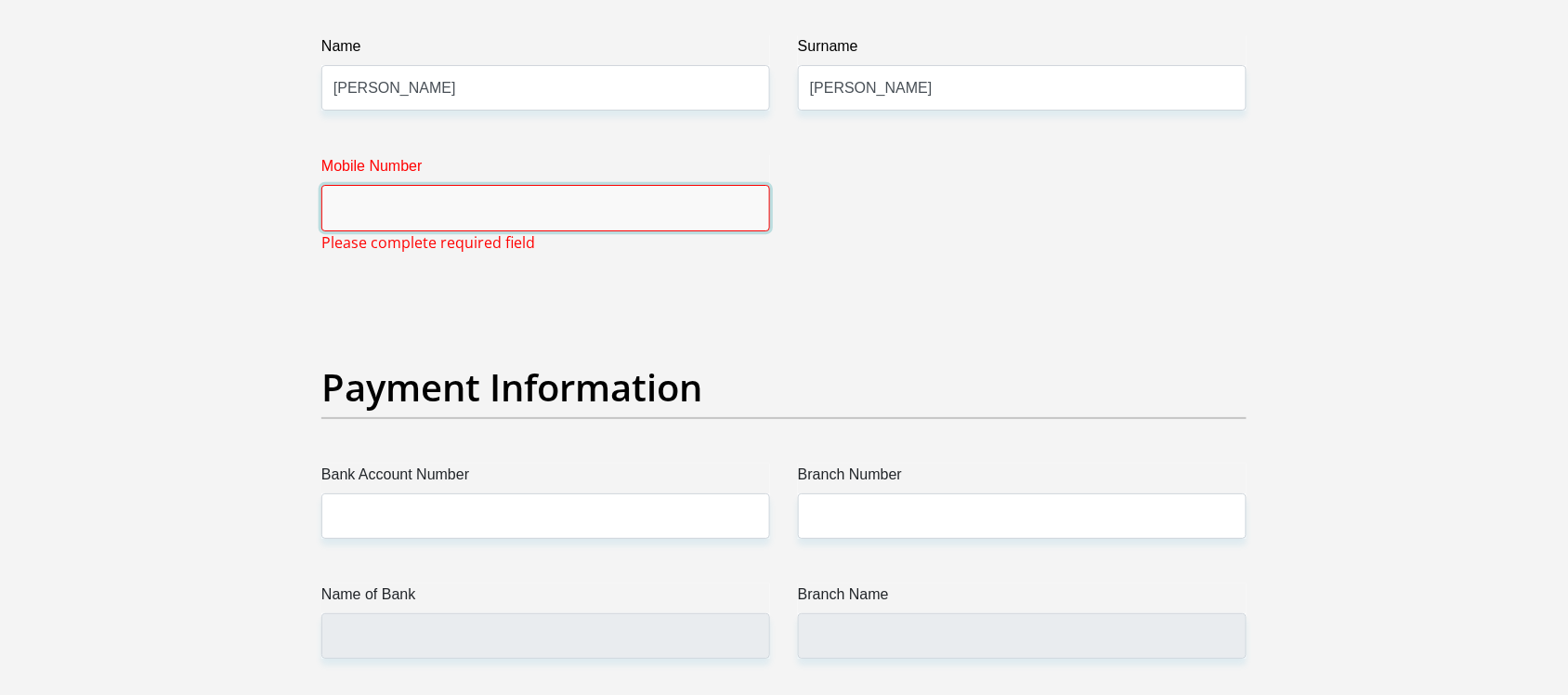
scroll to position [4075, 0]
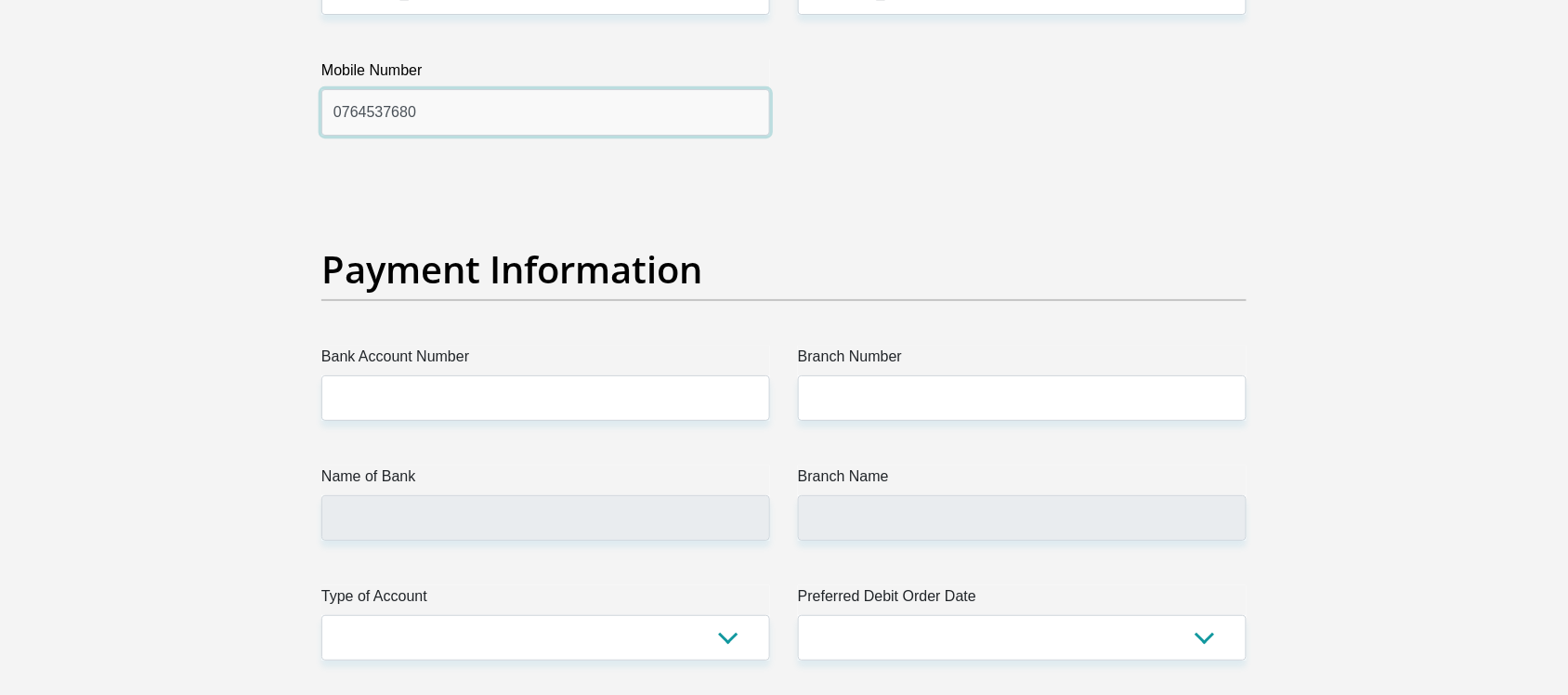
type input "0764537680"
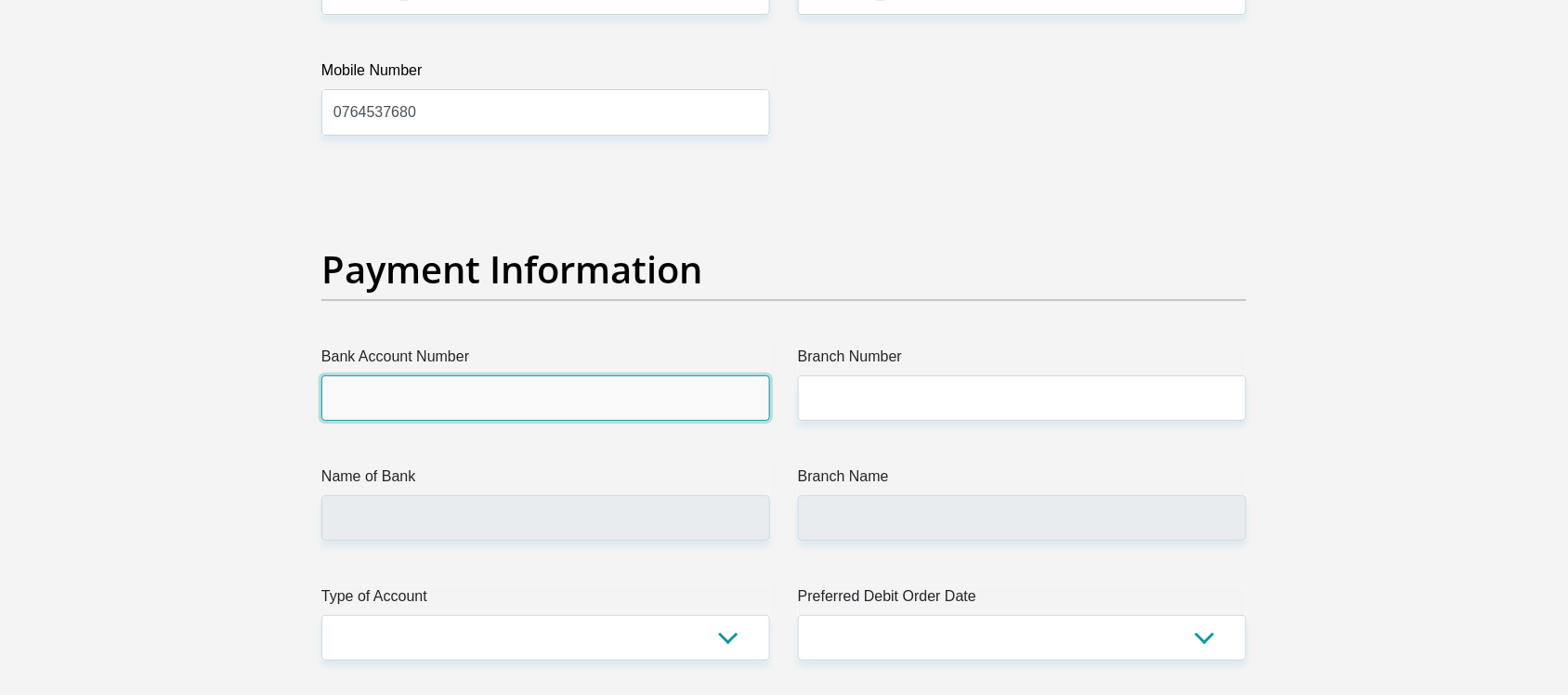
click at [390, 397] on input "Bank Account Number" at bounding box center [545, 398] width 449 height 45
type input "62772684489"
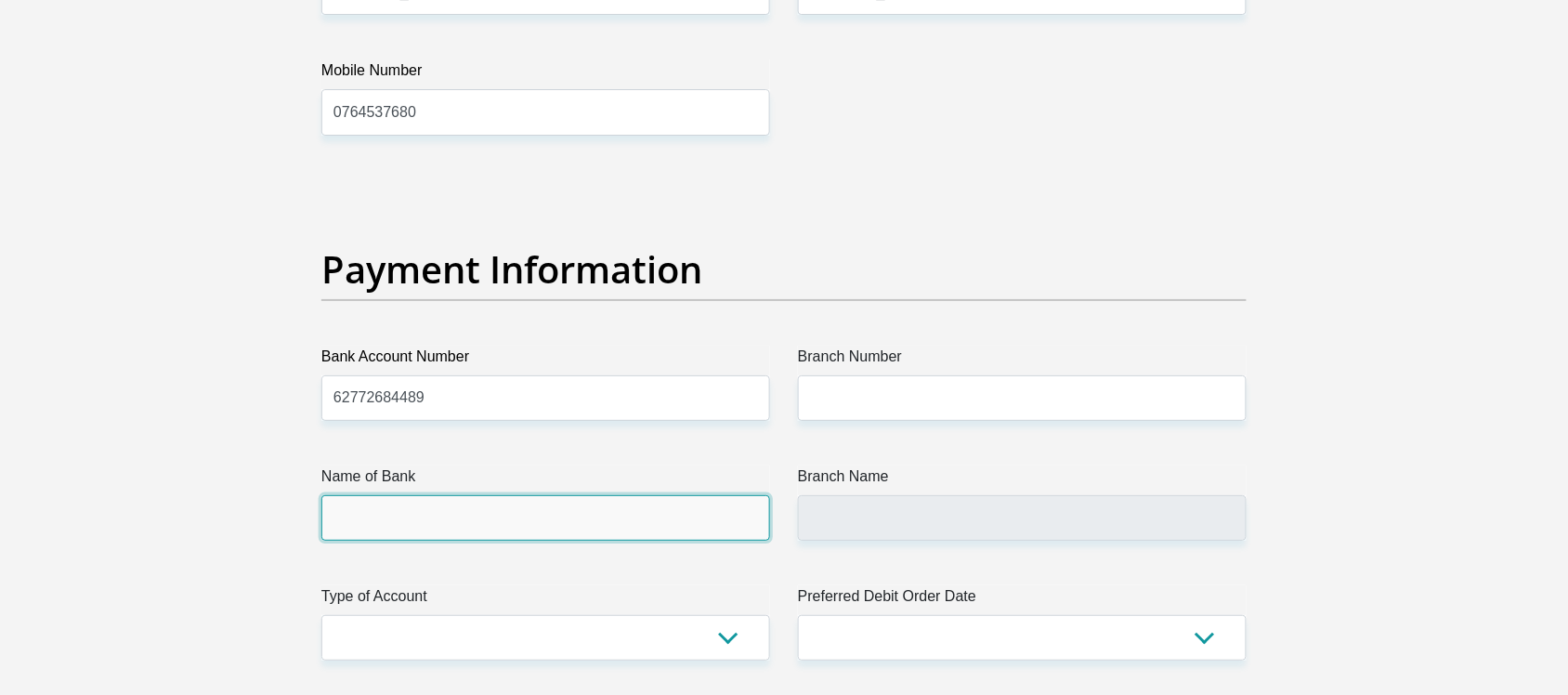
click at [418, 532] on input "Name of Bank" at bounding box center [545, 517] width 449 height 45
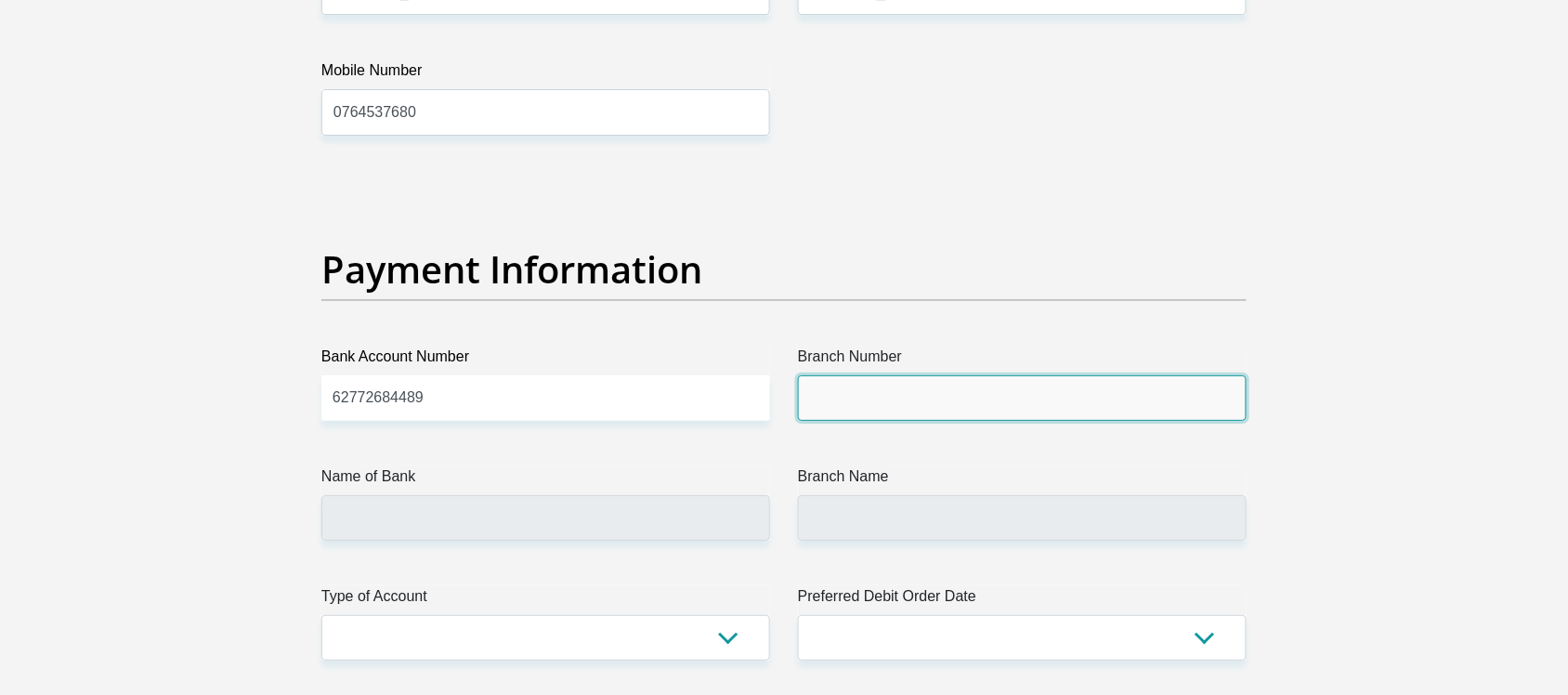
click at [836, 395] on input "Branch Number" at bounding box center [1021, 398] width 449 height 45
type input "250655"
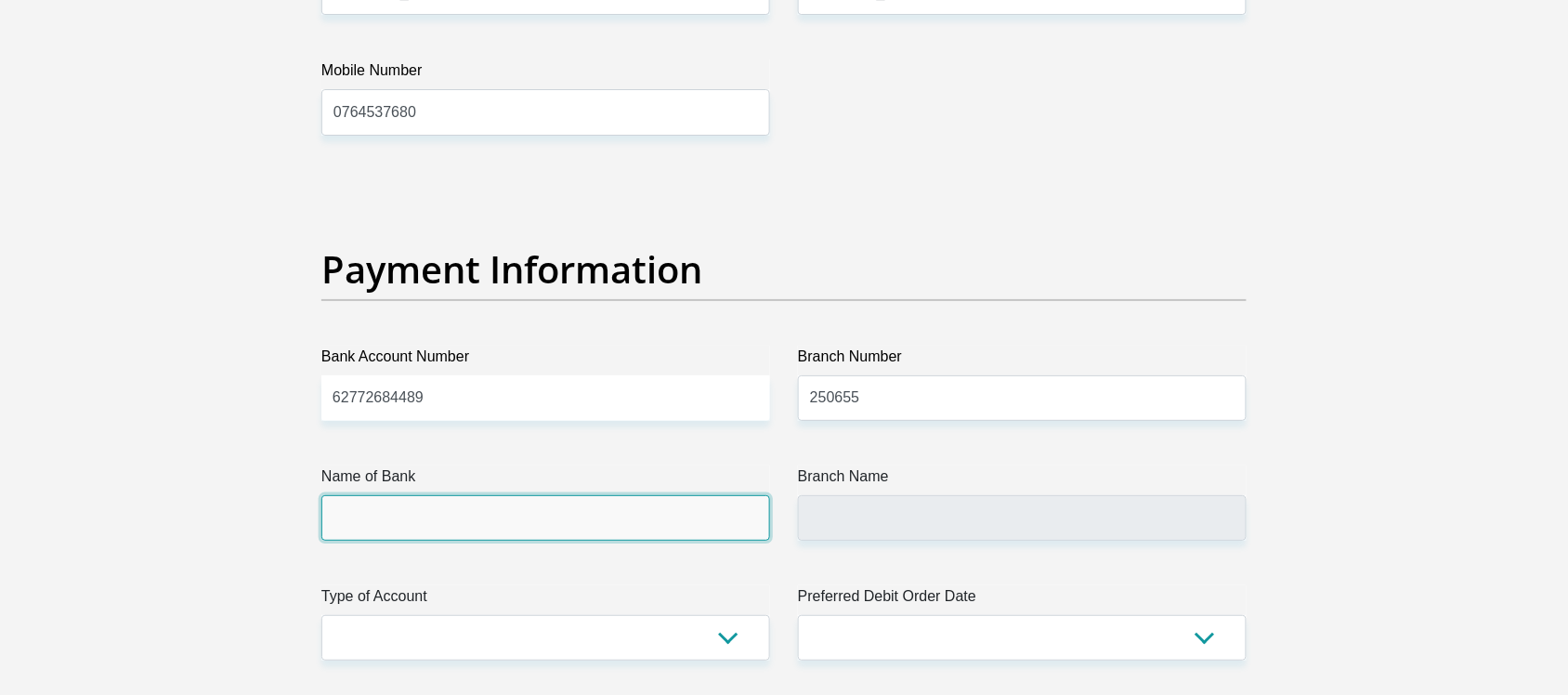
click at [388, 509] on input "Name of Bank" at bounding box center [545, 517] width 449 height 45
type input "FIRSTRAND BANK"
type input "BRANCH 560"
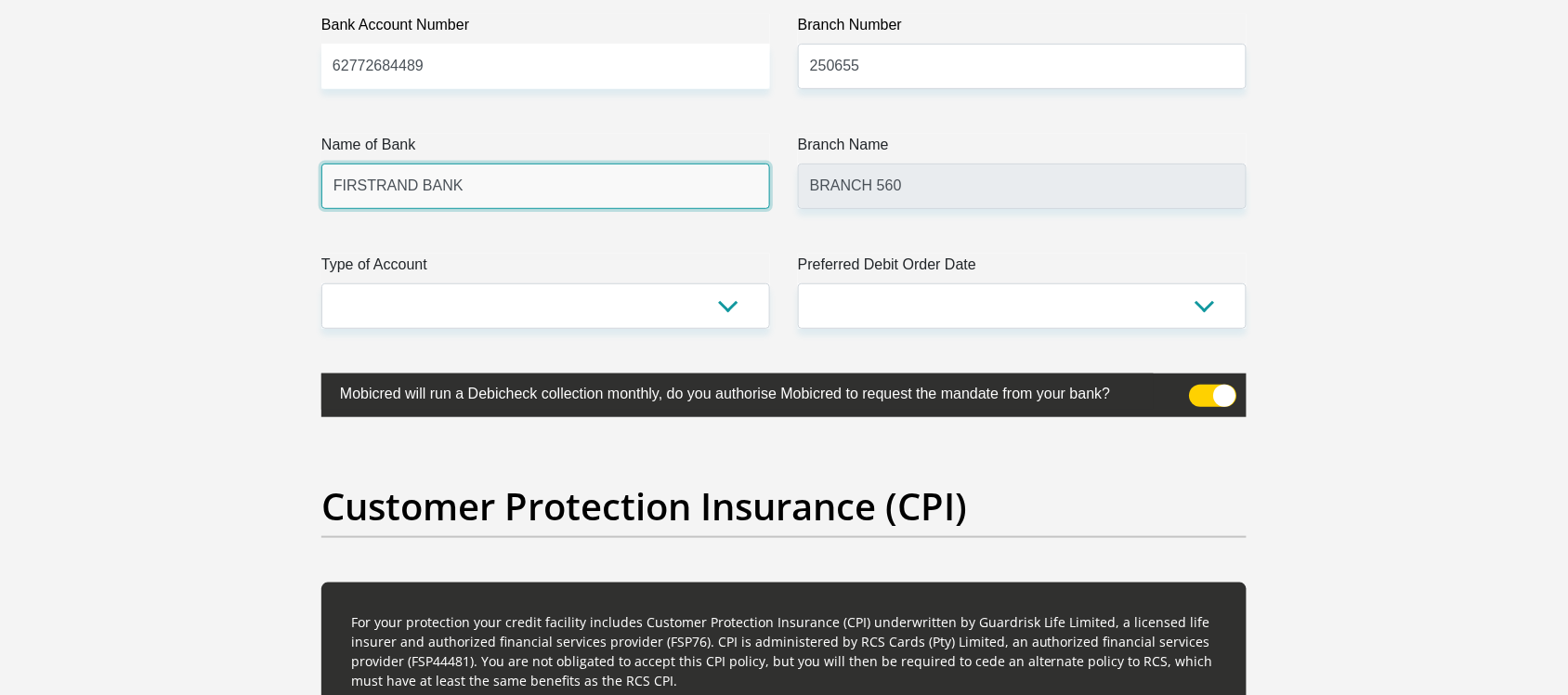
scroll to position [4382, 0]
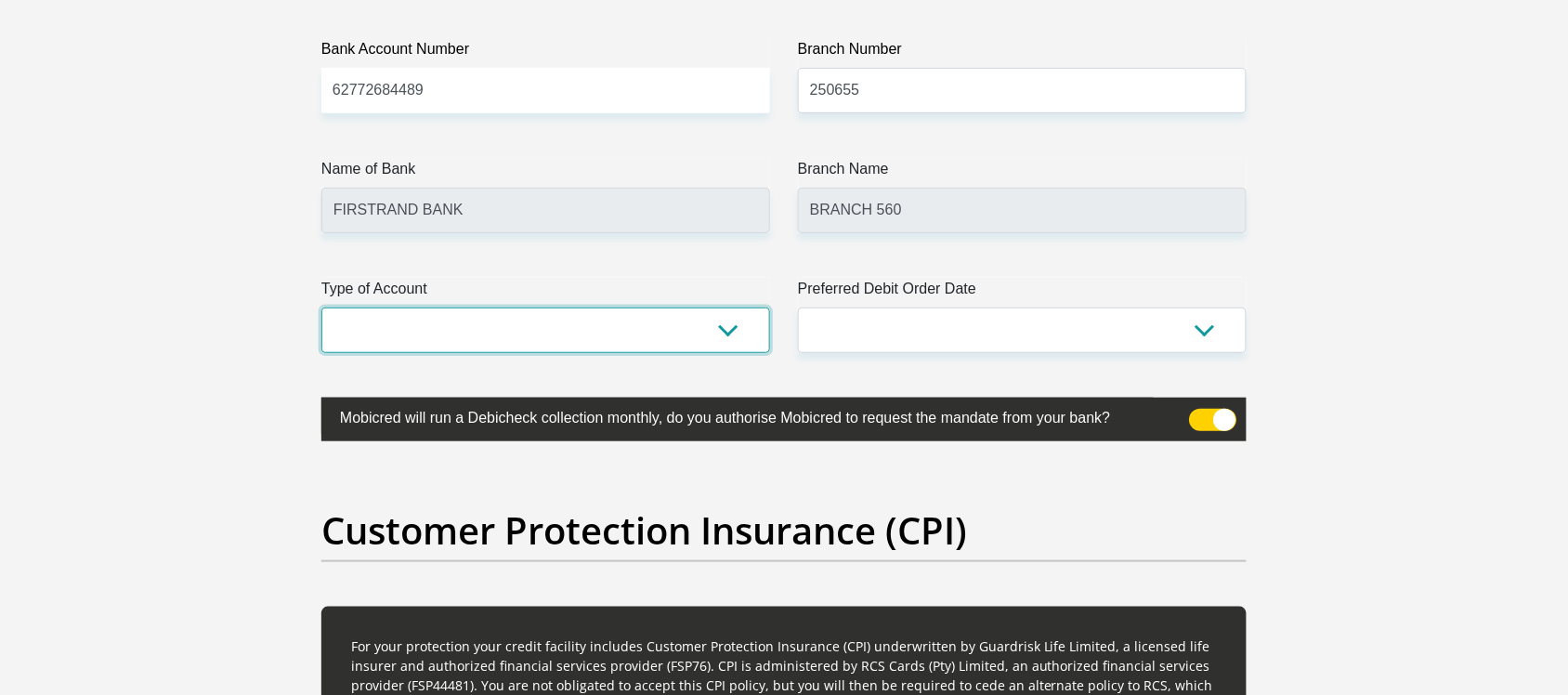
click at [723, 322] on select "Cheque Savings" at bounding box center [545, 330] width 449 height 45
select select "CUR"
click at [321, 310] on select "Cheque Savings" at bounding box center [545, 330] width 449 height 45
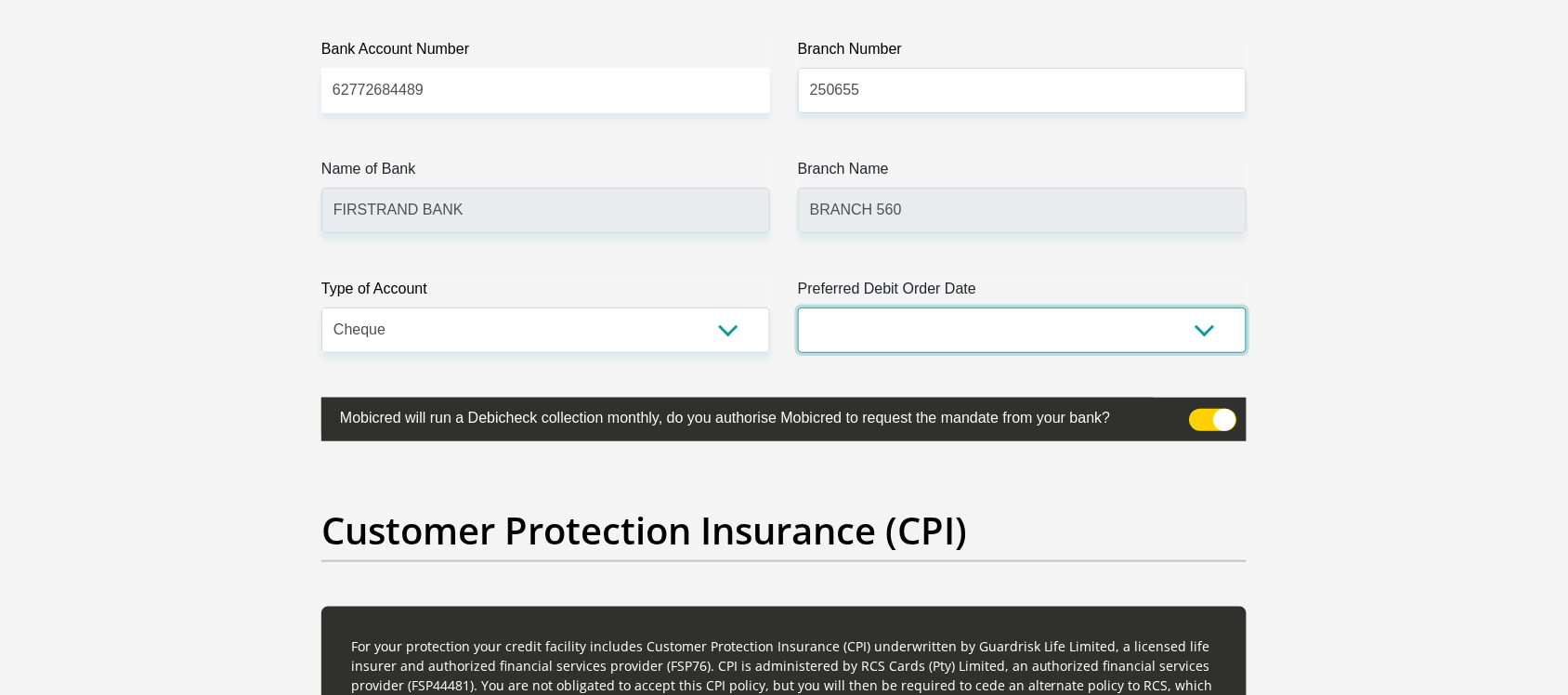
click at [1208, 330] on select "1st 2nd 3rd 4th 5th 7th 18th 19th 20th 21st 22nd 23rd 24th 25th 26th 27th 28th …" at bounding box center [1021, 330] width 449 height 45
select select "19"
click at [797, 310] on select "1st 2nd 3rd 4th 5th 7th 18th 19th 20th 21st 22nd 23rd 24th 25th 26th 27th 28th …" at bounding box center [1021, 330] width 449 height 45
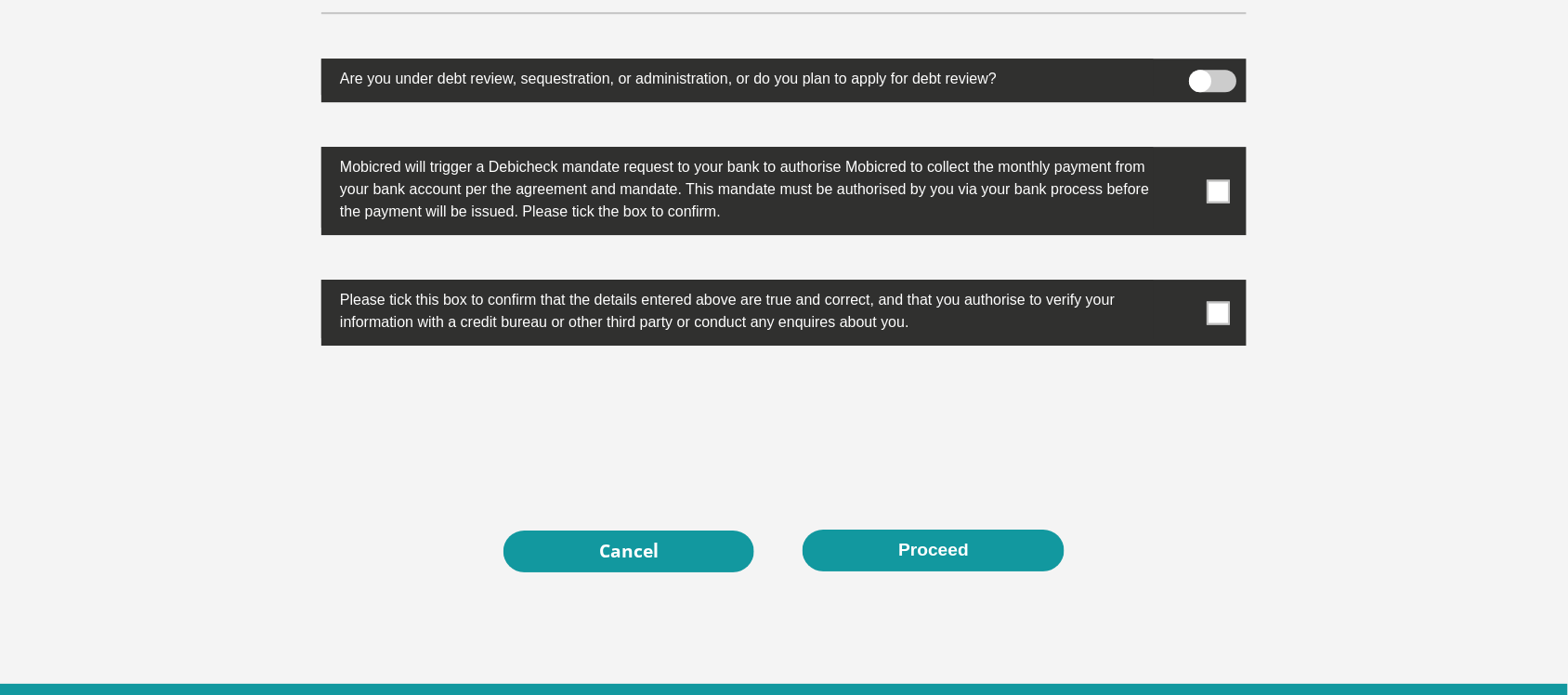
scroll to position [5853, 0]
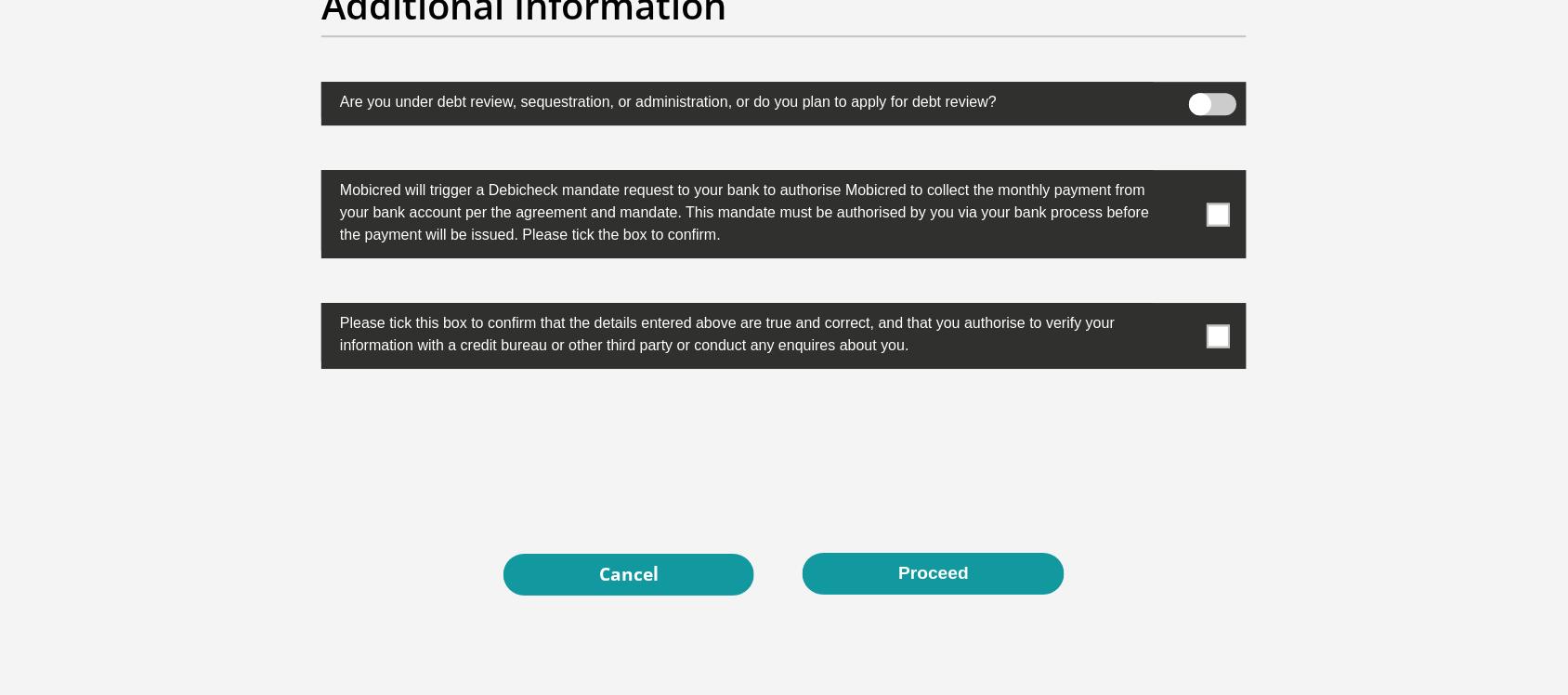
click at [1213, 220] on span at bounding box center [1219, 214] width 23 height 23
click at [1182, 175] on input "checkbox" at bounding box center [1182, 175] width 0 height 0
click at [1229, 328] on span at bounding box center [1219, 335] width 23 height 23
click at [1182, 308] on input "checkbox" at bounding box center [1182, 308] width 0 height 0
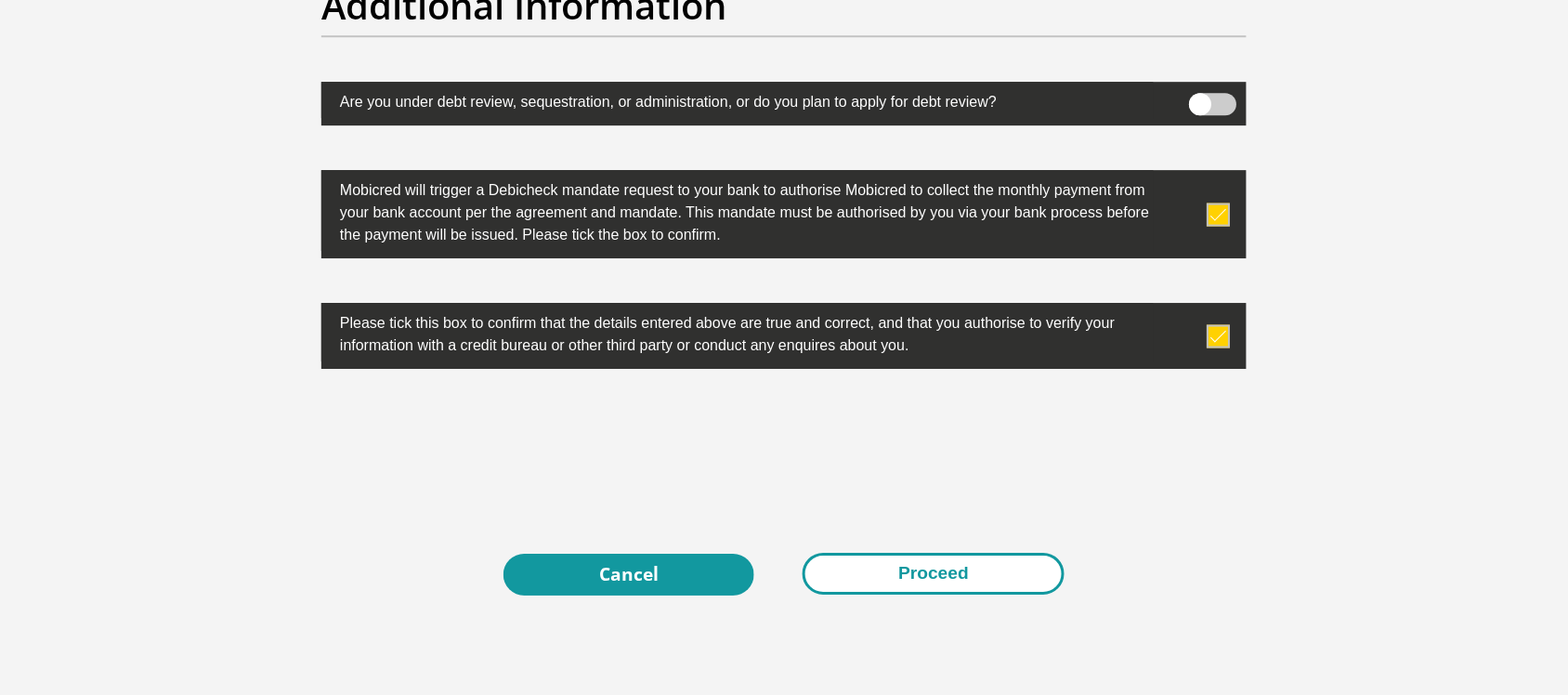
click at [958, 582] on button "Proceed" at bounding box center [933, 574] width 262 height 42
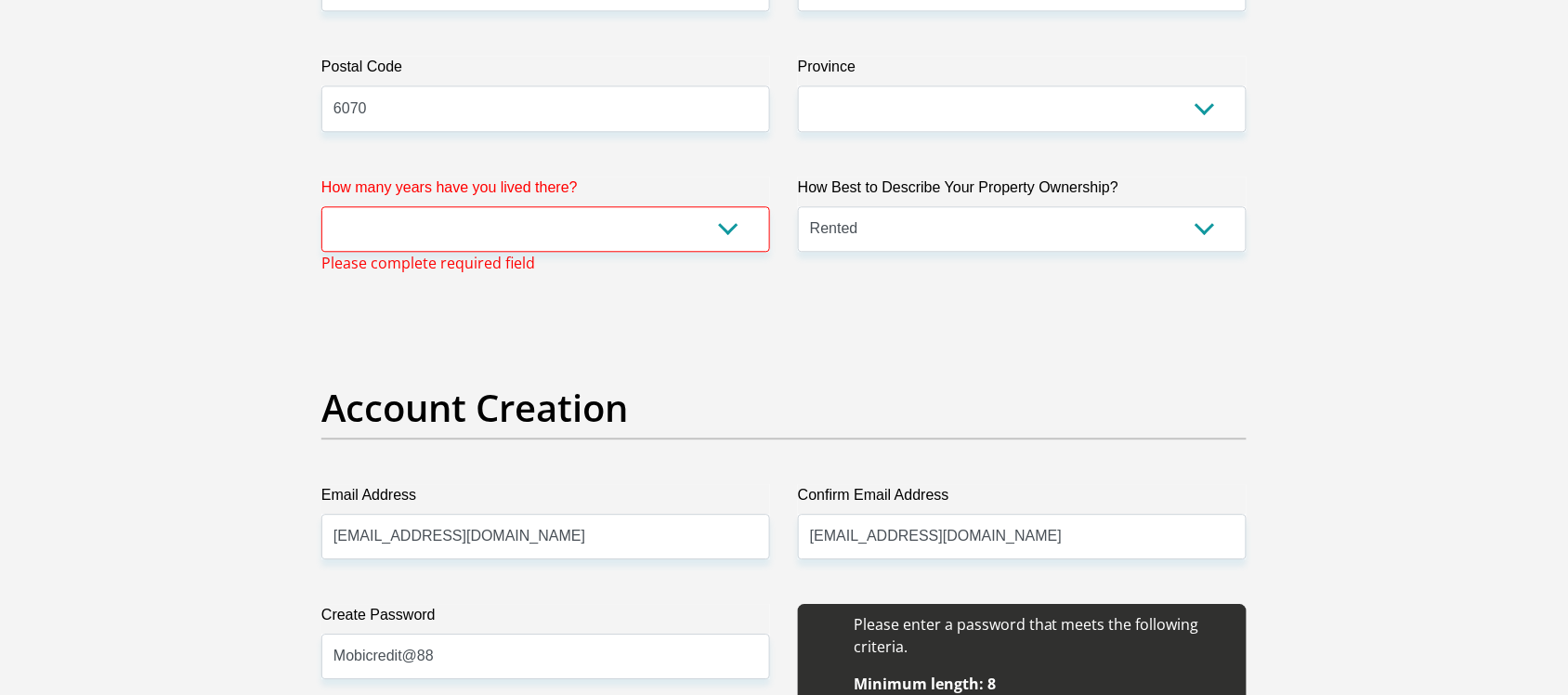
scroll to position [1215, 0]
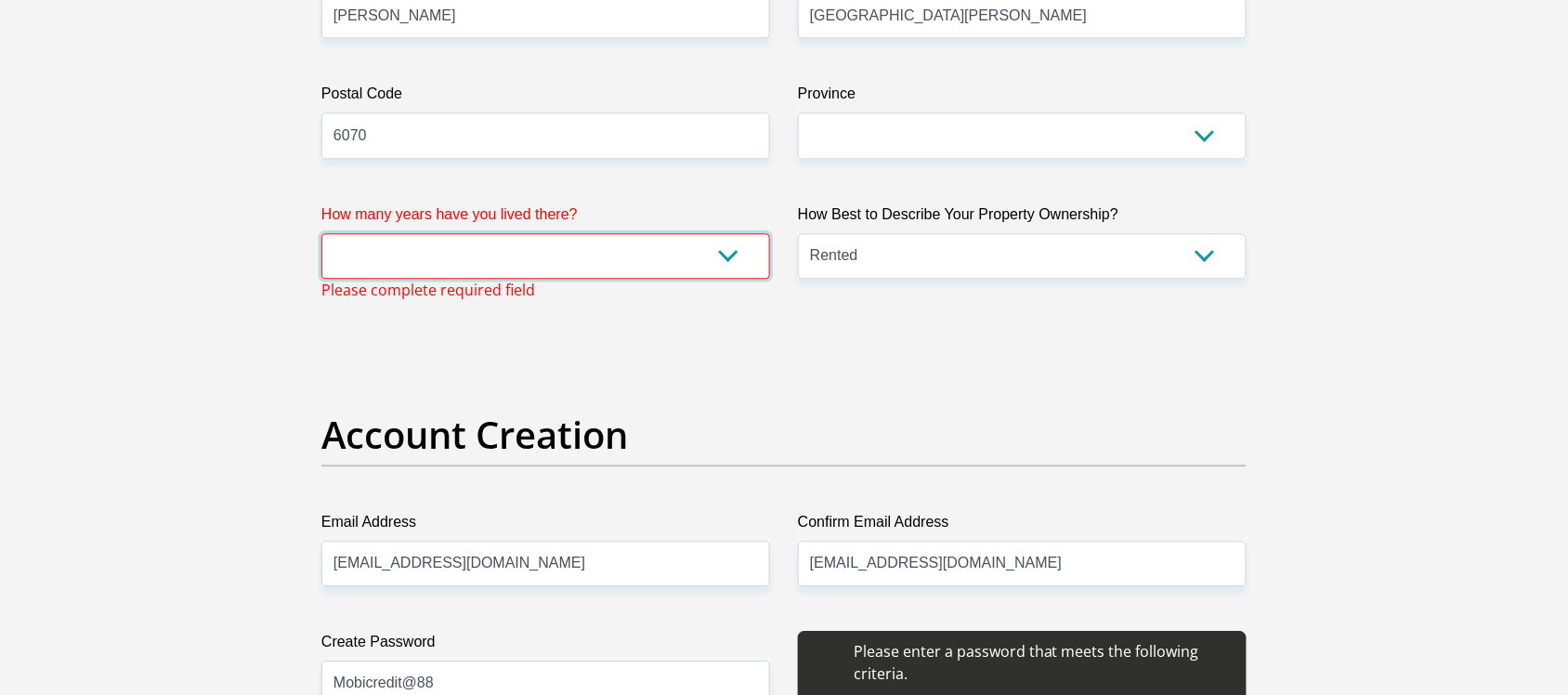
click at [736, 259] on select "less than 1 year 1-3 years 3-5 years 5+ years" at bounding box center [545, 256] width 449 height 45
select select "5"
click at [321, 234] on select "less than 1 year 1-3 years 3-5 years 5+ years" at bounding box center [545, 256] width 449 height 45
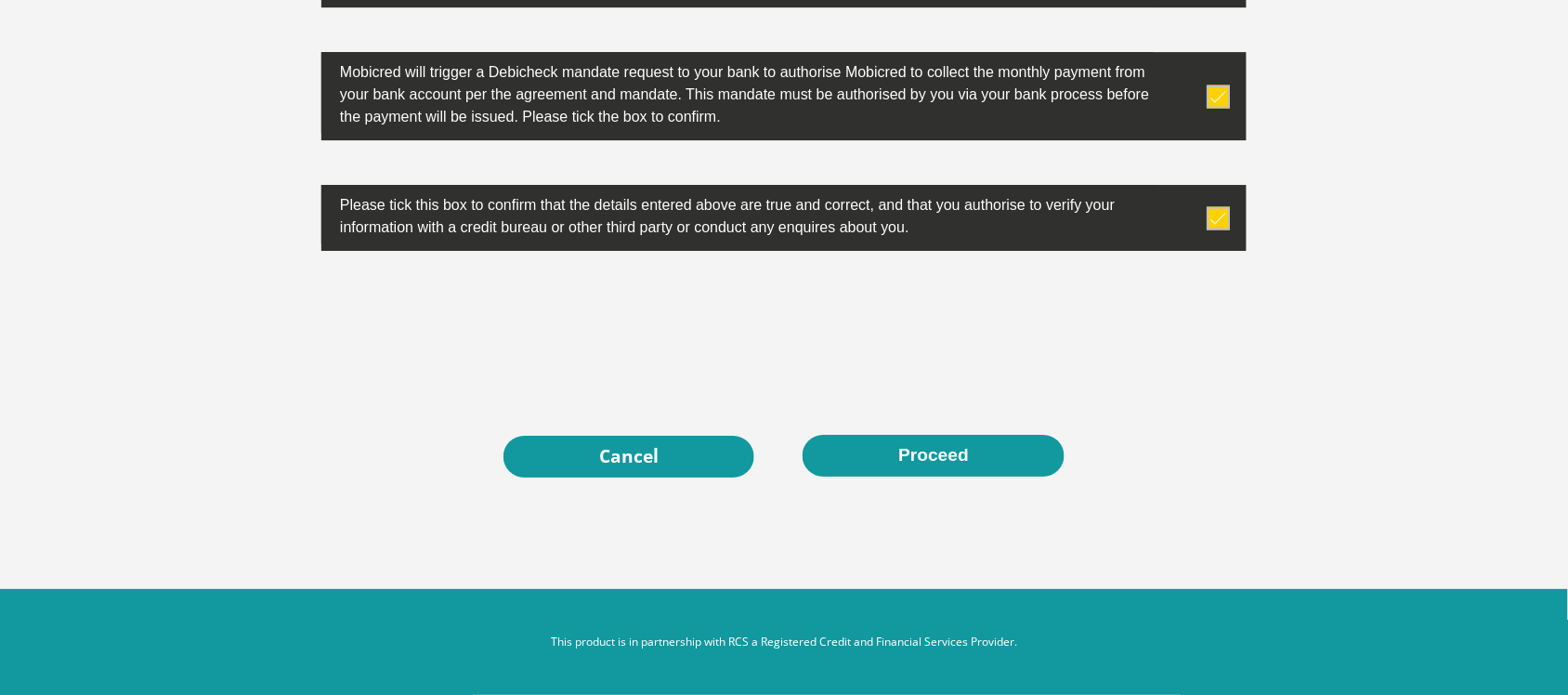
scroll to position [5880, 0]
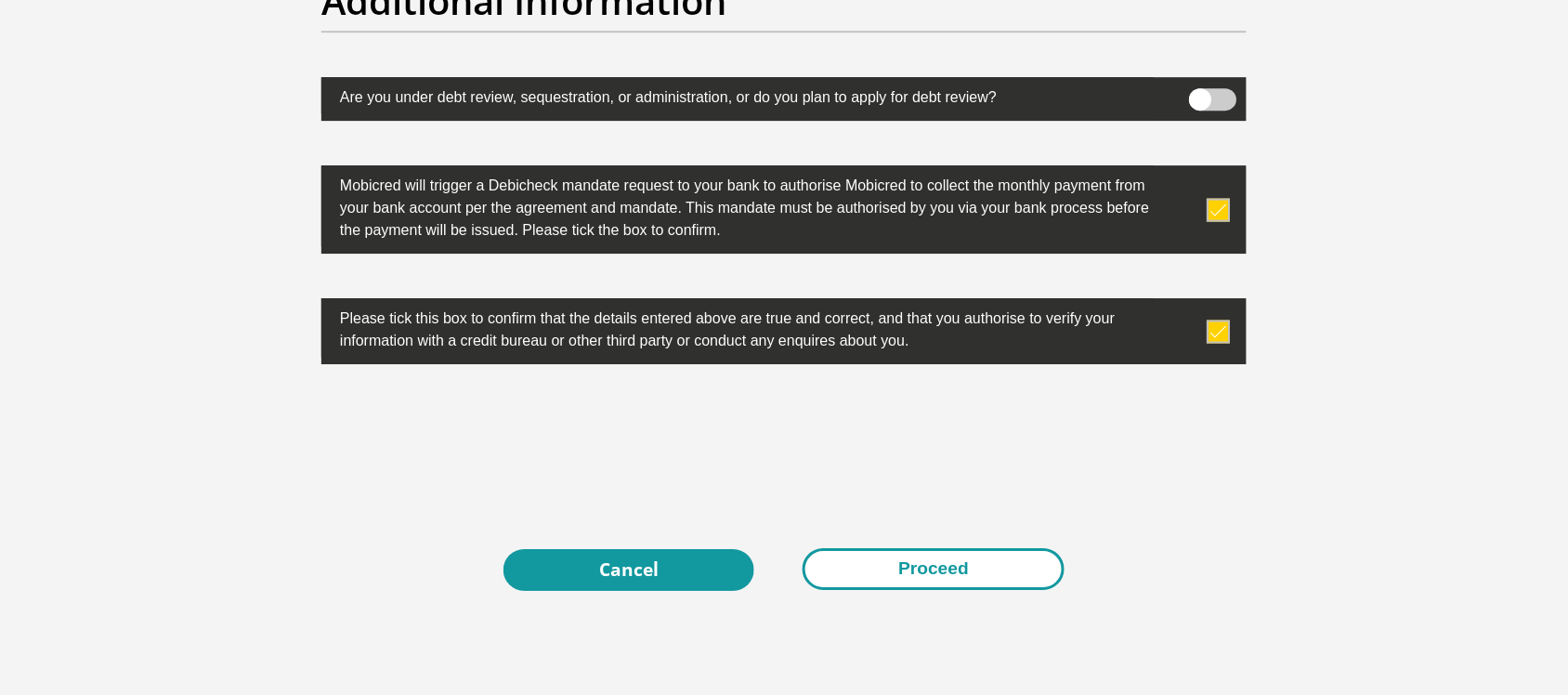
click at [975, 568] on button "Proceed" at bounding box center [933, 569] width 262 height 42
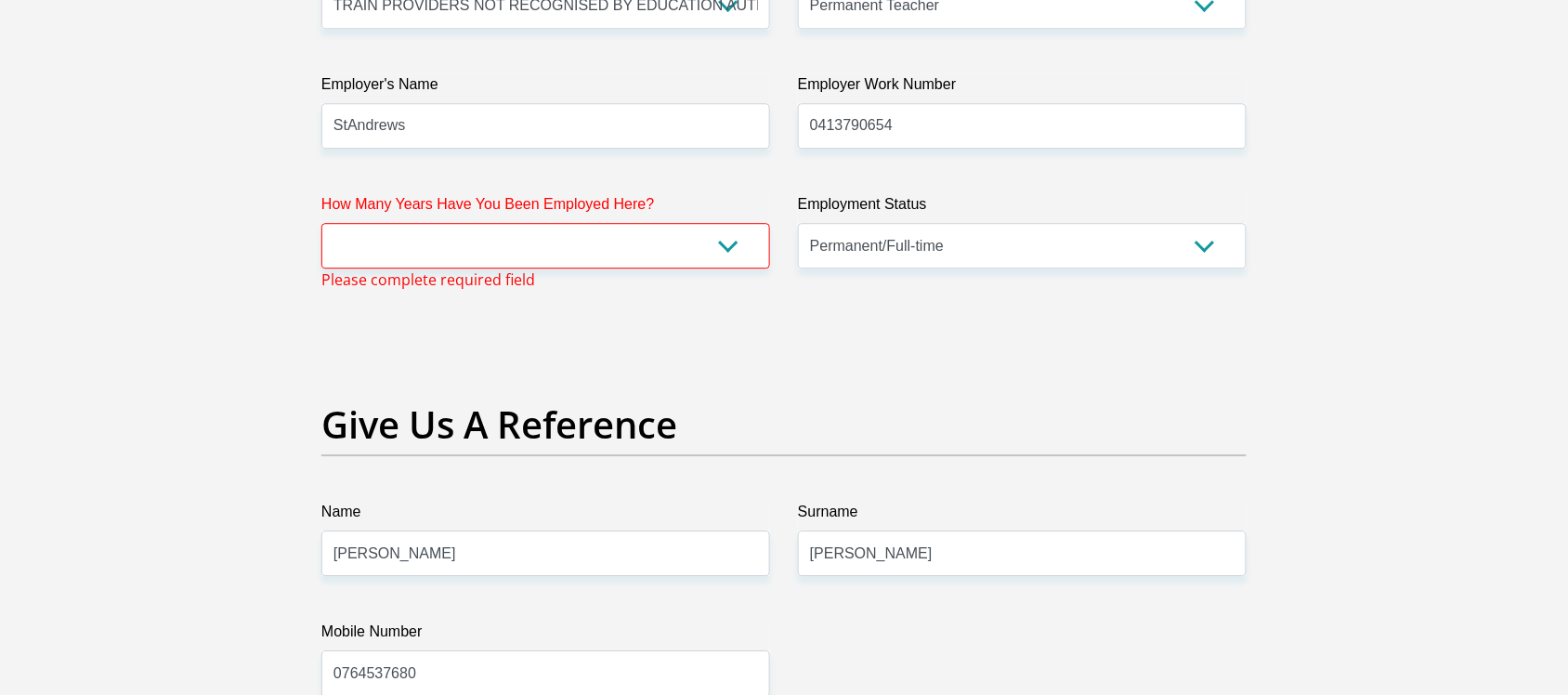
scroll to position [3528, 0]
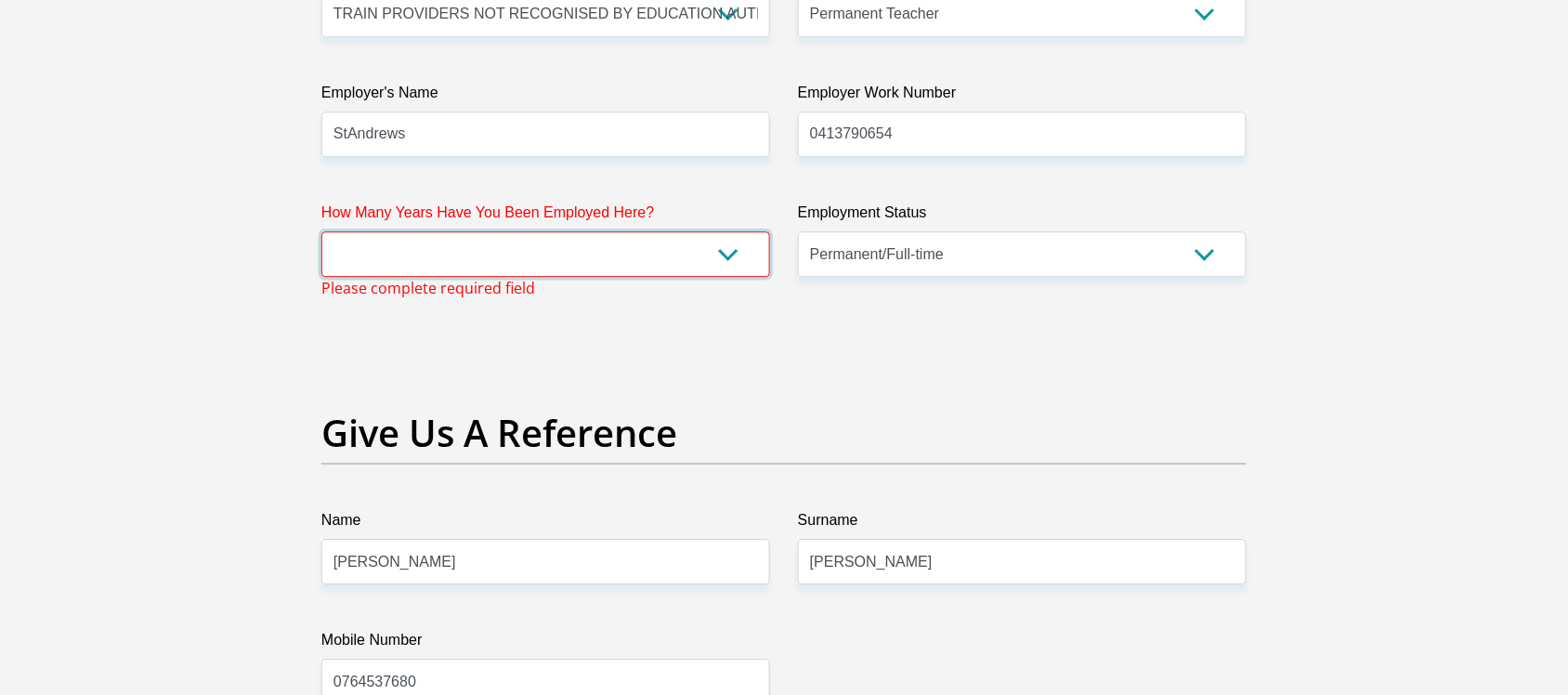
click at [740, 257] on select "less than 1 year 1-3 years 3-5 years 5+ years" at bounding box center [545, 254] width 449 height 45
select select "48"
click at [321, 233] on select "less than 1 year 1-3 years 3-5 years 5+ years" at bounding box center [545, 254] width 449 height 45
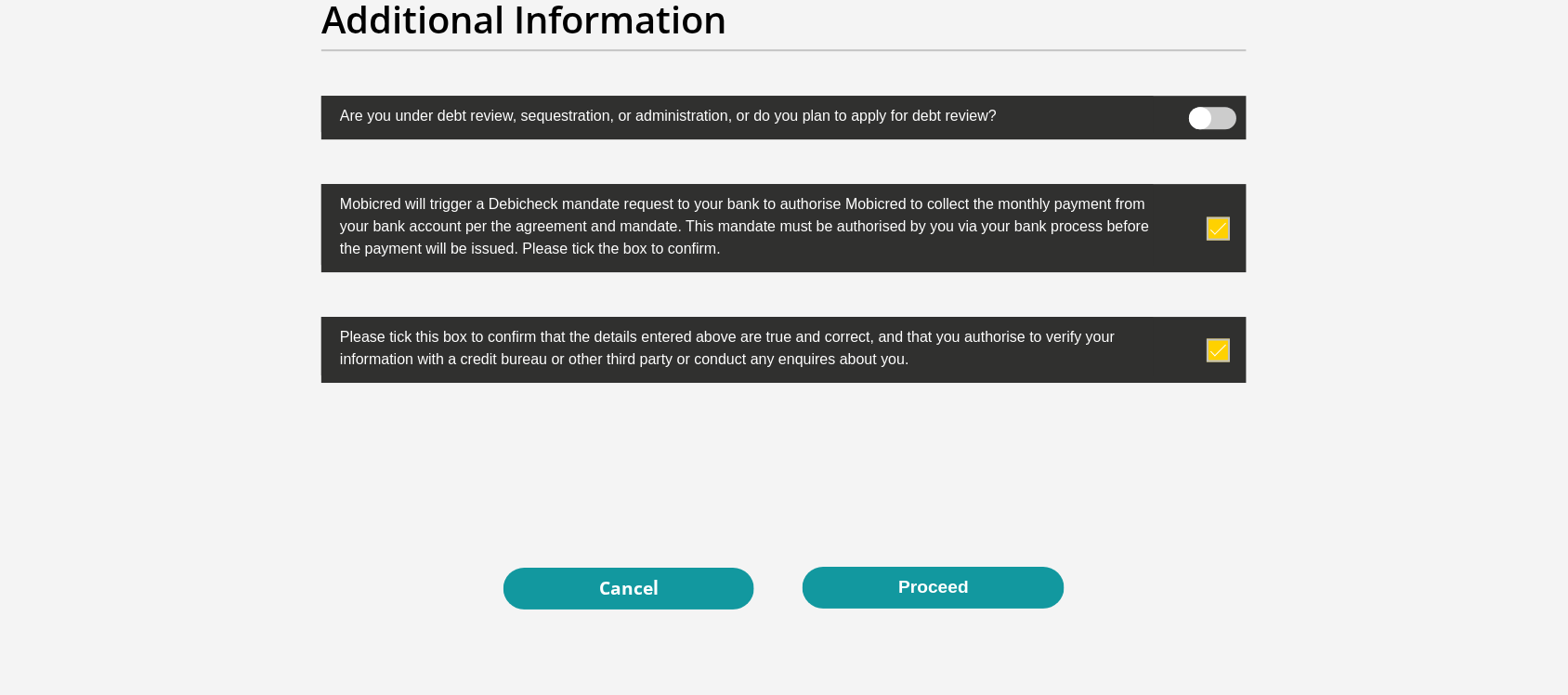
scroll to position [5975, 0]
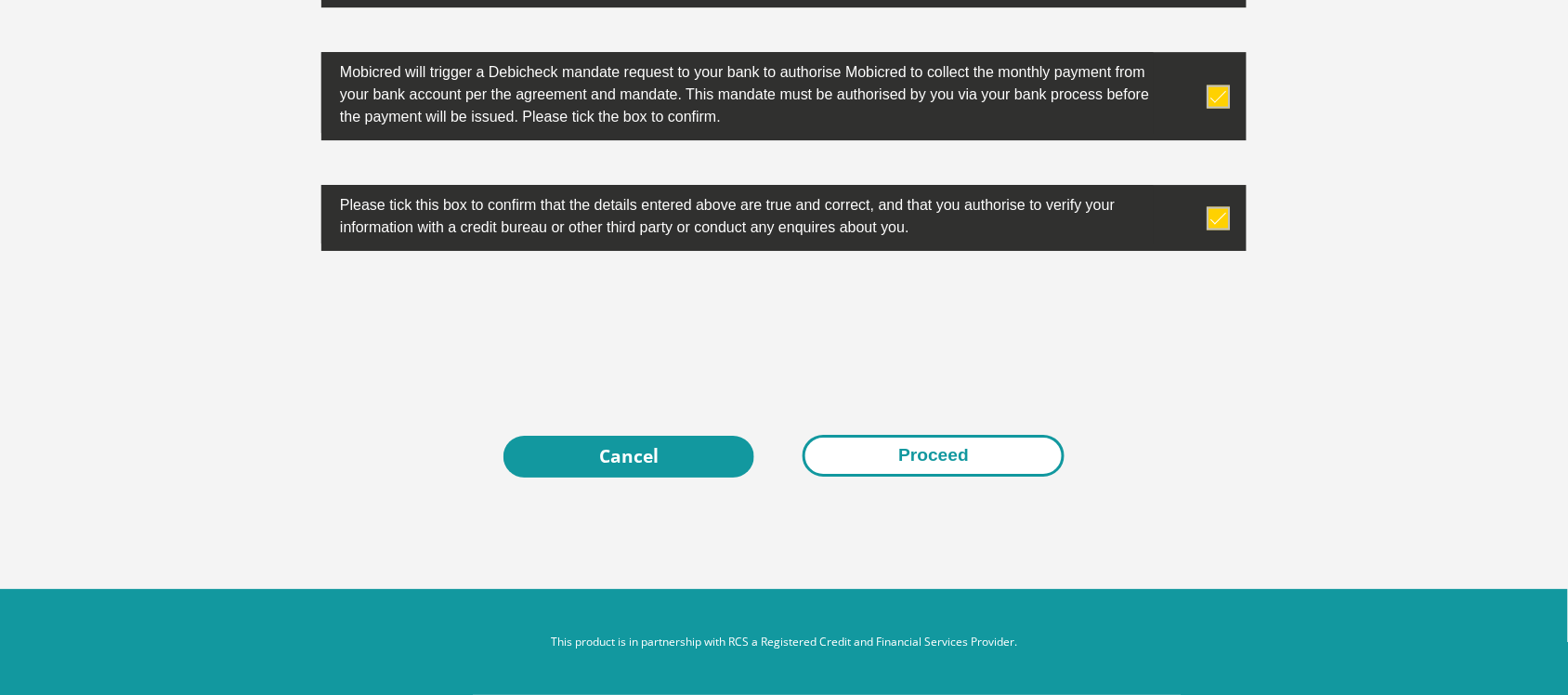
click at [934, 437] on button "Proceed" at bounding box center [933, 456] width 262 height 42
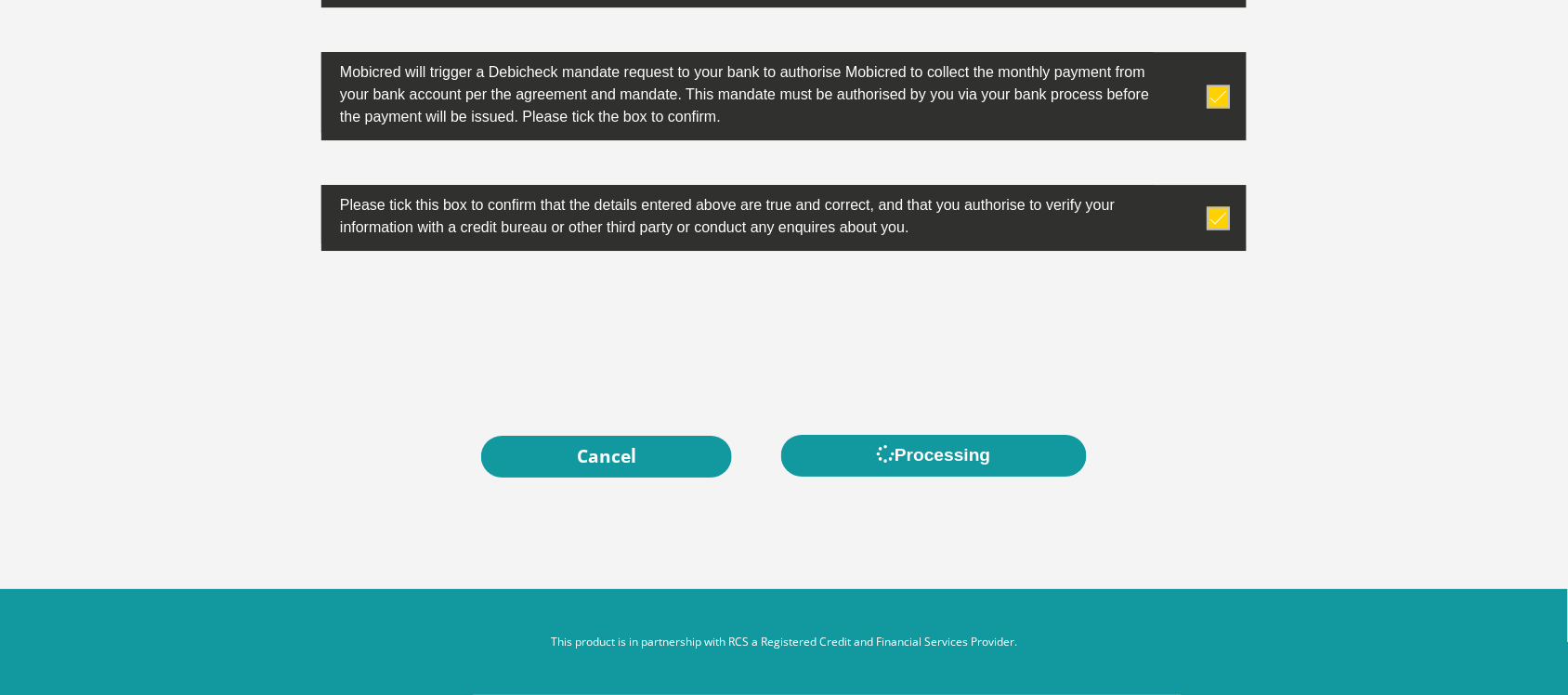
scroll to position [0, 0]
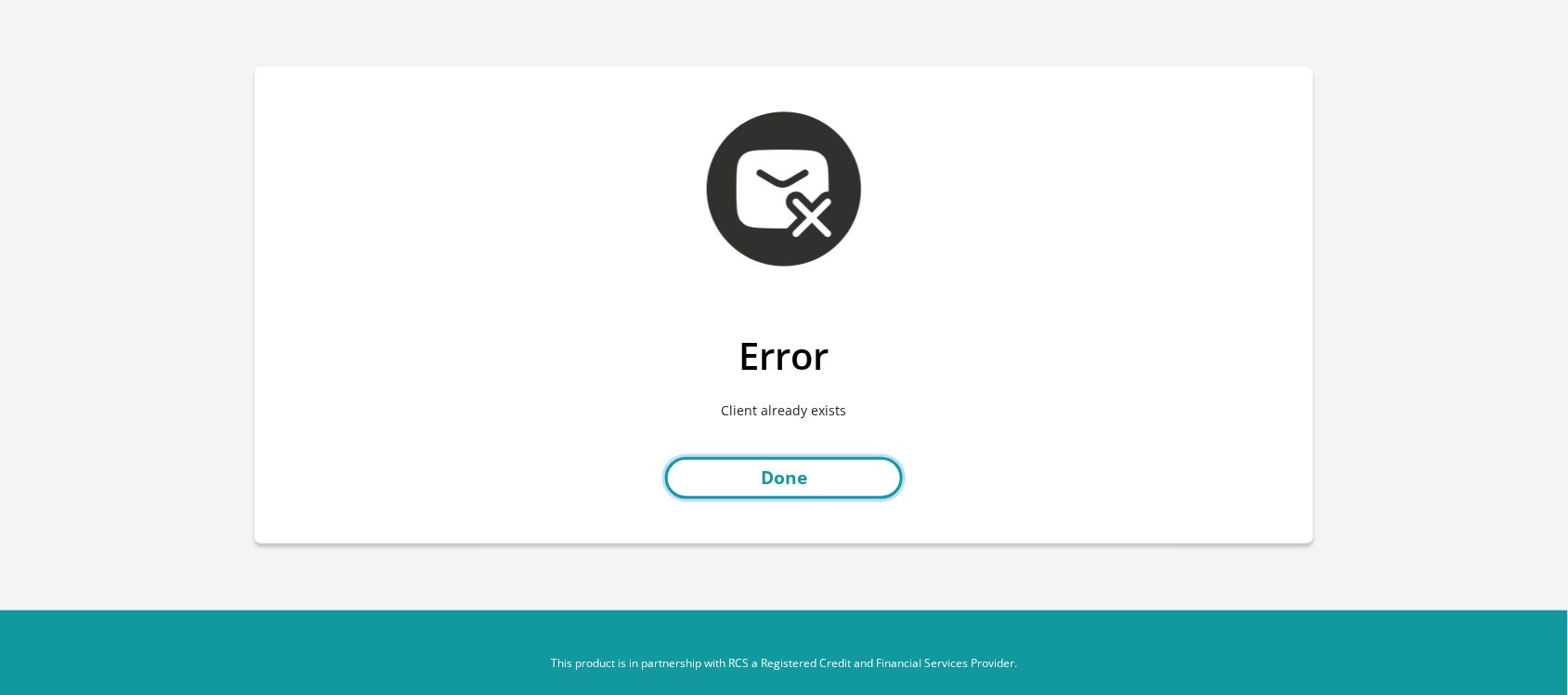
click at [757, 469] on link "Done" at bounding box center [783, 479] width 237 height 42
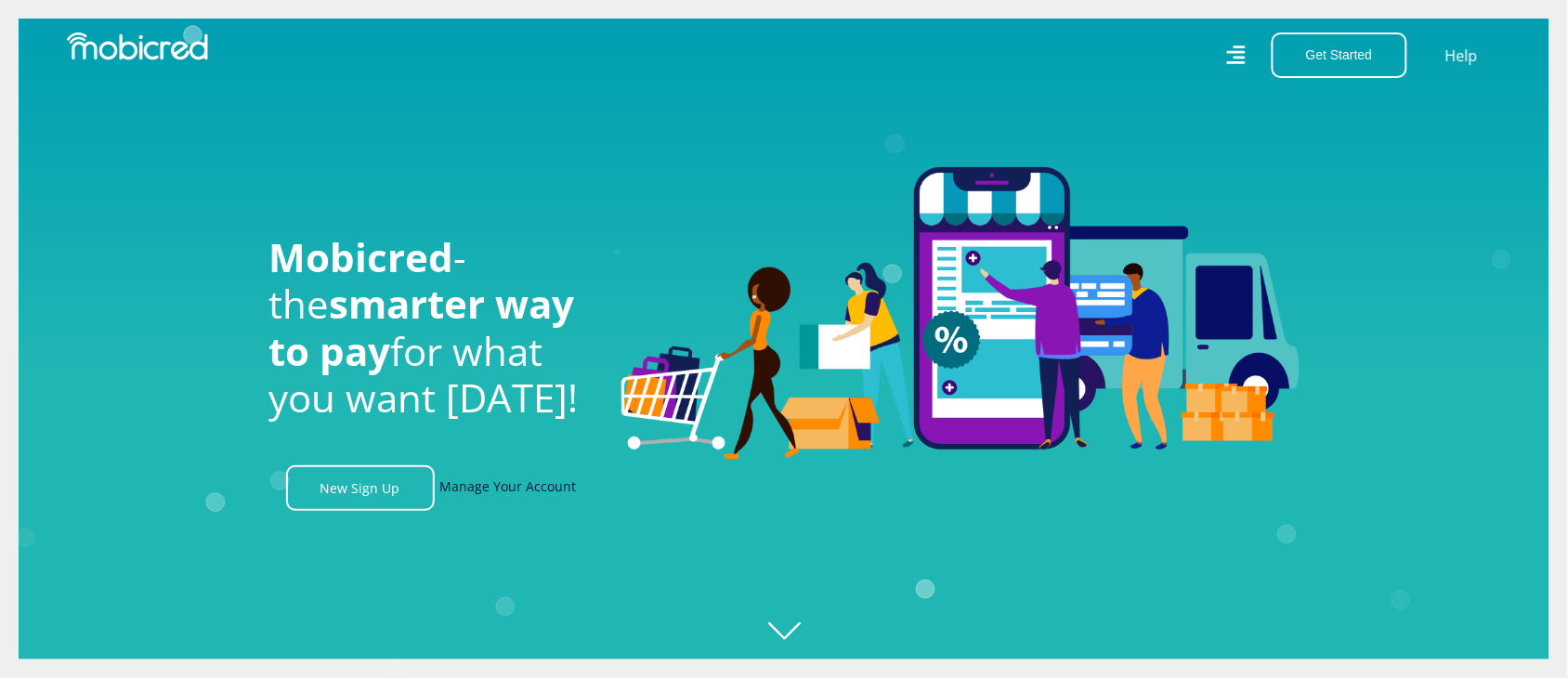
scroll to position [0, 1324]
click at [470, 485] on link "Manage Your Account" at bounding box center [508, 487] width 136 height 45
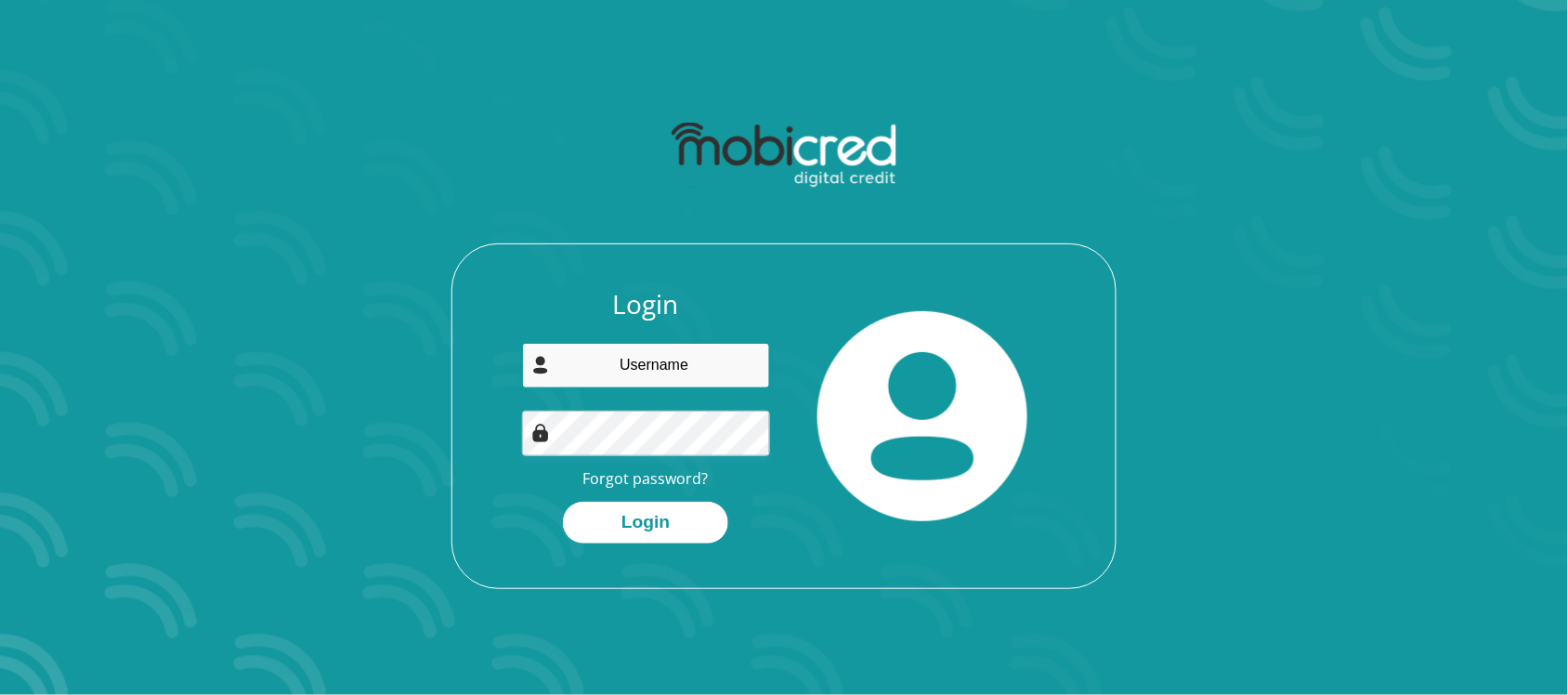
click at [613, 351] on input "email" at bounding box center [646, 365] width 249 height 45
type input "[EMAIL_ADDRESS][DOMAIN_NAME]"
click at [650, 472] on link "Forgot password?" at bounding box center [646, 478] width 126 height 20
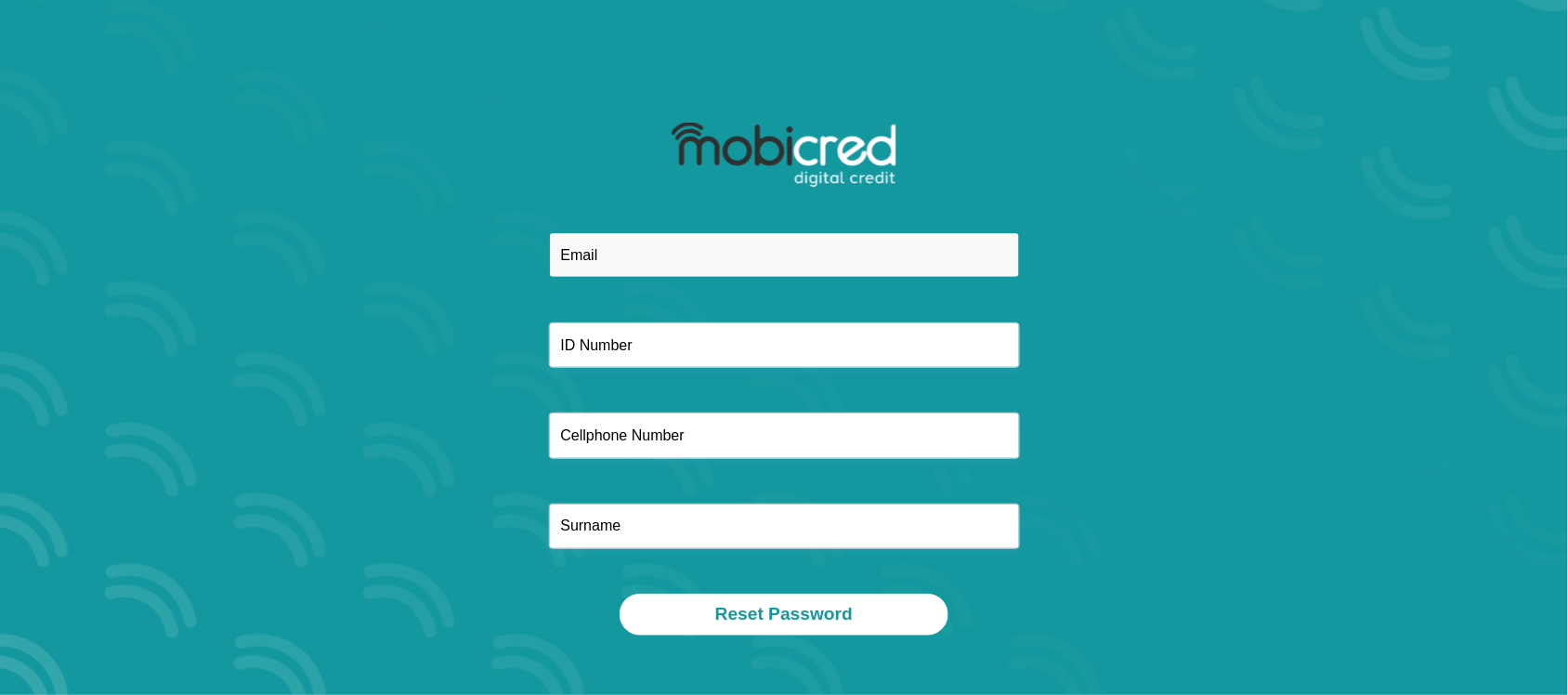
click at [629, 257] on input "email" at bounding box center [784, 255] width 471 height 45
type input "[EMAIL_ADDRESS][DOMAIN_NAME]"
type input "0724477682"
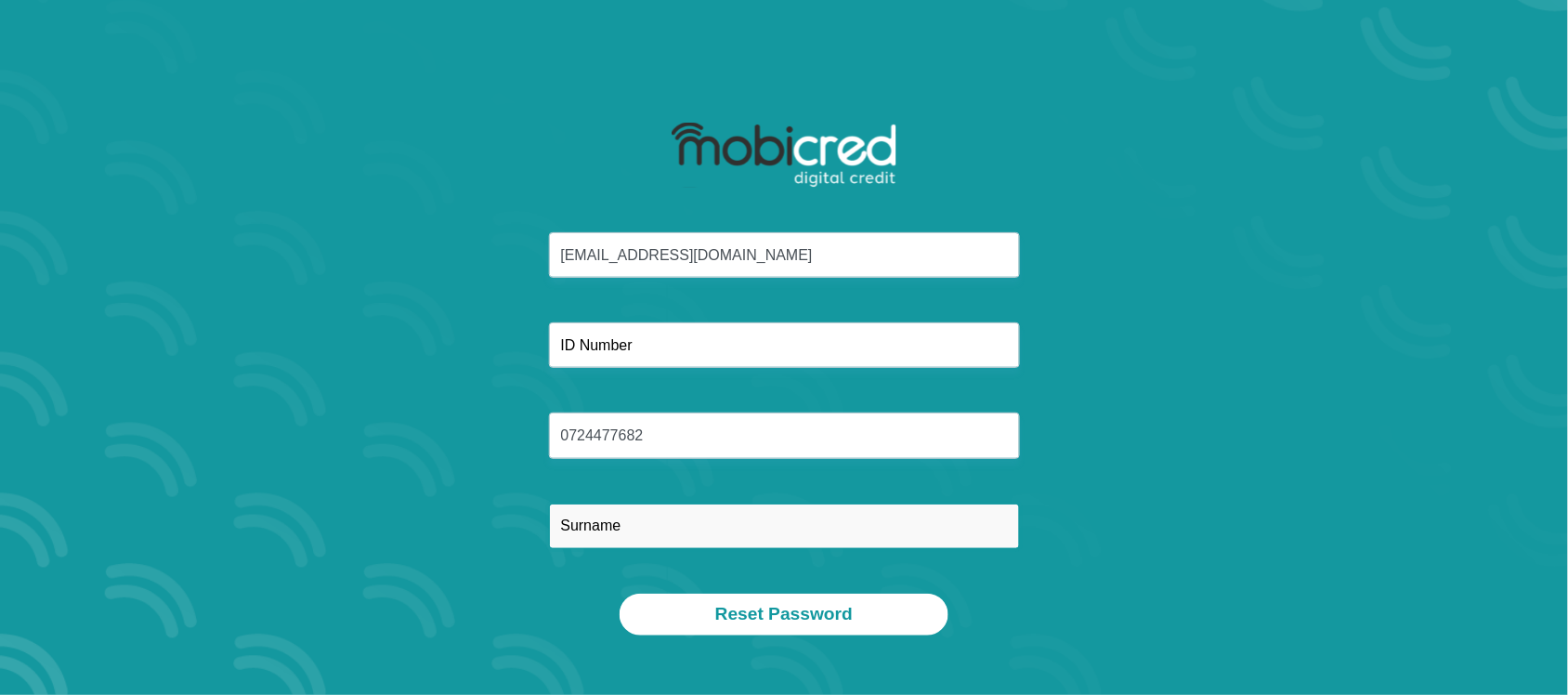
type input "[PERSON_NAME]"
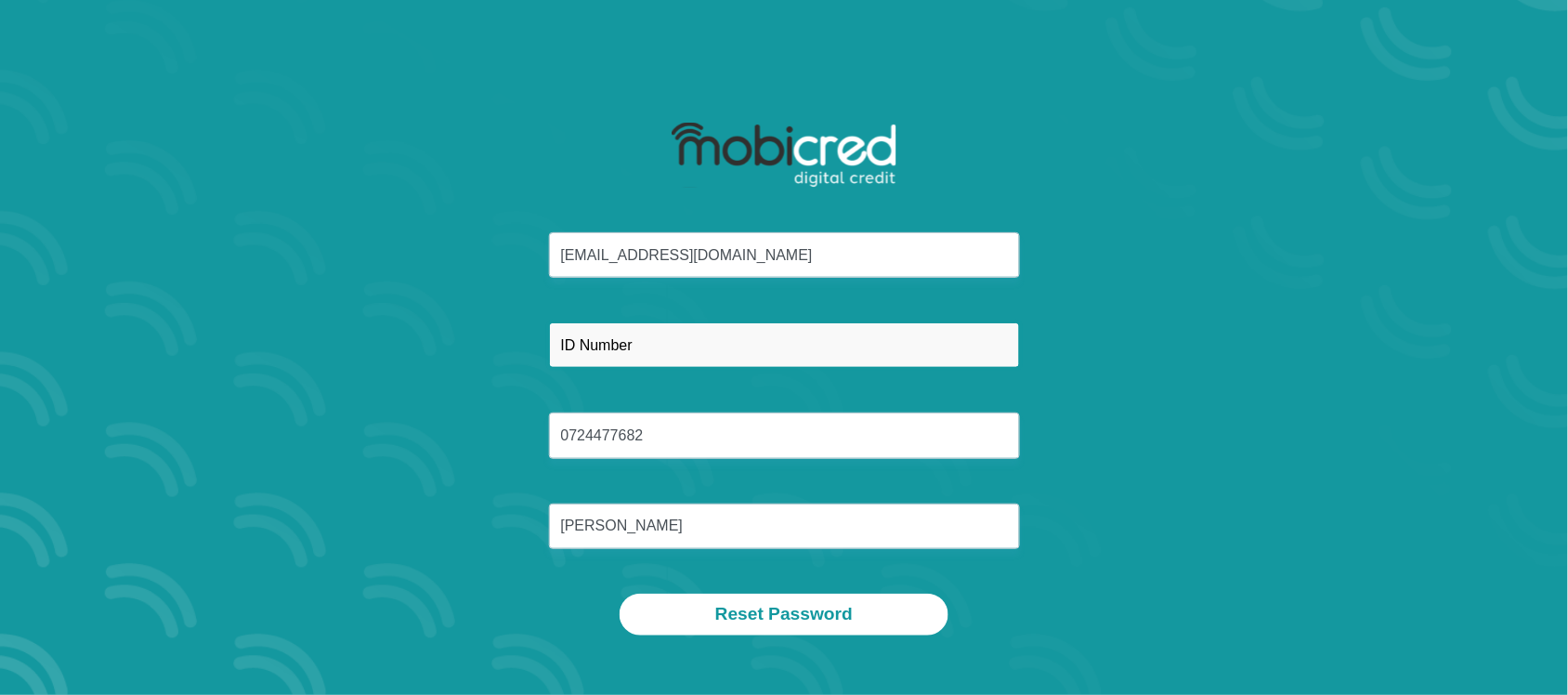
click at [605, 333] on input "text" at bounding box center [784, 344] width 471 height 45
type input "6411010139080"
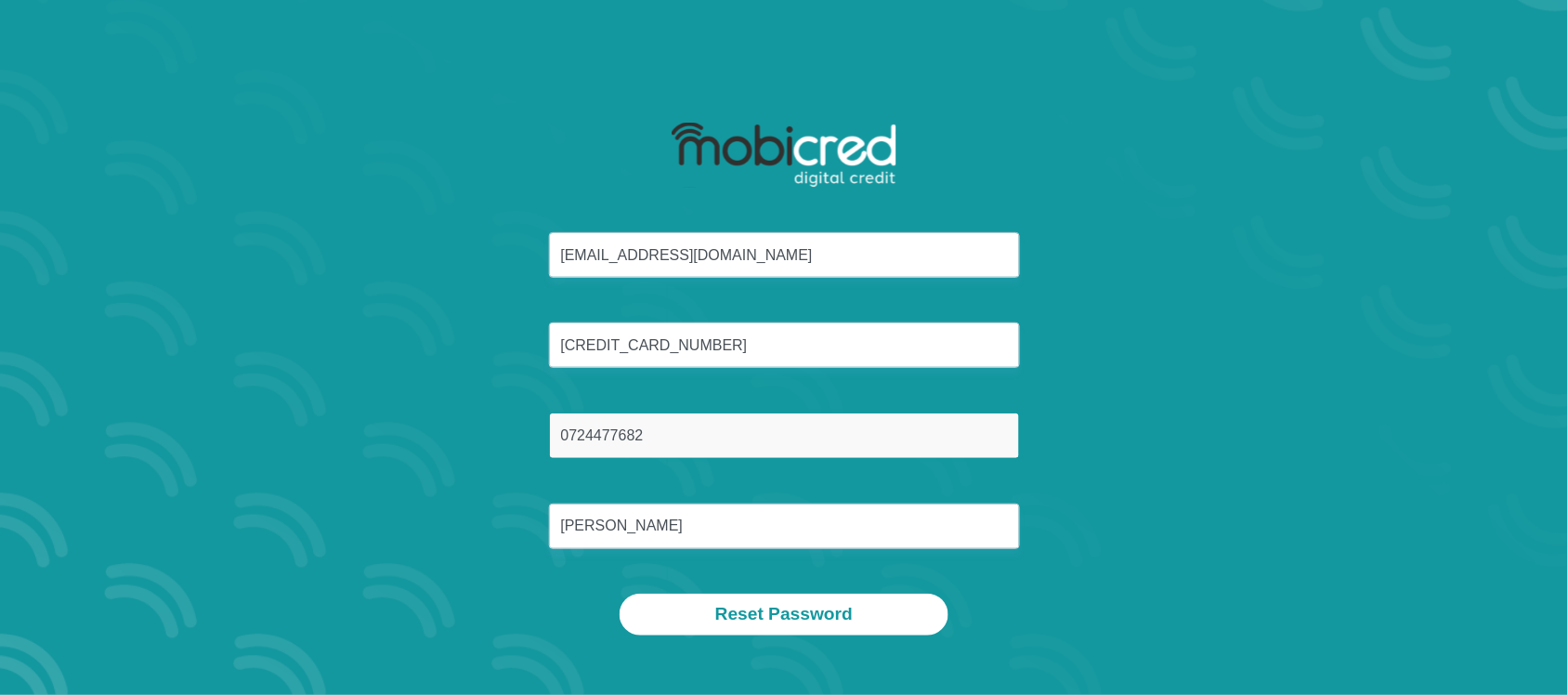
drag, startPoint x: 647, startPoint y: 431, endPoint x: 518, endPoint y: 420, distance: 129.5
click at [518, 420] on div "evelewer@gmail.com 6411010139080 0724477682 Lewer" at bounding box center [784, 413] width 997 height 361
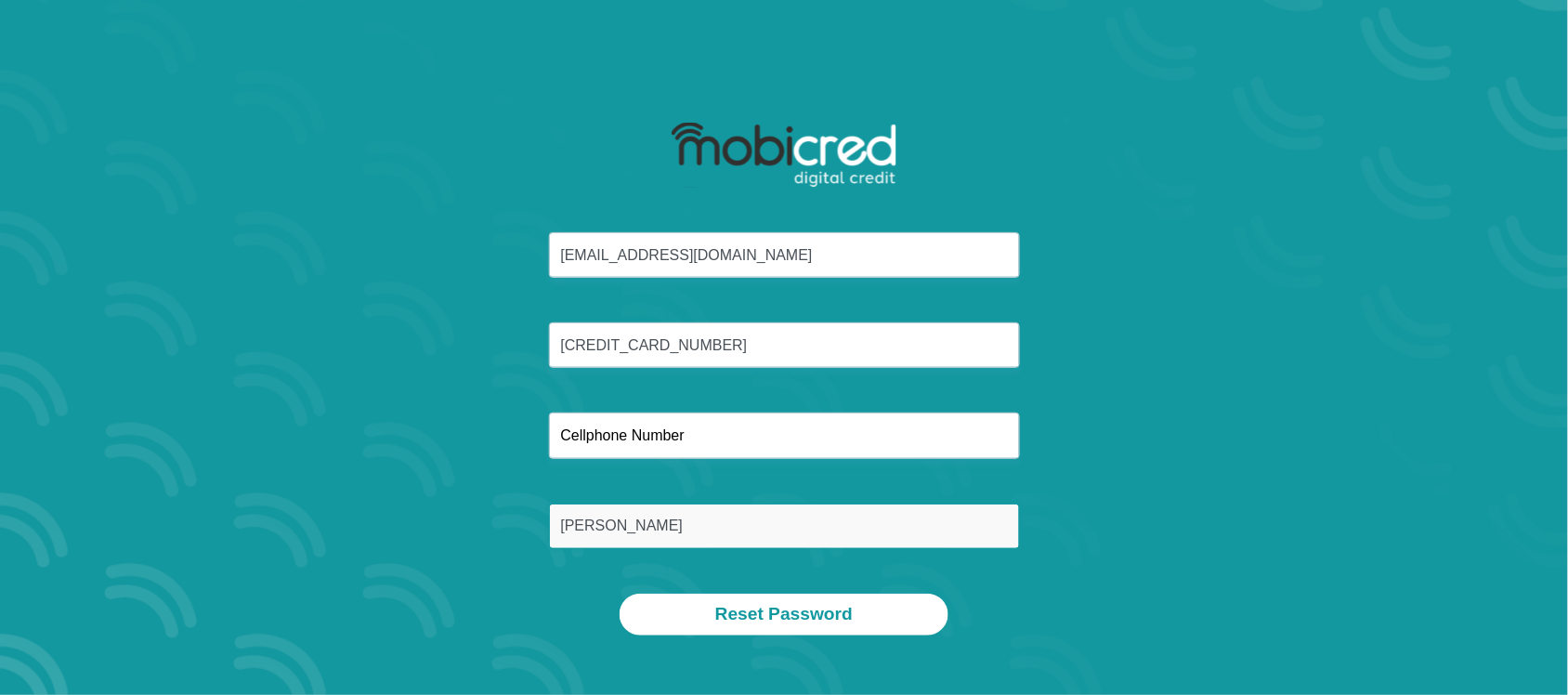
drag, startPoint x: 606, startPoint y: 520, endPoint x: 488, endPoint y: 521, distance: 118.0
click at [489, 521] on div "evelewer@gmail.com 6411010139080 Lewer" at bounding box center [784, 413] width 997 height 361
type input "Lewer"
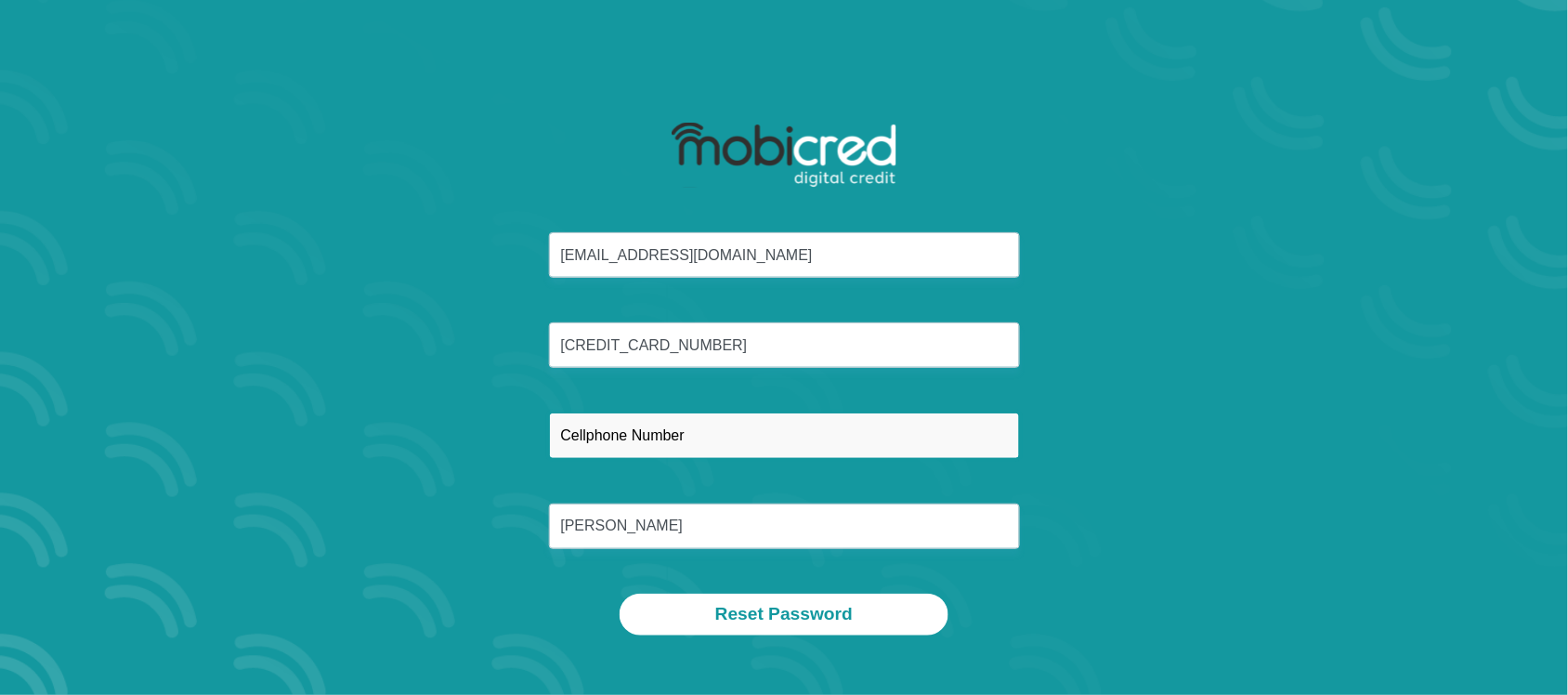
click at [595, 437] on input "text" at bounding box center [784, 434] width 471 height 45
type input "0762034080"
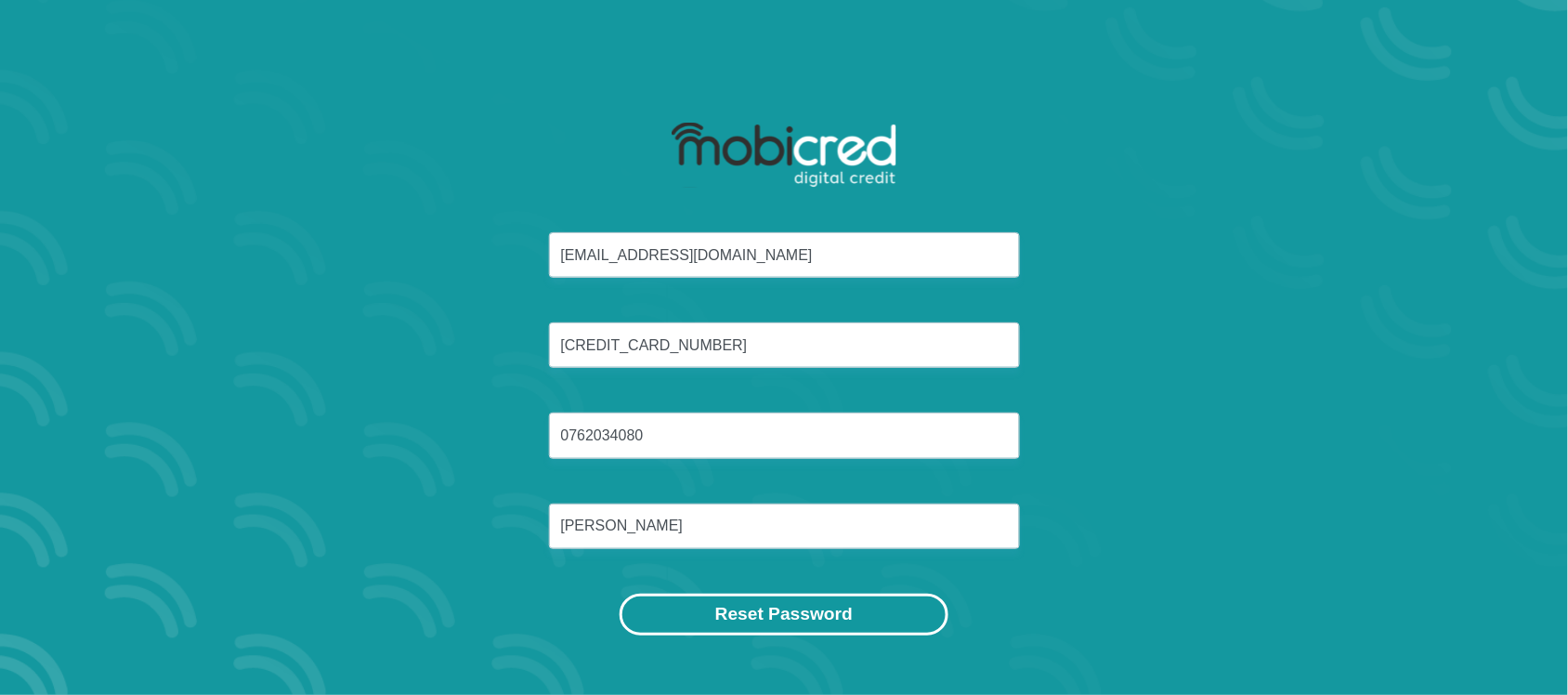
click at [796, 616] on button "Reset Password" at bounding box center [784, 615] width 329 height 42
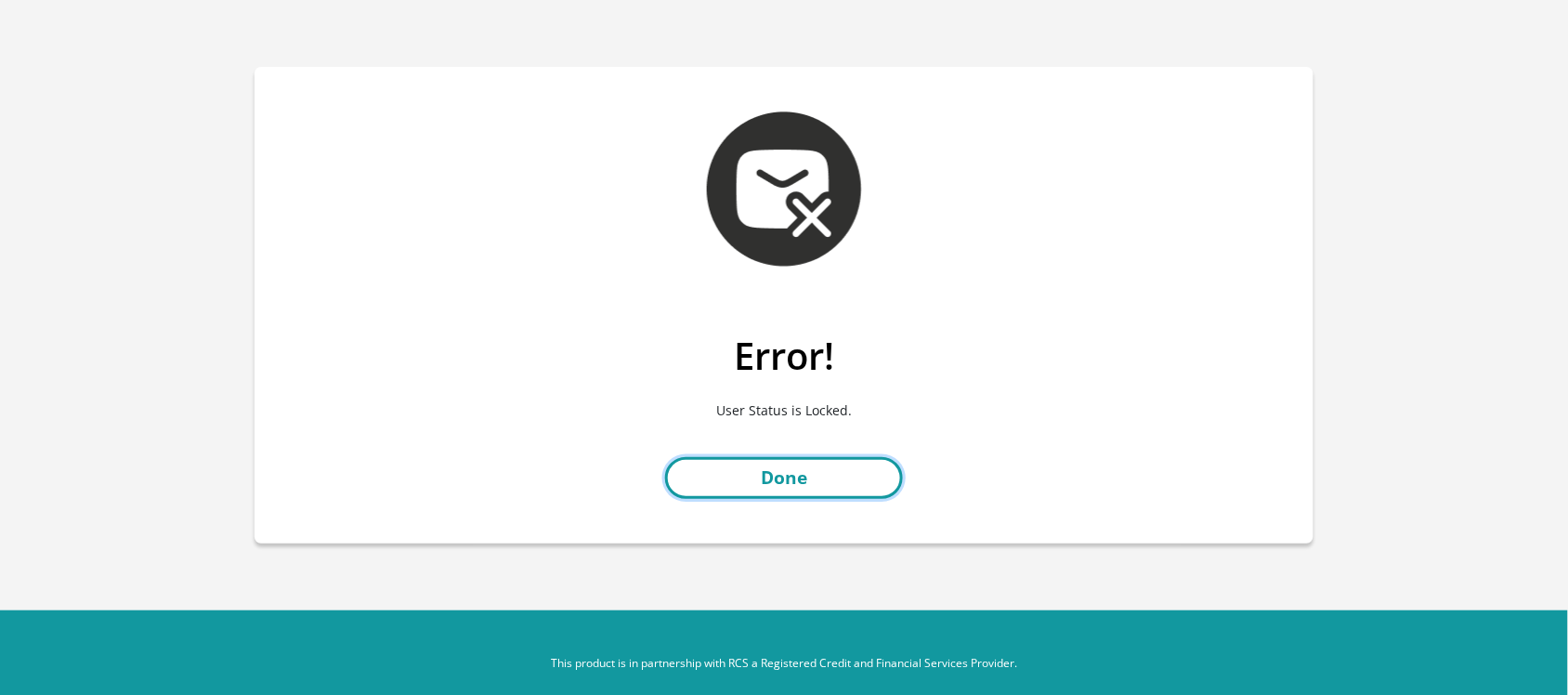
click at [790, 477] on link "Done" at bounding box center [783, 479] width 237 height 42
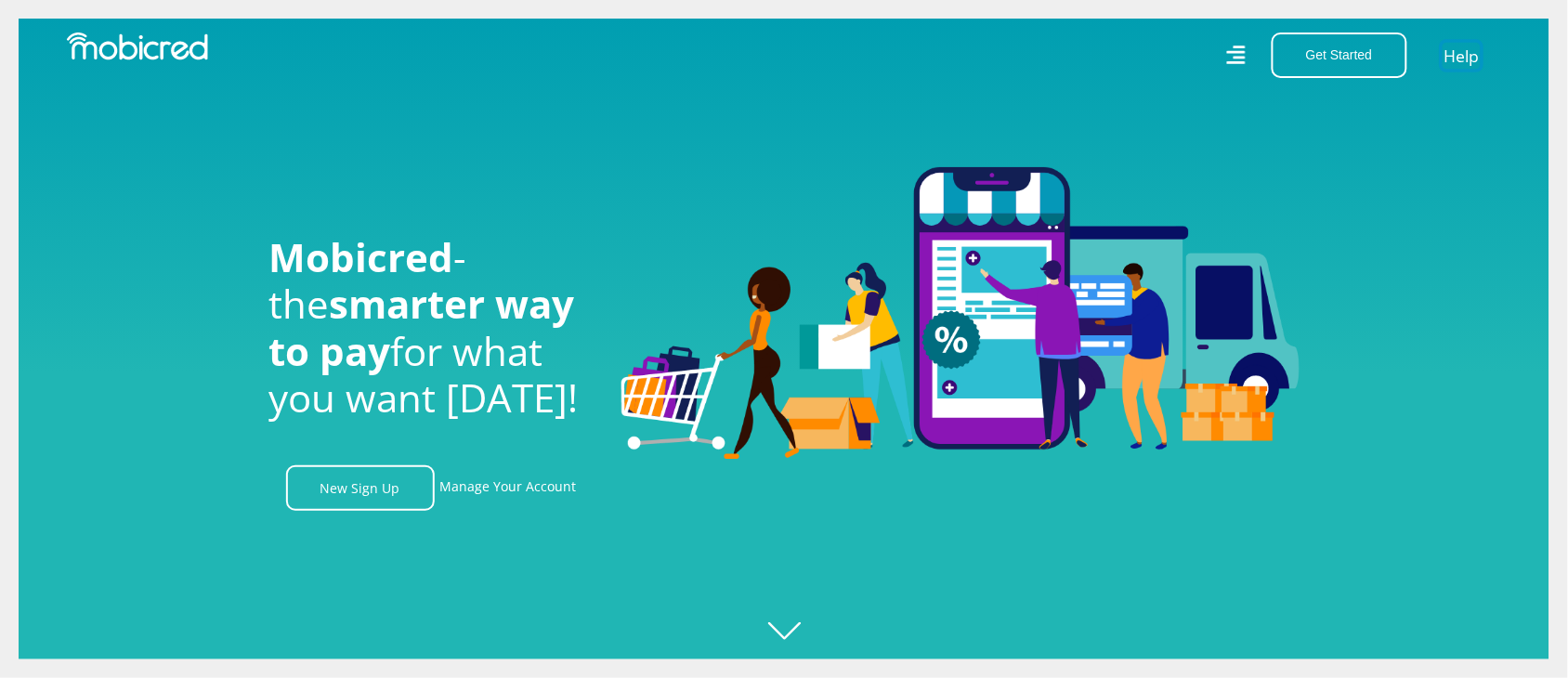
click at [1468, 53] on link "Help" at bounding box center [1461, 56] width 38 height 27
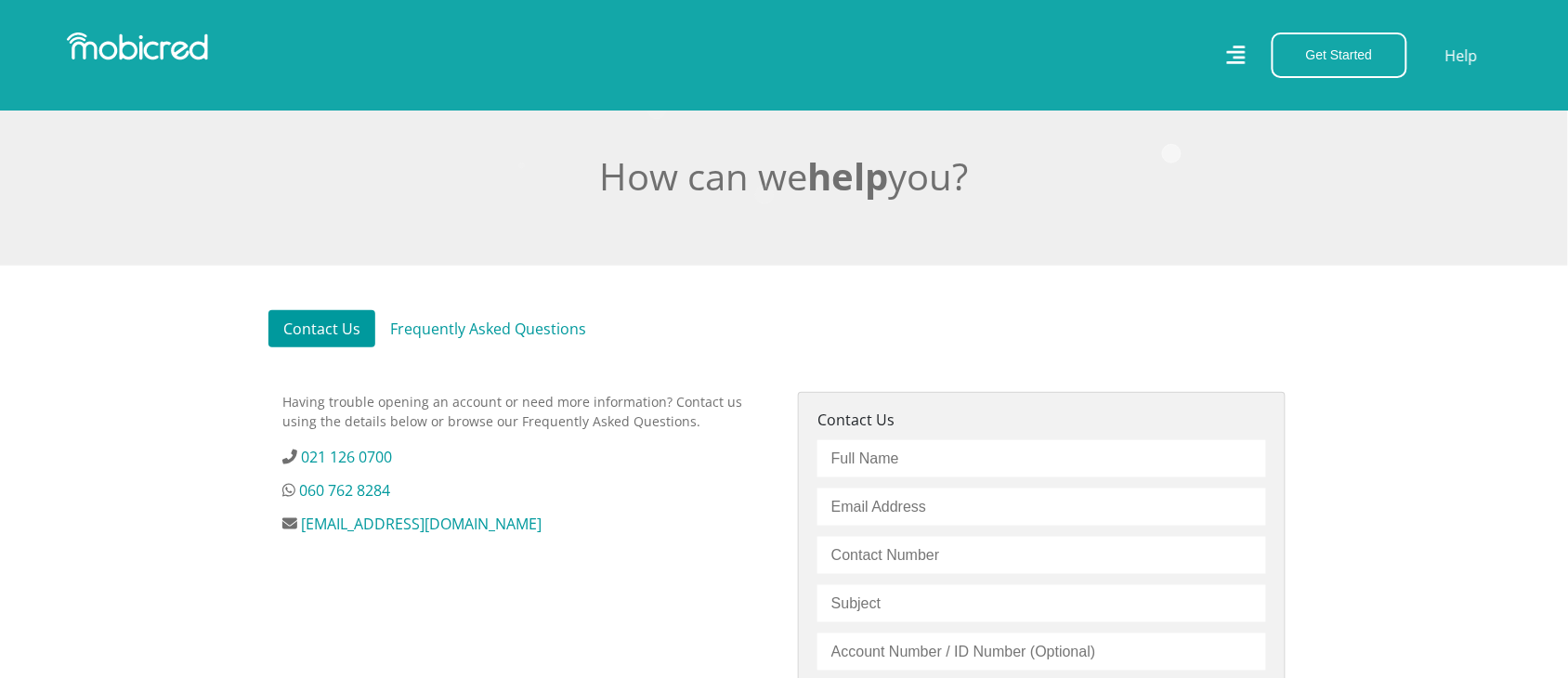
scroll to position [382, 0]
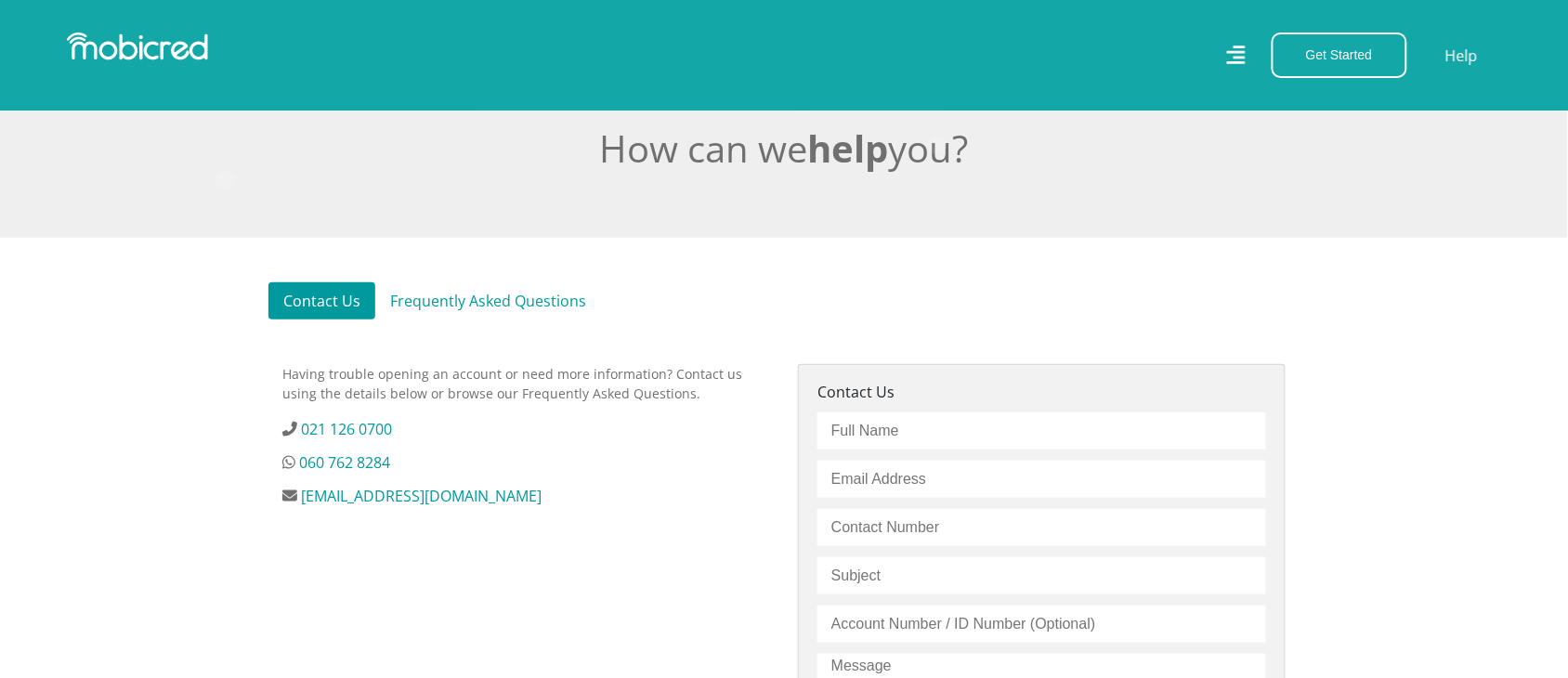
click at [894, 408] on div "Contact Us Send Message" at bounding box center [1041, 639] width 486 height 548
click at [869, 433] on input "text" at bounding box center [1041, 430] width 449 height 37
type input "Evelyn Lewer"
type input "evelewer@gmail.com"
type input "07454647094"
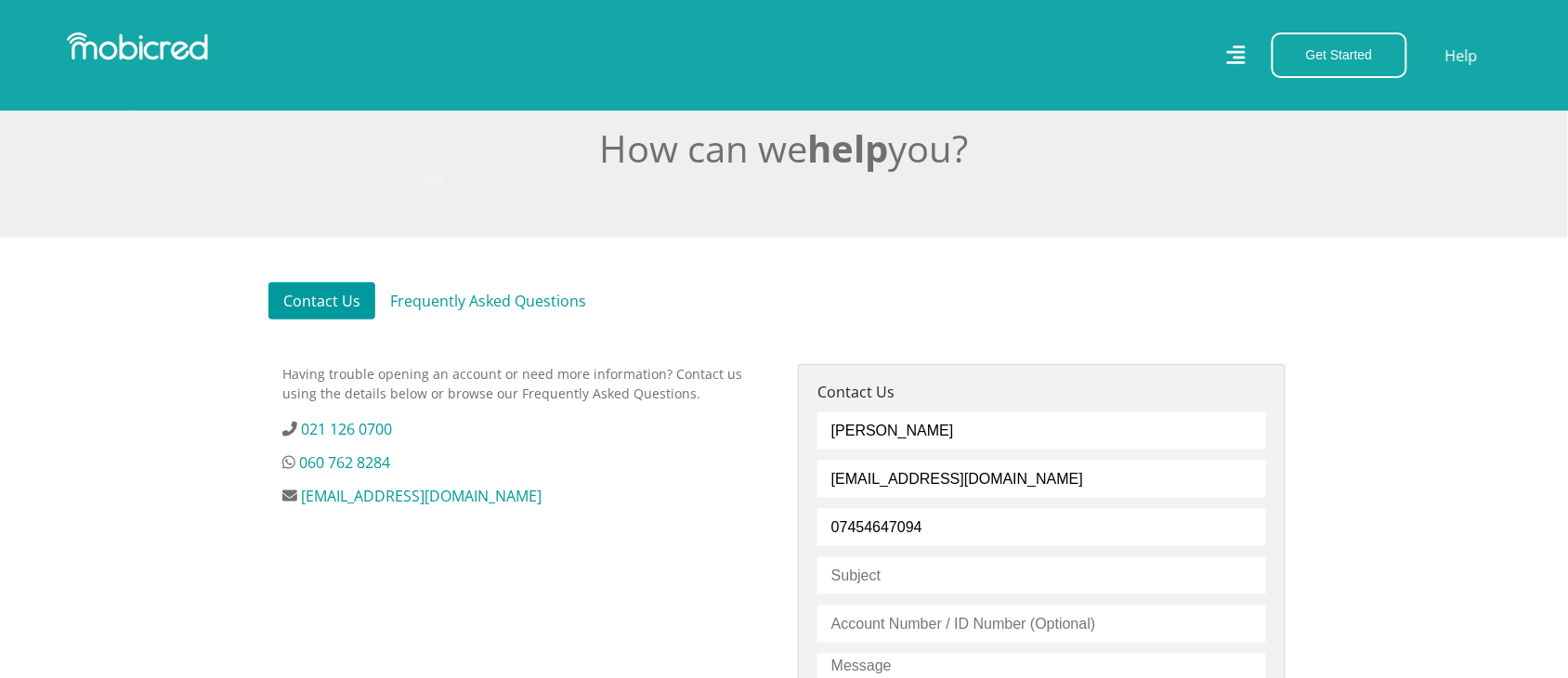
drag, startPoint x: 936, startPoint y: 526, endPoint x: 798, endPoint y: 526, distance: 138.0
click at [790, 521] on div "Contact Us Evelyn Lewer evelewer@gmail.com 07454647094 Send Message" at bounding box center [1041, 662] width 516 height 595
type input "0762034080"
click at [871, 586] on input "text" at bounding box center [1041, 575] width 449 height 37
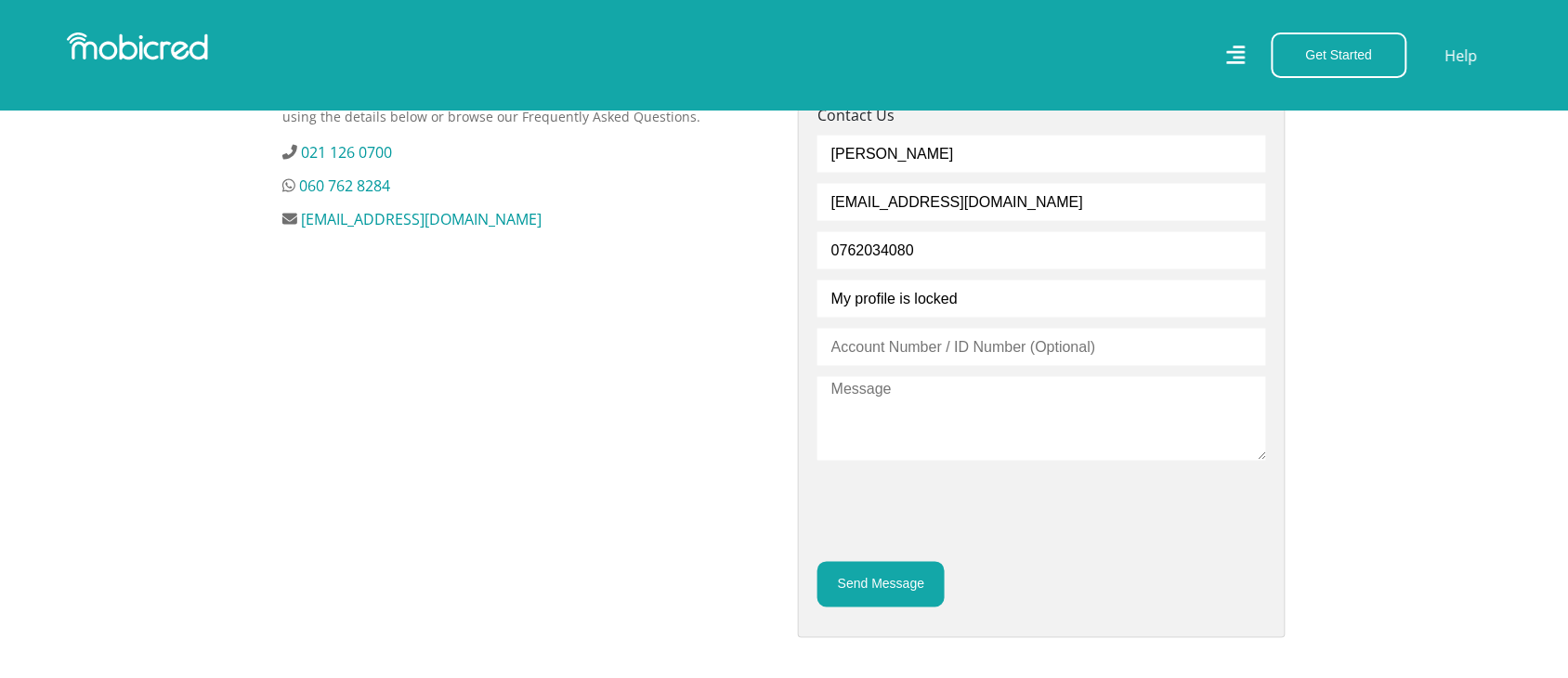
scroll to position [666, 0]
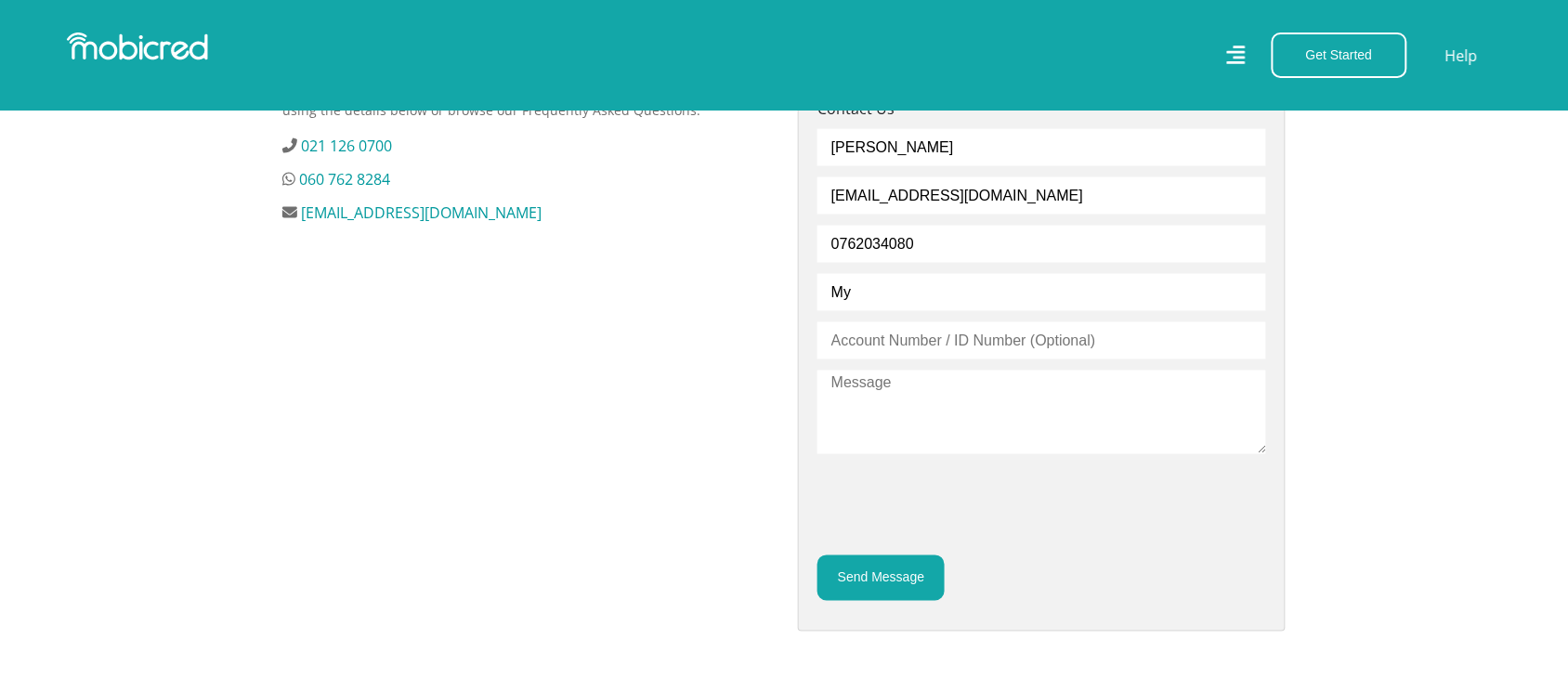
type input "M"
type input "Personal account"
click at [836, 340] on input "text" at bounding box center [1041, 340] width 449 height 37
type input "6411010139080"
click at [889, 382] on textarea at bounding box center [1041, 412] width 449 height 84
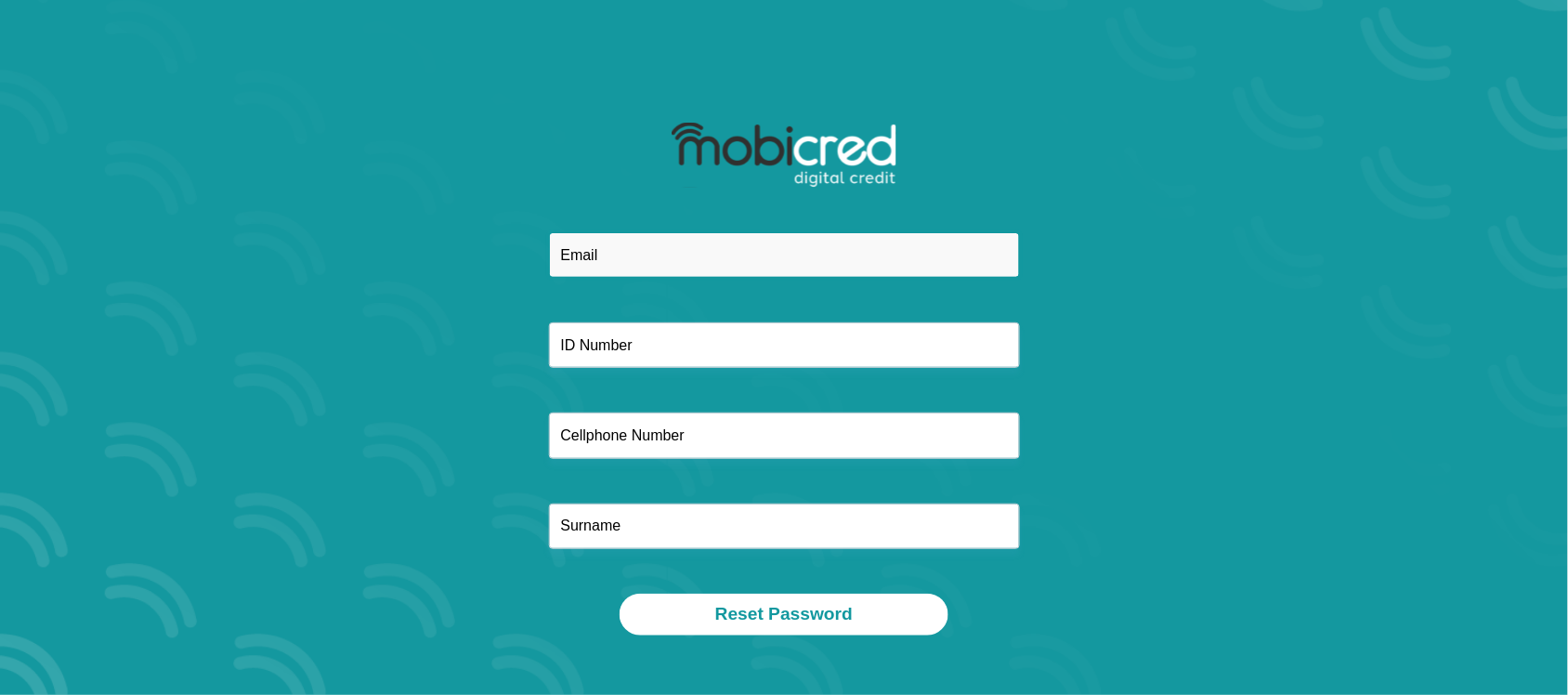
click at [595, 244] on input "email" at bounding box center [784, 255] width 471 height 45
type input "evelewer@gmail.com"
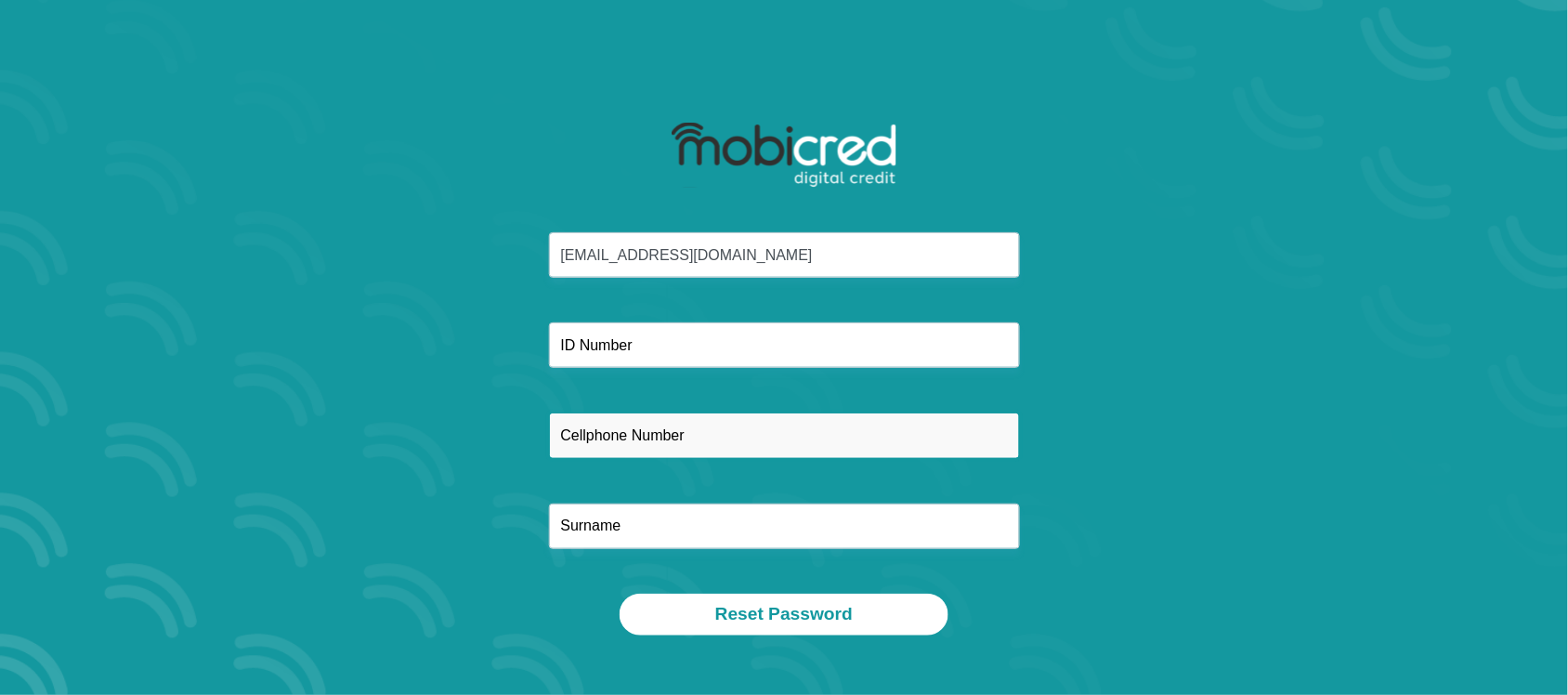
type input "0724477682"
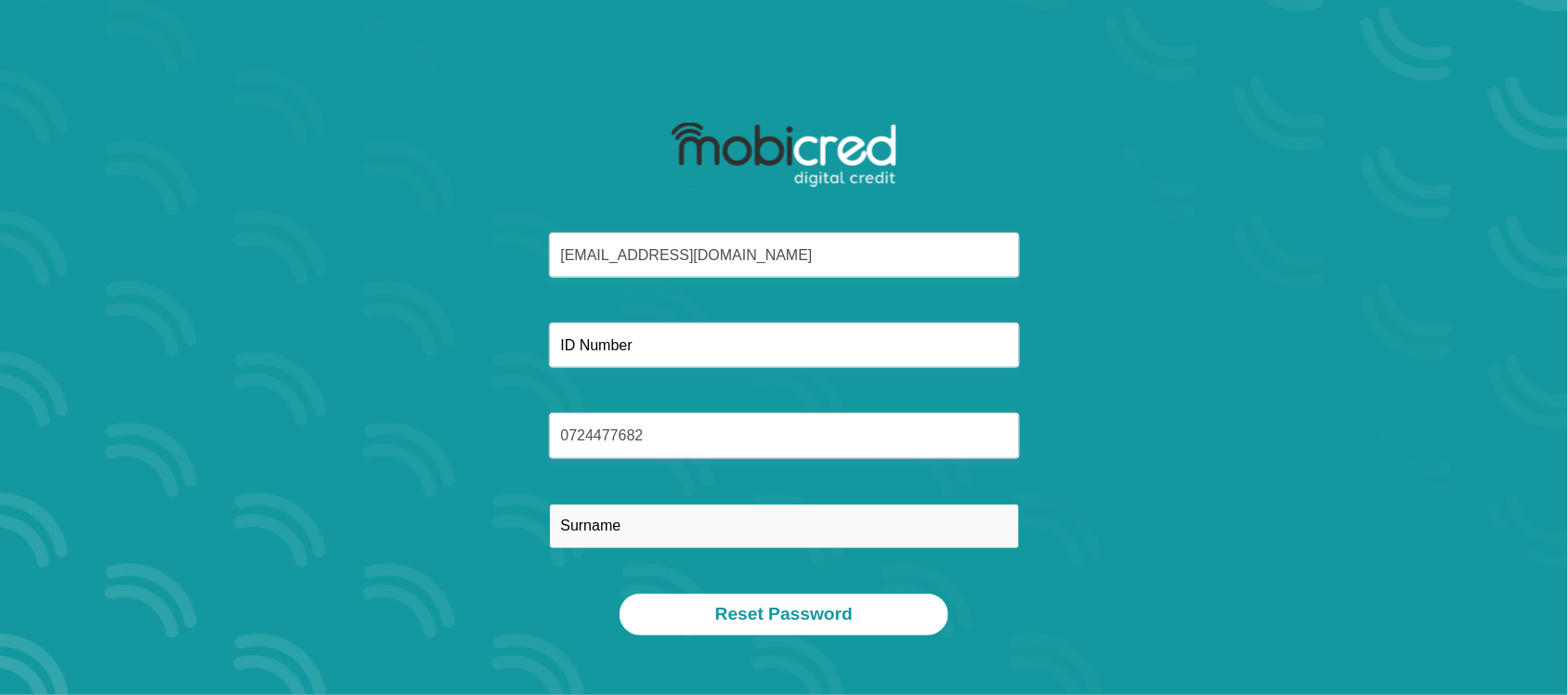
type input "Lewer"
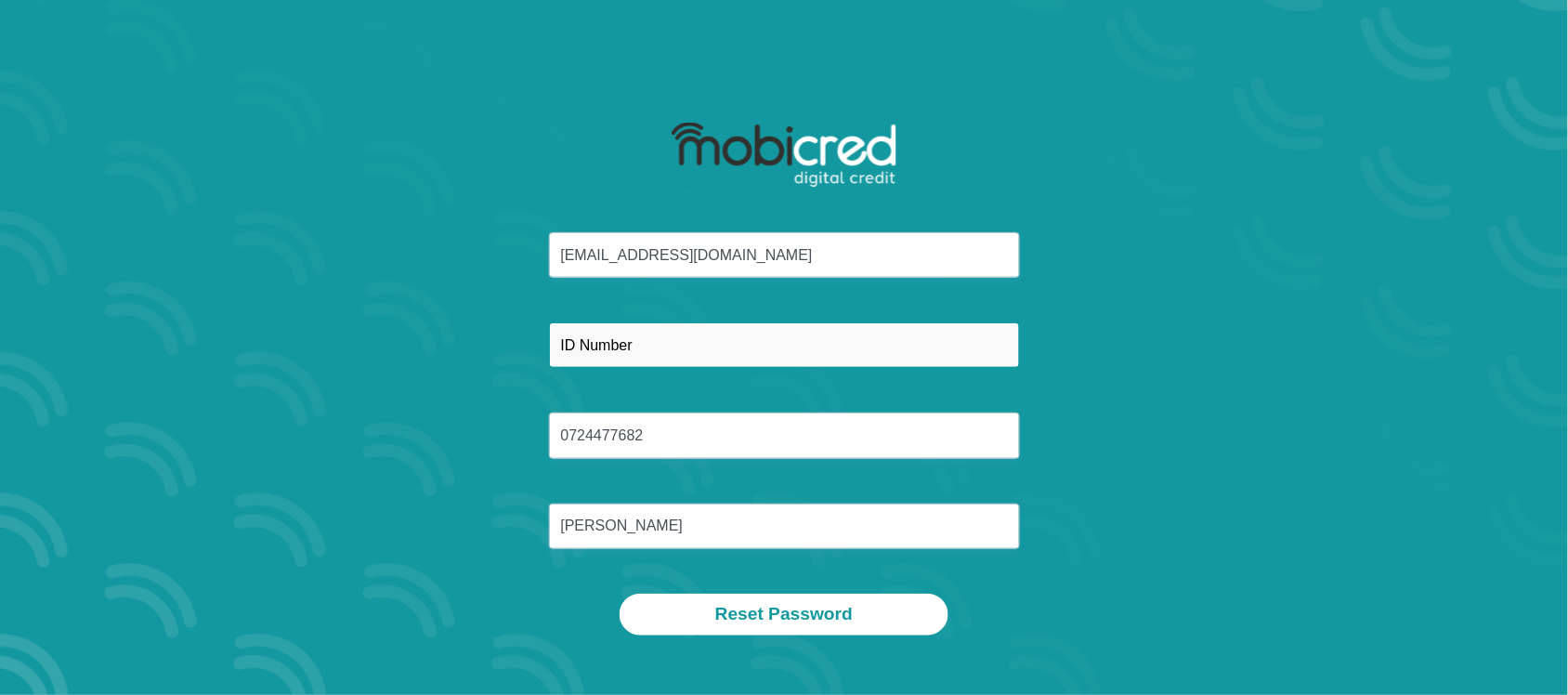
click at [590, 354] on input "text" at bounding box center [784, 344] width 471 height 45
type input "6411010139080"
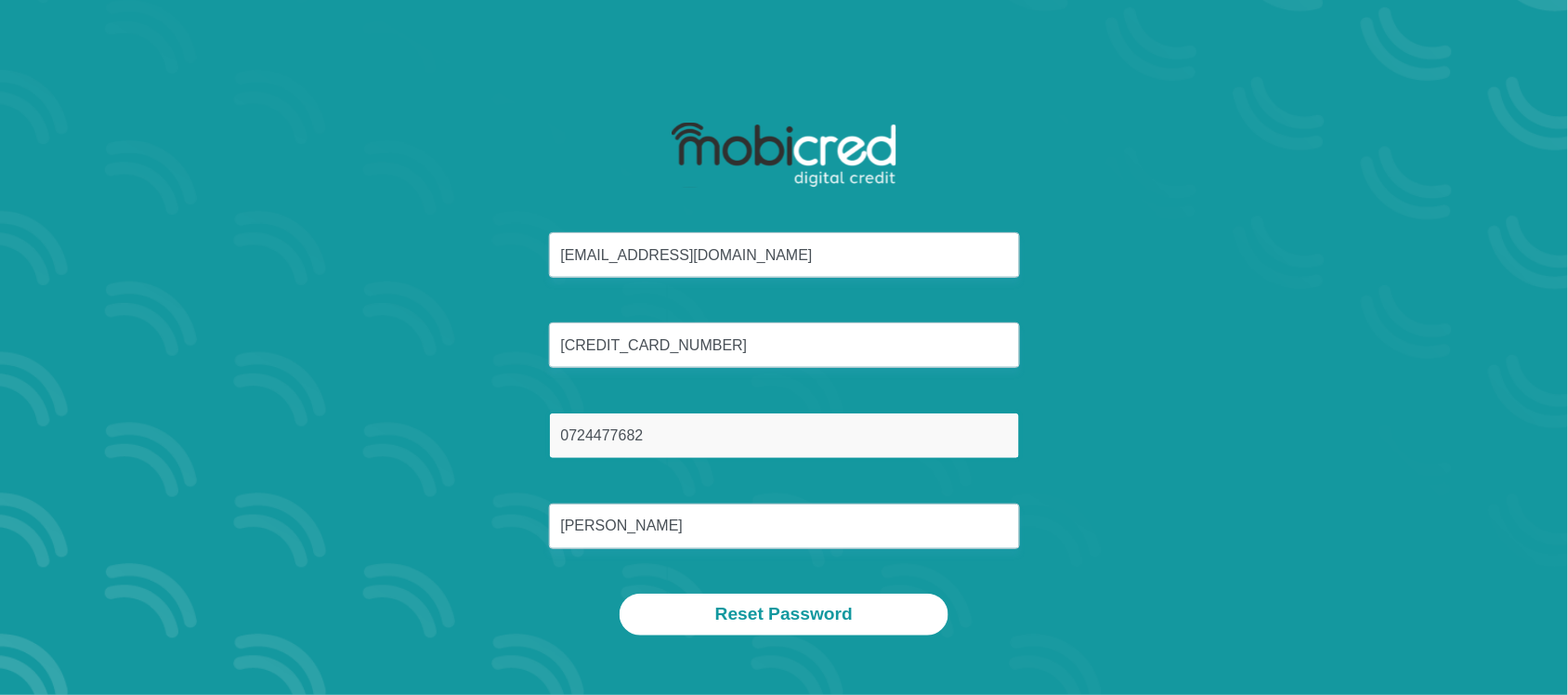
drag, startPoint x: 652, startPoint y: 443, endPoint x: 511, endPoint y: 430, distance: 141.6
click at [511, 430] on div "evelewer@gmail.com 6411010139080 0724477682 Lewer" at bounding box center [784, 413] width 997 height 361
type input "0762034080"
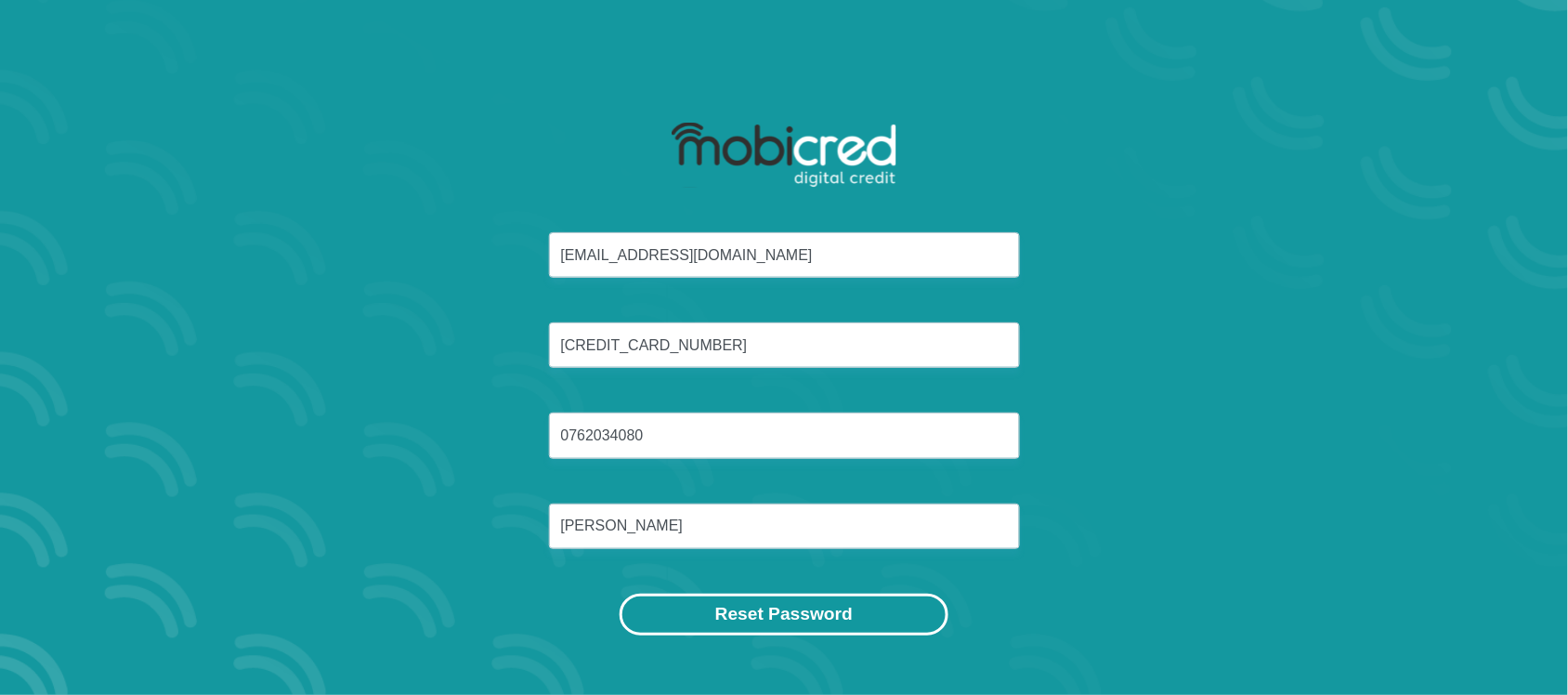
click at [754, 602] on button "Reset Password" at bounding box center [784, 615] width 329 height 42
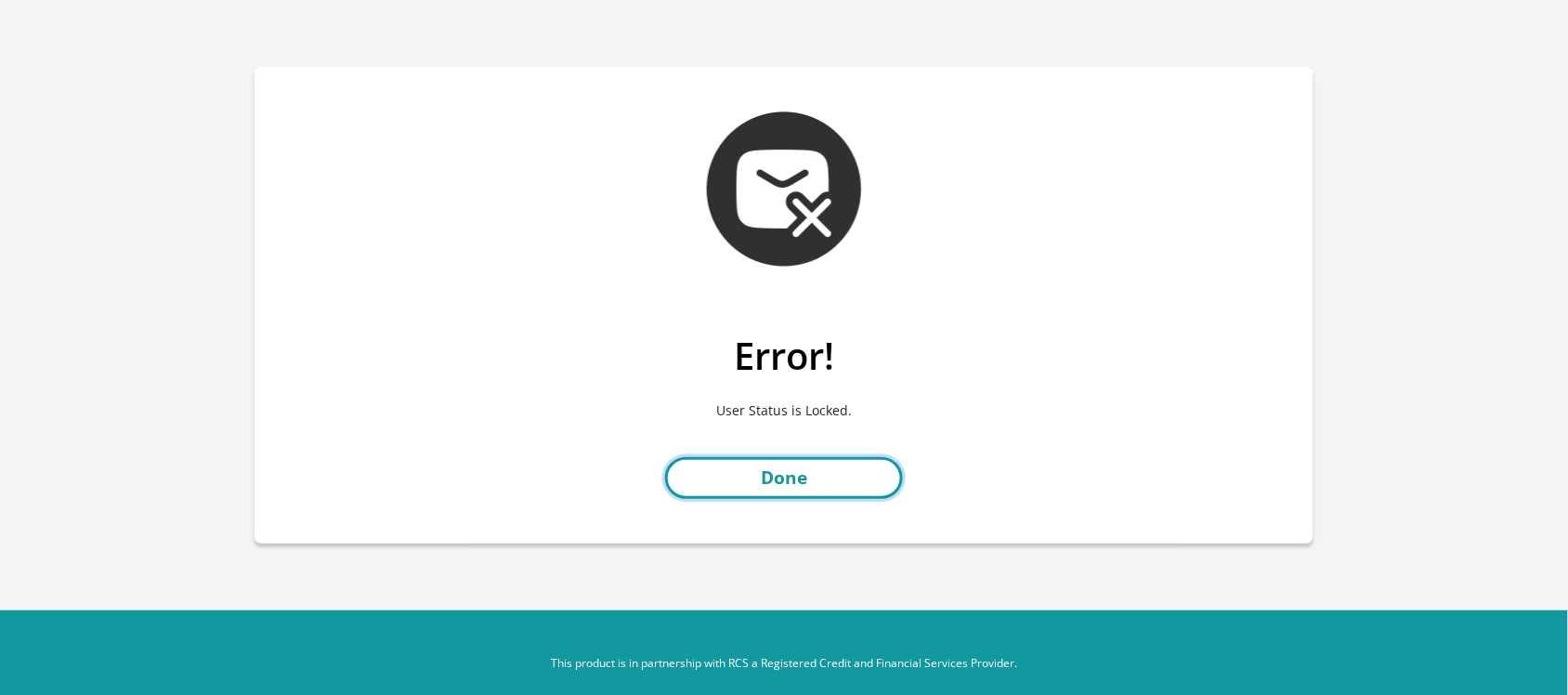
click at [795, 474] on link "Done" at bounding box center [783, 479] width 237 height 42
